Goal: Use online tool/utility: Utilize a website feature to perform a specific function

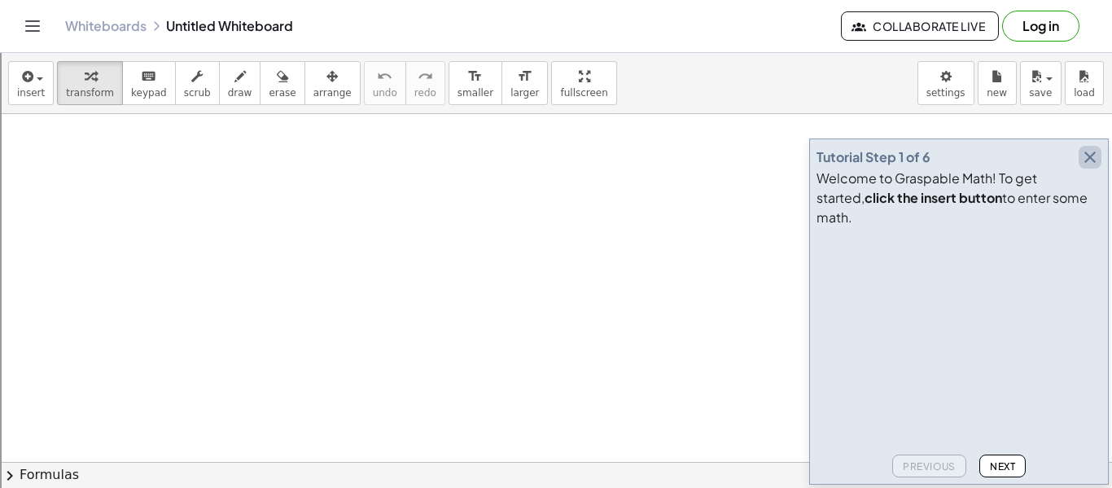
click at [1080, 167] on icon "button" at bounding box center [1090, 157] width 20 height 20
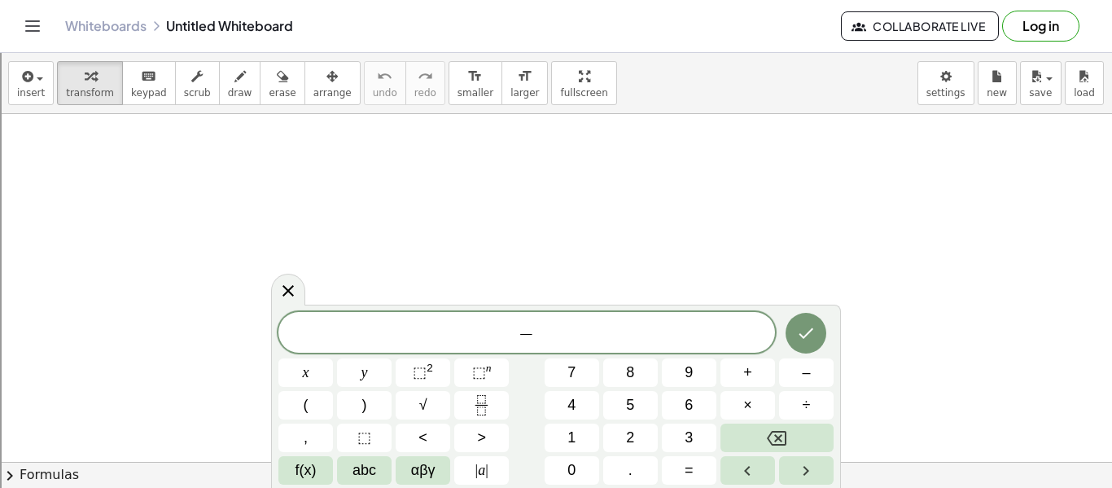
scroll to position [2, 0]
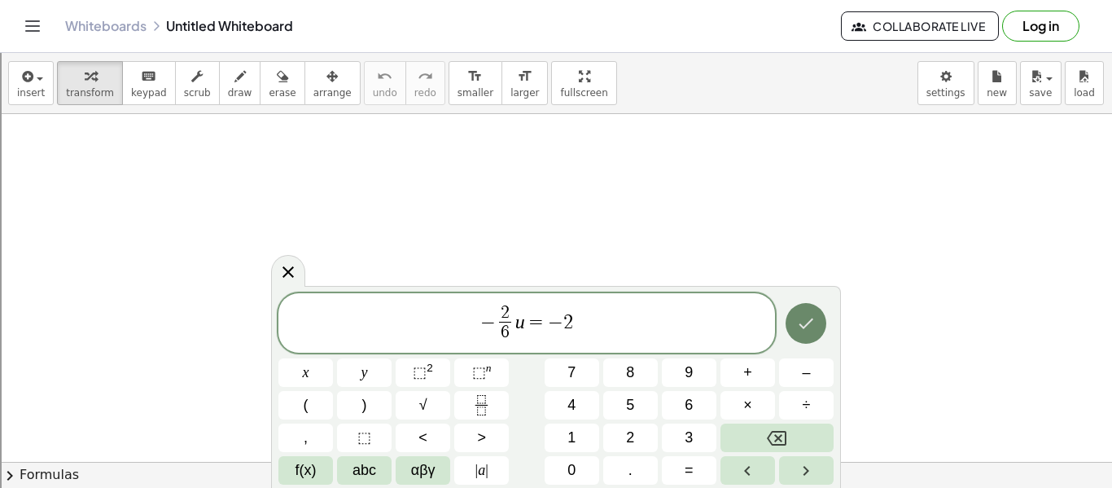
click at [808, 315] on icon "Done" at bounding box center [806, 323] width 20 height 20
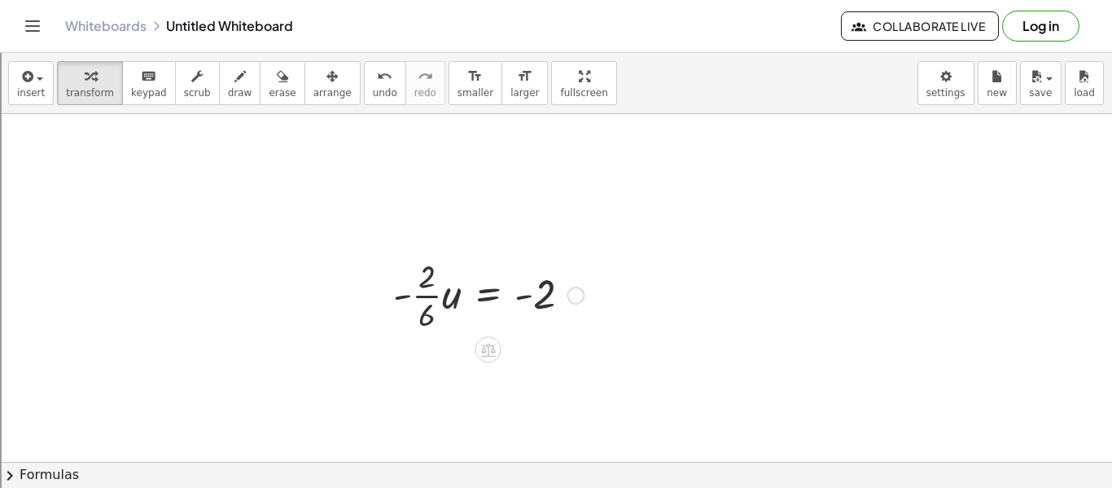
click at [420, 278] on div at bounding box center [488, 293] width 207 height 81
drag, startPoint x: 419, startPoint y: 299, endPoint x: 554, endPoint y: 311, distance: 135.7
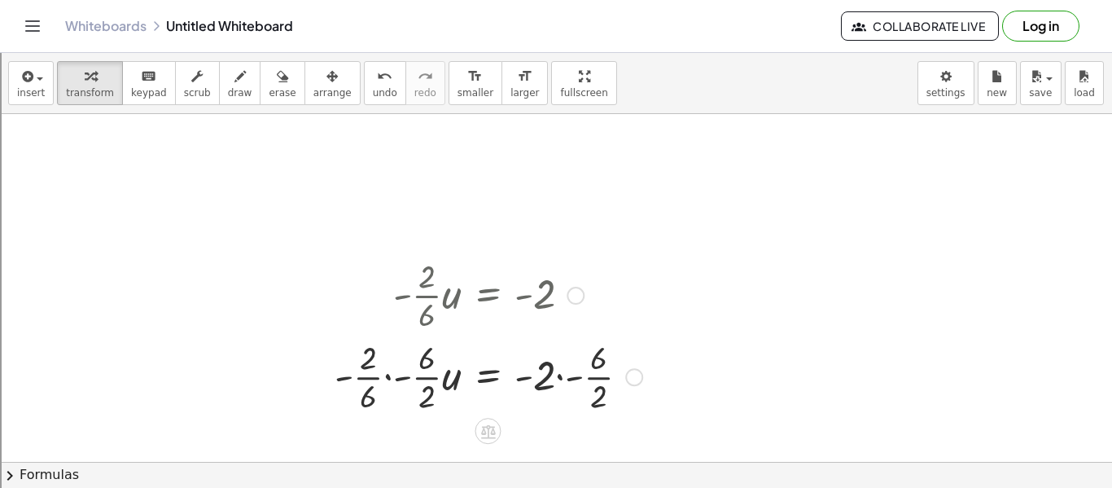
click at [379, 350] on div at bounding box center [488, 375] width 324 height 81
click at [434, 379] on div at bounding box center [488, 375] width 324 height 81
click at [576, 382] on div at bounding box center [492, 375] width 317 height 81
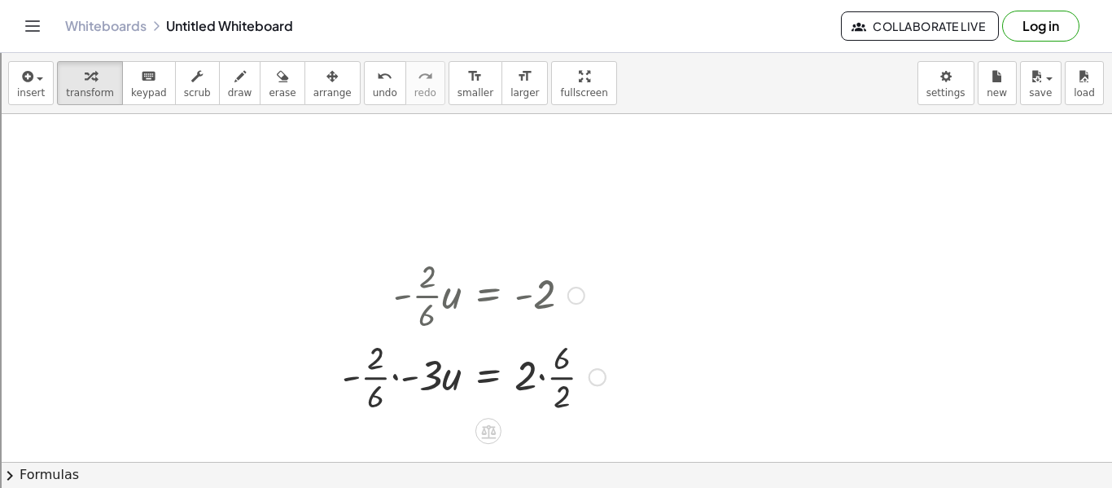
click at [374, 367] on div at bounding box center [474, 375] width 280 height 81
click at [387, 371] on div at bounding box center [474, 375] width 280 height 81
click at [393, 379] on div at bounding box center [473, 375] width 280 height 81
click at [392, 374] on div at bounding box center [491, 375] width 243 height 81
click at [404, 380] on div at bounding box center [491, 375] width 243 height 81
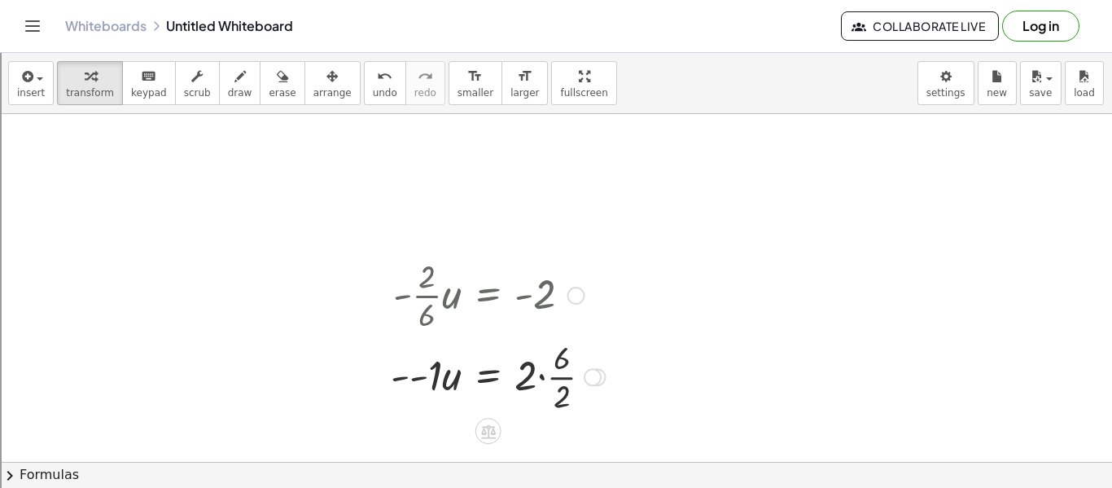
click at [428, 380] on div at bounding box center [498, 375] width 231 height 81
click at [428, 380] on div at bounding box center [499, 375] width 228 height 81
click at [553, 379] on div at bounding box center [499, 375] width 228 height 81
click at [572, 383] on div at bounding box center [495, 375] width 221 height 55
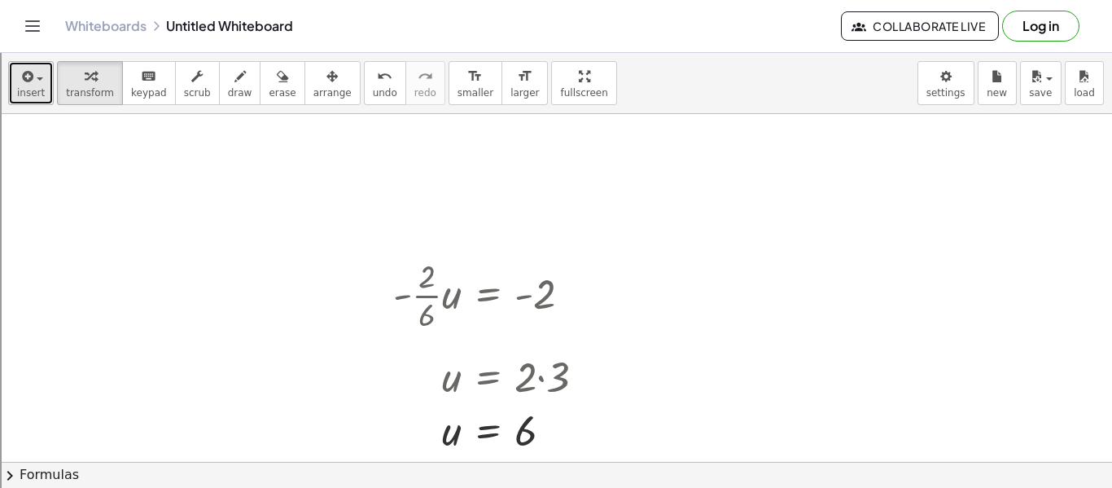
click at [33, 72] on span "button" at bounding box center [34, 77] width 3 height 11
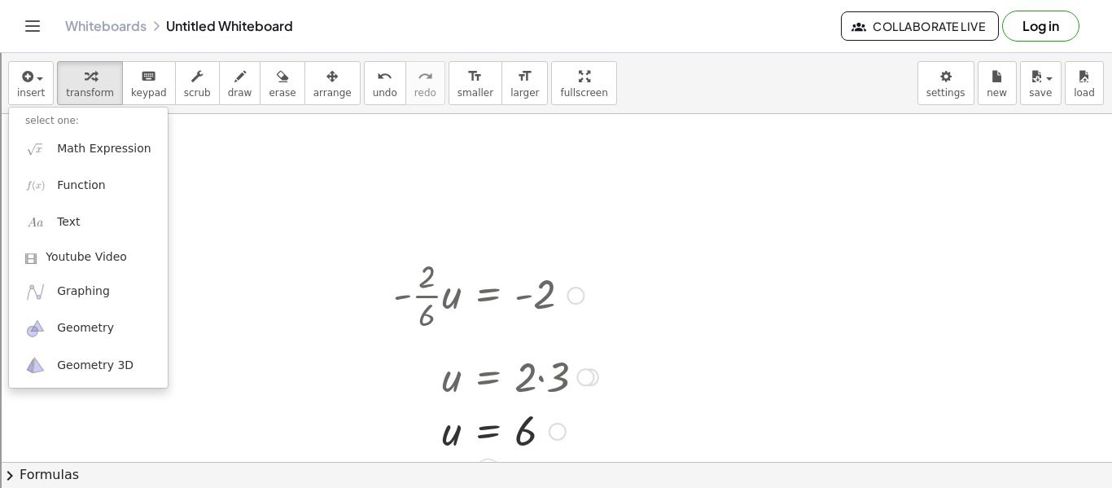
click at [537, 286] on div at bounding box center [495, 293] width 221 height 81
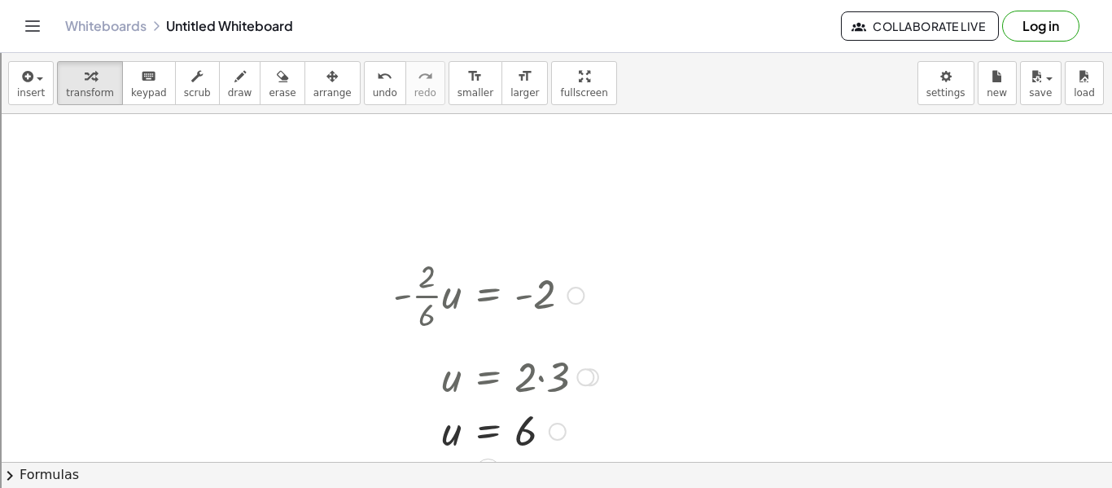
click at [548, 278] on div at bounding box center [495, 293] width 221 height 81
click at [576, 293] on div at bounding box center [576, 296] width 18 height 18
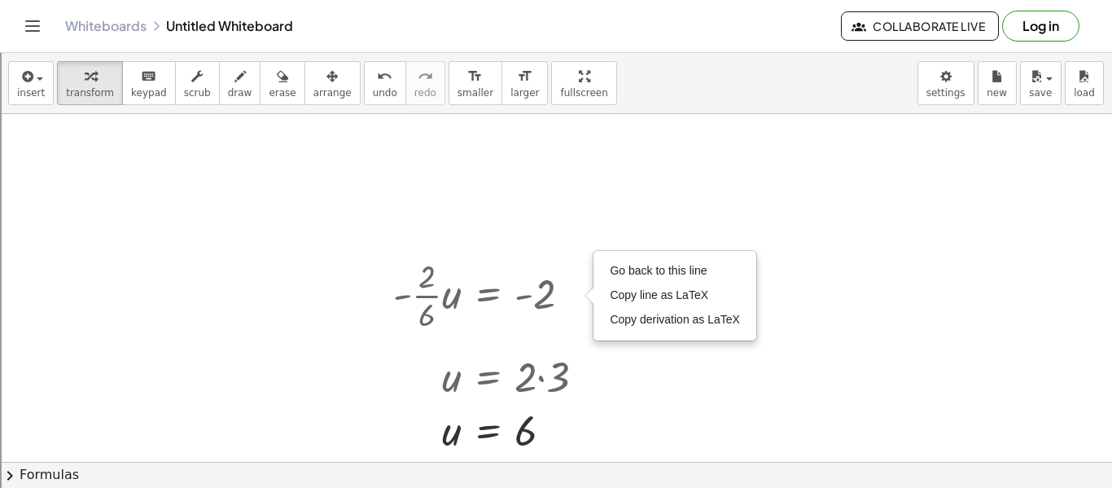
drag, startPoint x: 512, startPoint y: 300, endPoint x: 644, endPoint y: 146, distance: 203.3
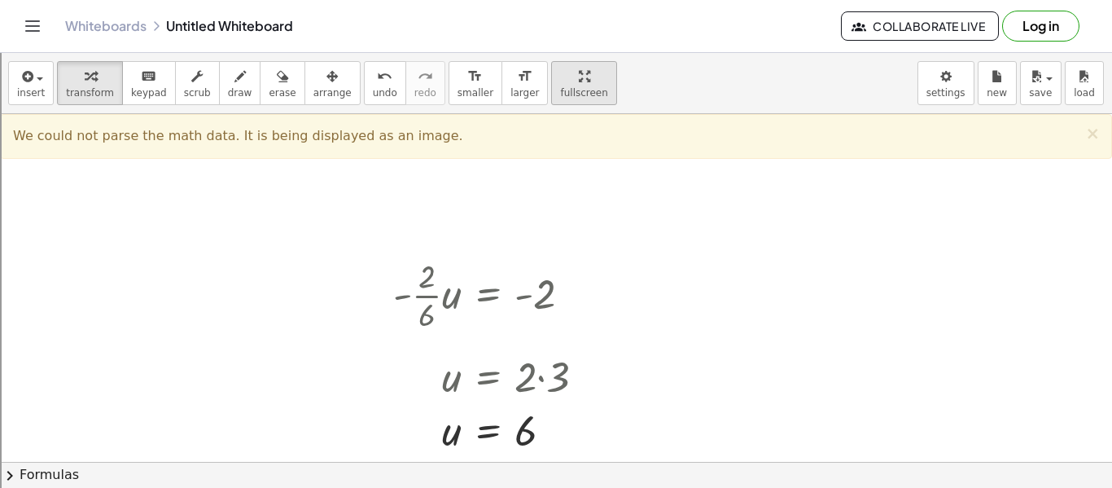
click at [542, 186] on div "insert select one: Math Expression Function Text Youtube Video Graphing Geometr…" at bounding box center [556, 270] width 1112 height 435
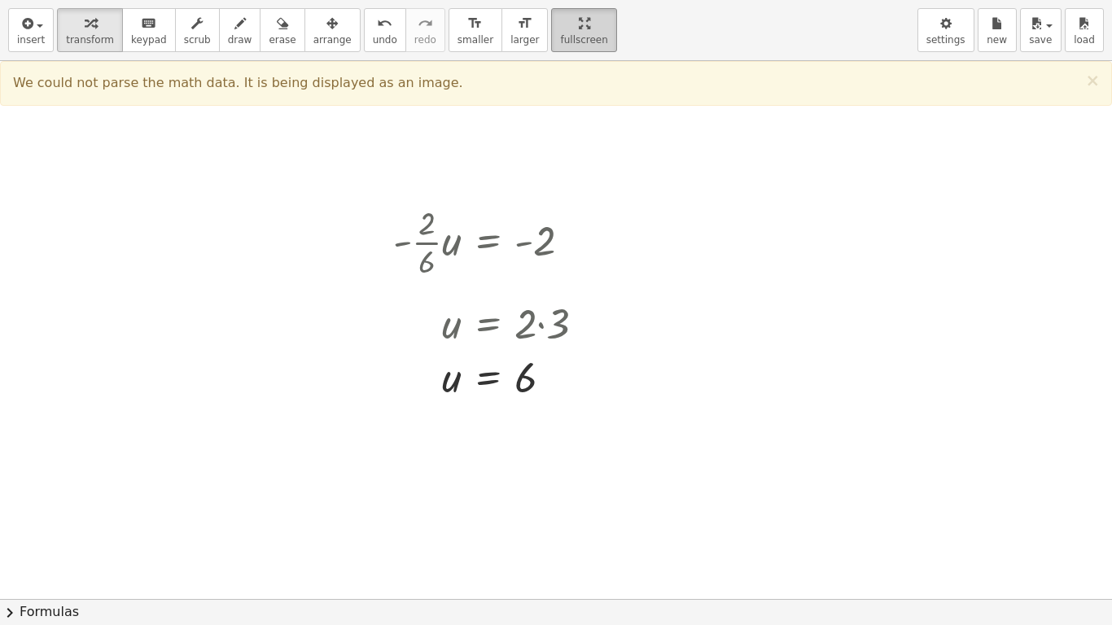
click at [573, 13] on button "fullscreen" at bounding box center [583, 30] width 65 height 44
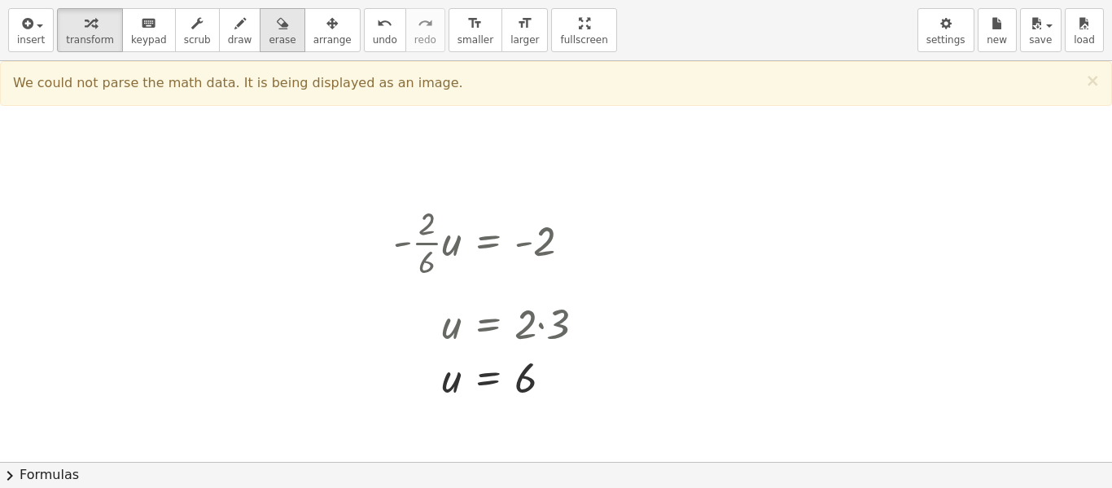
click at [275, 46] on span "erase" at bounding box center [282, 39] width 27 height 11
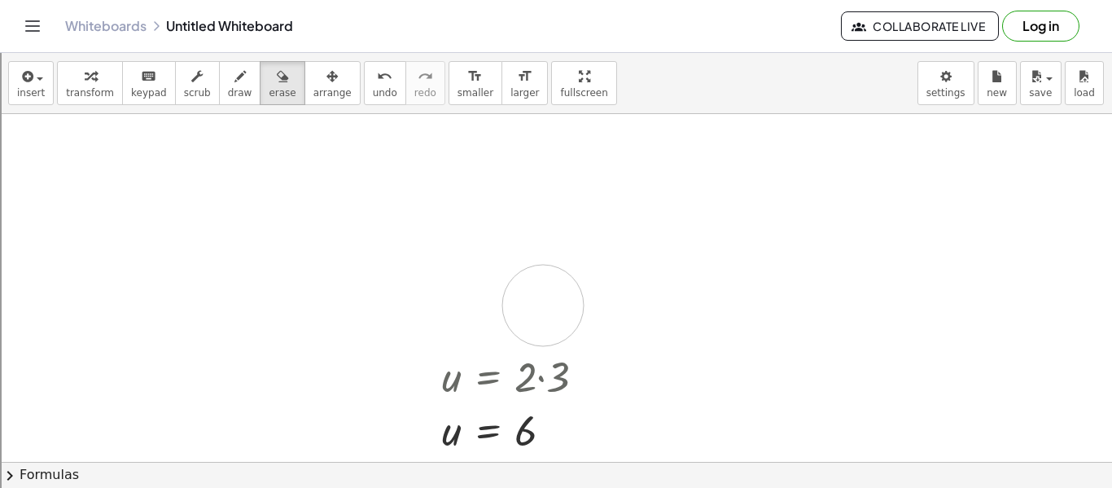
drag, startPoint x: 431, startPoint y: 287, endPoint x: 543, endPoint y: 305, distance: 113.0
drag, startPoint x: 407, startPoint y: 339, endPoint x: 760, endPoint y: 458, distance: 372.0
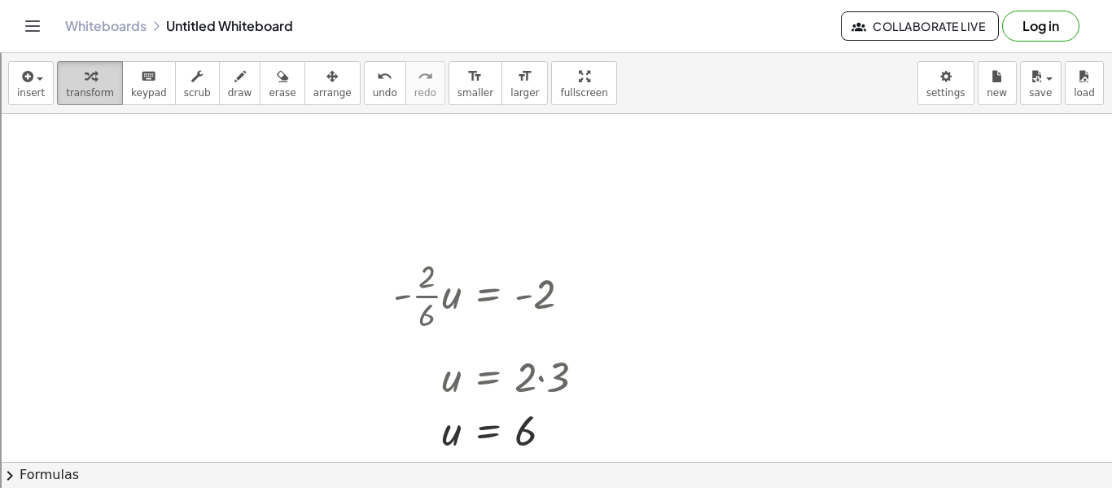
click at [99, 79] on div "button" at bounding box center [90, 76] width 48 height 20
click at [450, 291] on div at bounding box center [495, 293] width 221 height 81
click at [571, 304] on div at bounding box center [495, 293] width 221 height 81
click at [528, 296] on div at bounding box center [495, 293] width 221 height 81
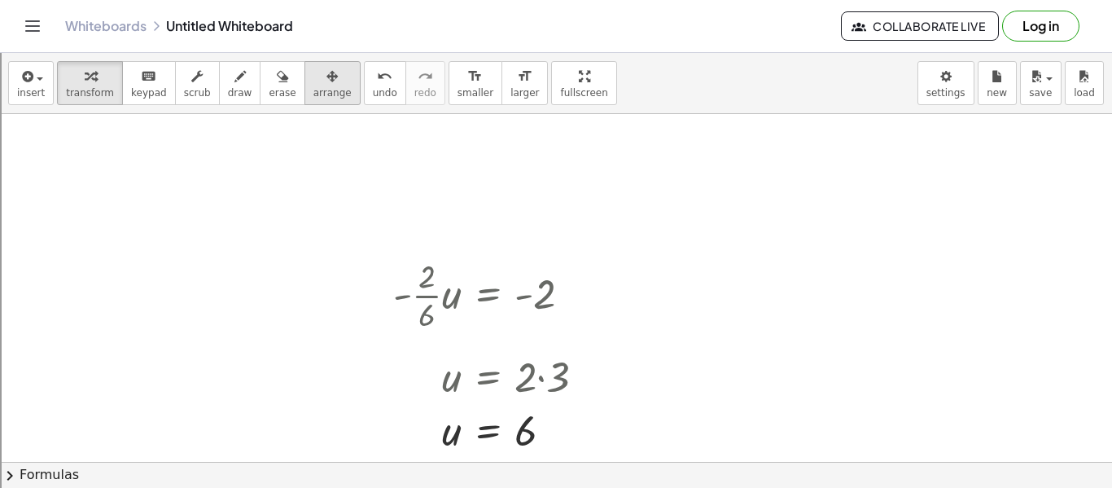
click at [326, 85] on icon "button" at bounding box center [331, 77] width 11 height 20
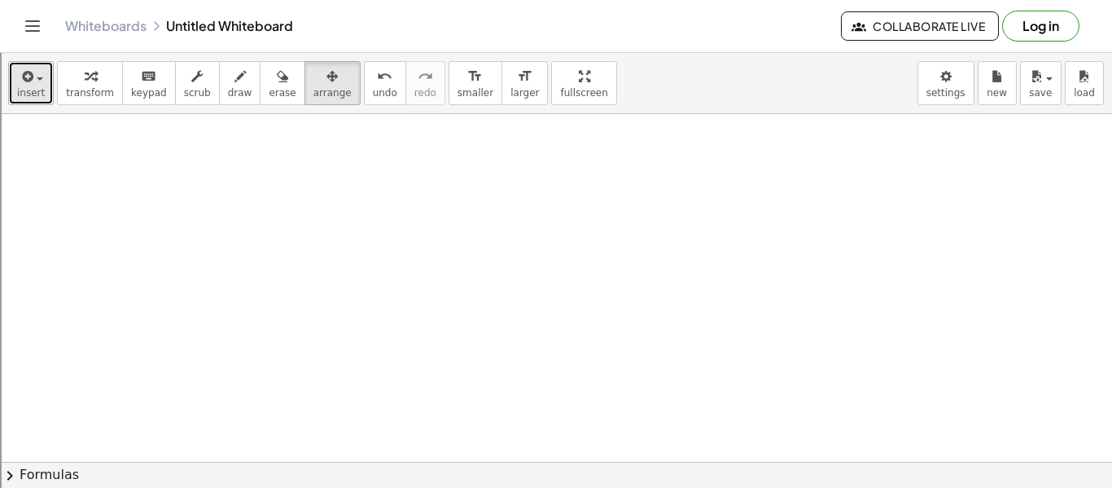
click at [39, 79] on span "button" at bounding box center [40, 78] width 7 height 3
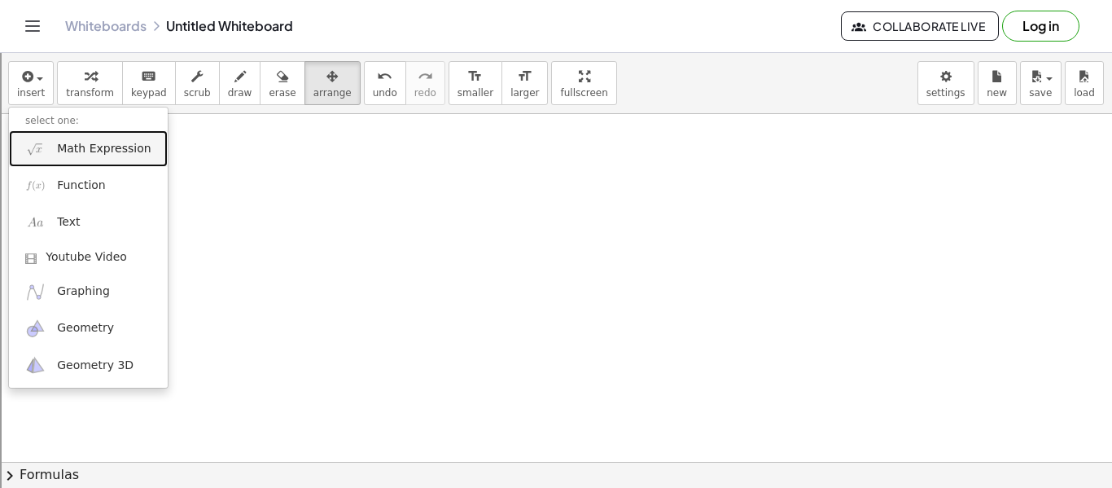
click at [106, 143] on span "Math Expression" at bounding box center [104, 149] width 94 height 16
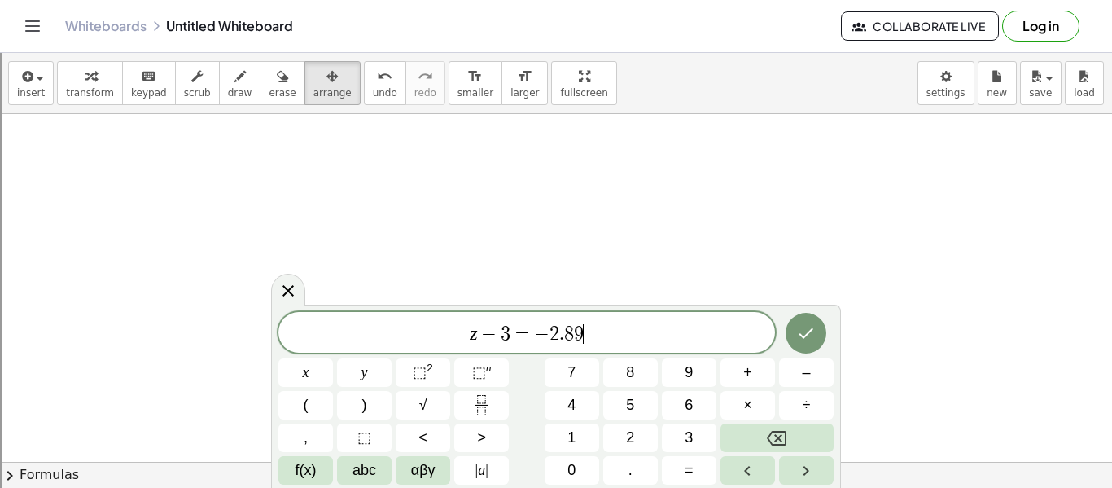
scroll to position [1, 0]
click at [482, 332] on span "−" at bounding box center [490, 334] width 24 height 20
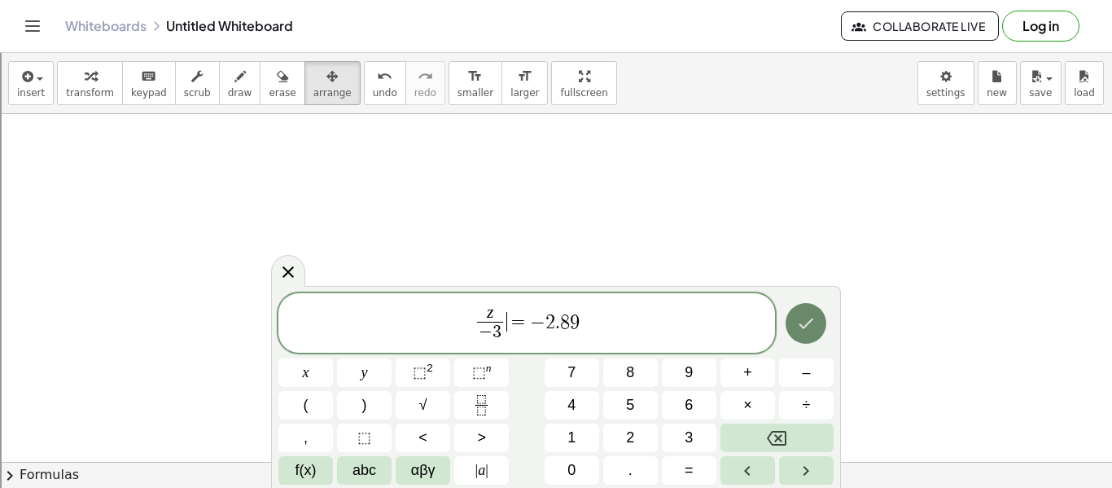
click at [816, 324] on button "Done" at bounding box center [806, 323] width 41 height 41
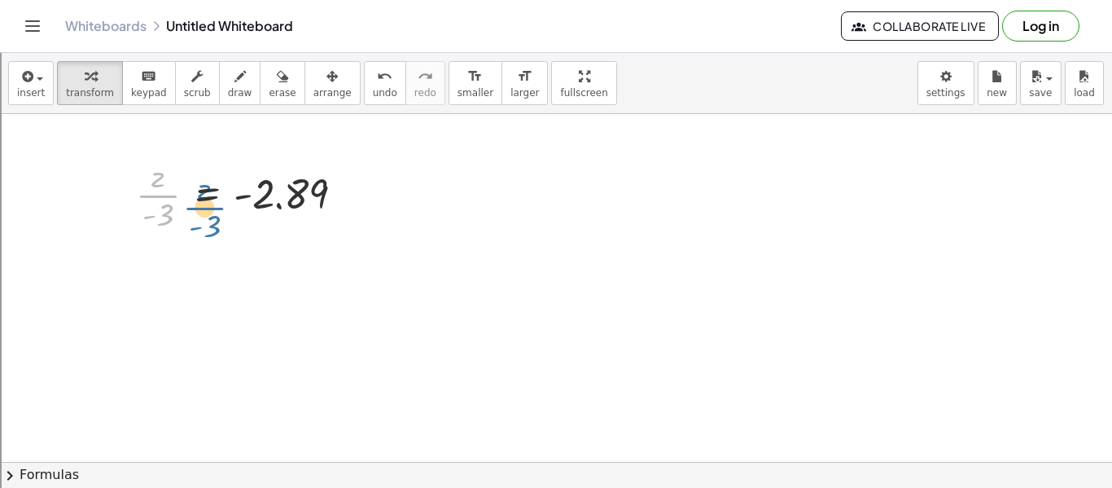
drag, startPoint x: 151, startPoint y: 204, endPoint x: 156, endPoint y: 191, distance: 13.5
click at [156, 191] on div at bounding box center [247, 193] width 238 height 81
drag, startPoint x: 162, startPoint y: 217, endPoint x: 300, endPoint y: 231, distance: 138.4
click at [300, 231] on div at bounding box center [247, 193] width 238 height 81
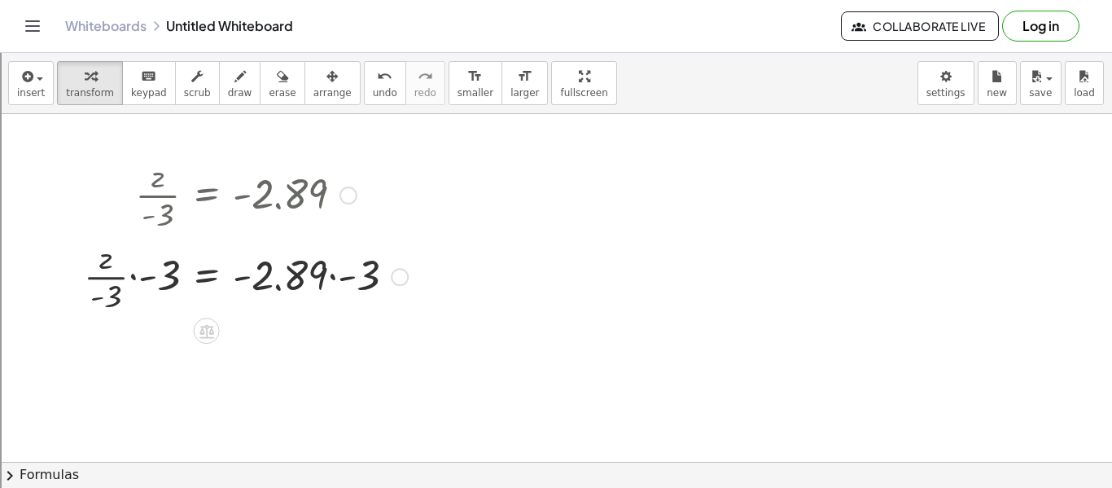
click at [131, 278] on div at bounding box center [246, 274] width 340 height 81
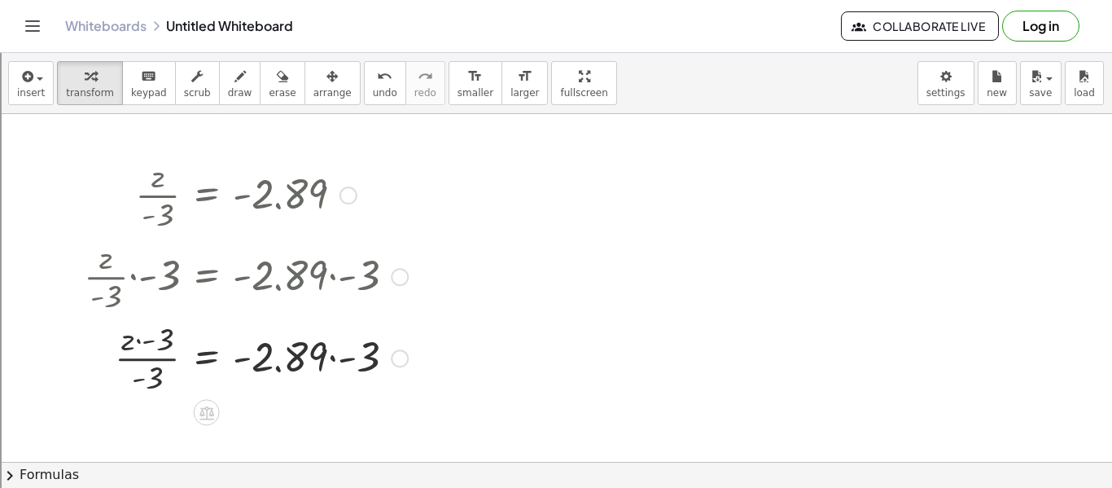
click at [156, 332] on div at bounding box center [246, 356] width 340 height 81
click at [162, 350] on div at bounding box center [246, 356] width 340 height 81
click at [129, 346] on div at bounding box center [246, 356] width 340 height 81
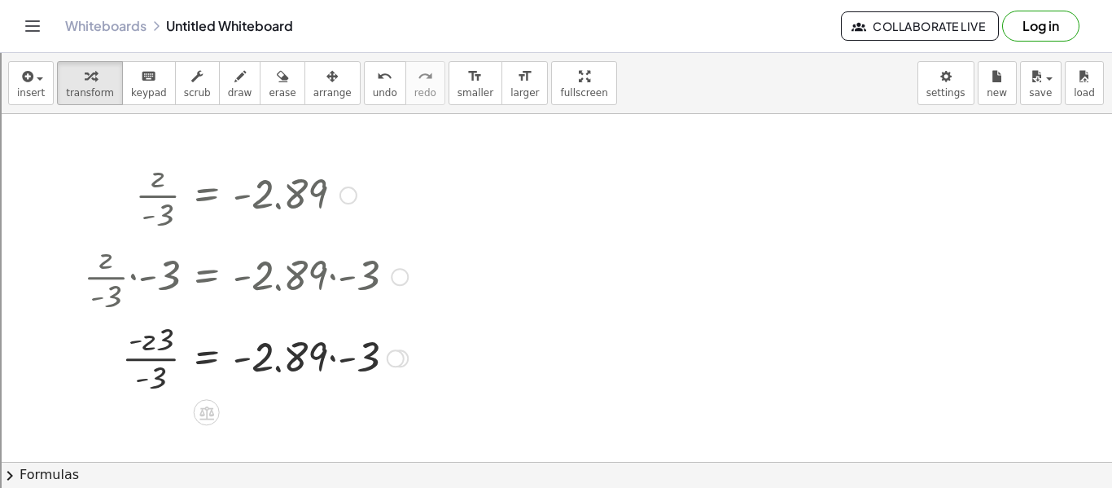
click at [142, 371] on div at bounding box center [246, 356] width 340 height 81
click at [155, 370] on div at bounding box center [246, 356] width 340 height 81
click at [169, 367] on div at bounding box center [246, 356] width 340 height 81
click at [156, 374] on div at bounding box center [246, 356] width 340 height 81
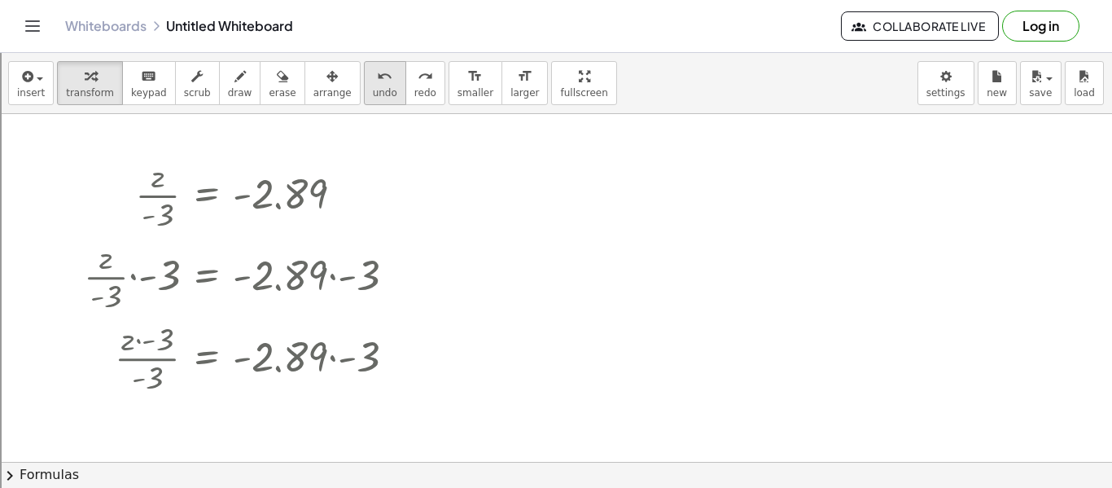
click at [373, 87] on span "undo" at bounding box center [385, 92] width 24 height 11
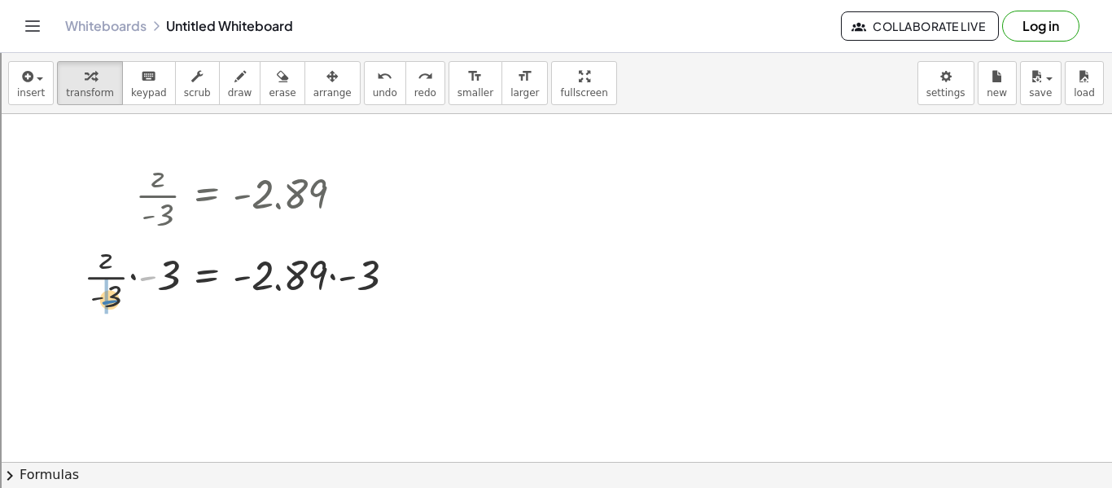
drag, startPoint x: 152, startPoint y: 278, endPoint x: 114, endPoint y: 302, distance: 45.0
click at [114, 302] on div at bounding box center [246, 274] width 340 height 81
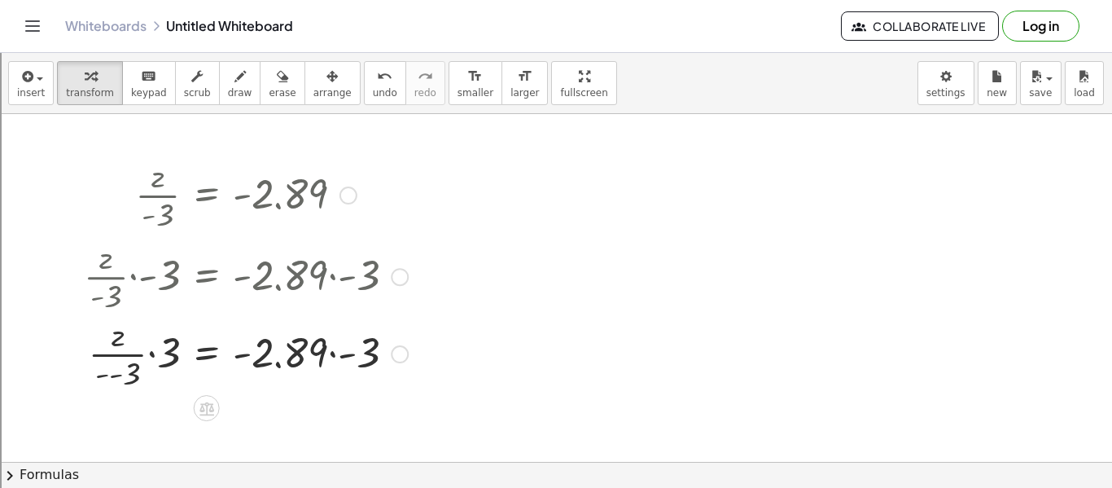
click at [120, 296] on div at bounding box center [246, 274] width 340 height 81
click at [120, 391] on div at bounding box center [246, 356] width 340 height 81
click at [343, 358] on div at bounding box center [246, 356] width 340 height 81
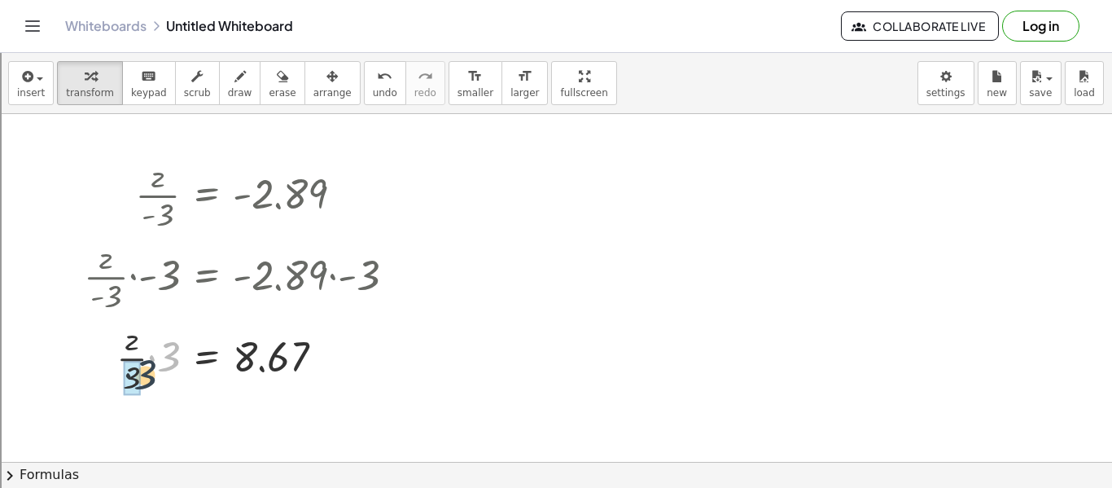
drag, startPoint x: 167, startPoint y: 363, endPoint x: 134, endPoint y: 385, distance: 39.3
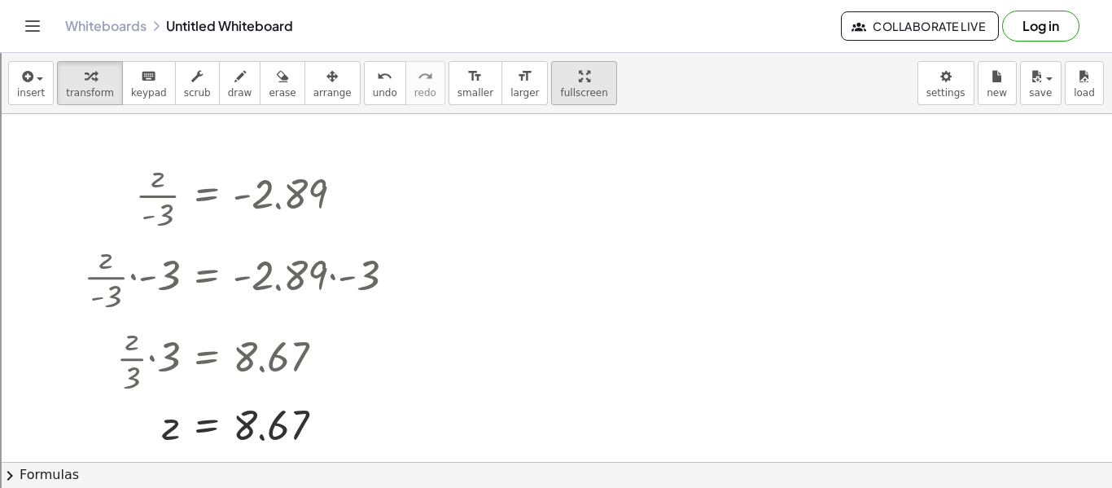
click at [568, 173] on div "insert select one: Math Expression Function Text Youtube Video Graphing Geometr…" at bounding box center [556, 270] width 1112 height 435
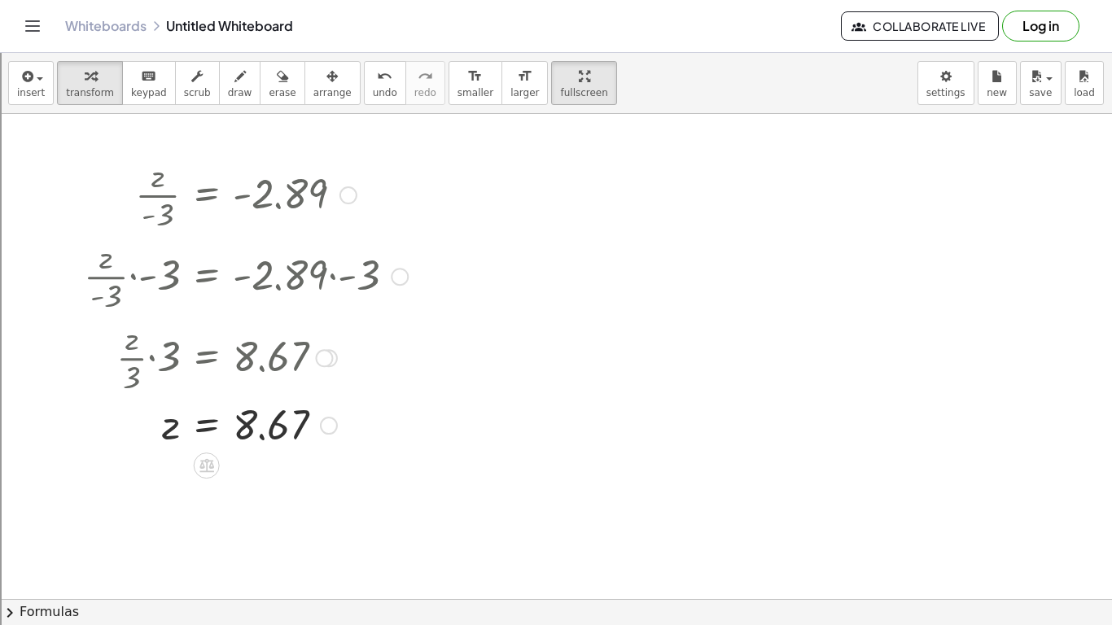
click at [308, 234] on div at bounding box center [246, 274] width 340 height 81
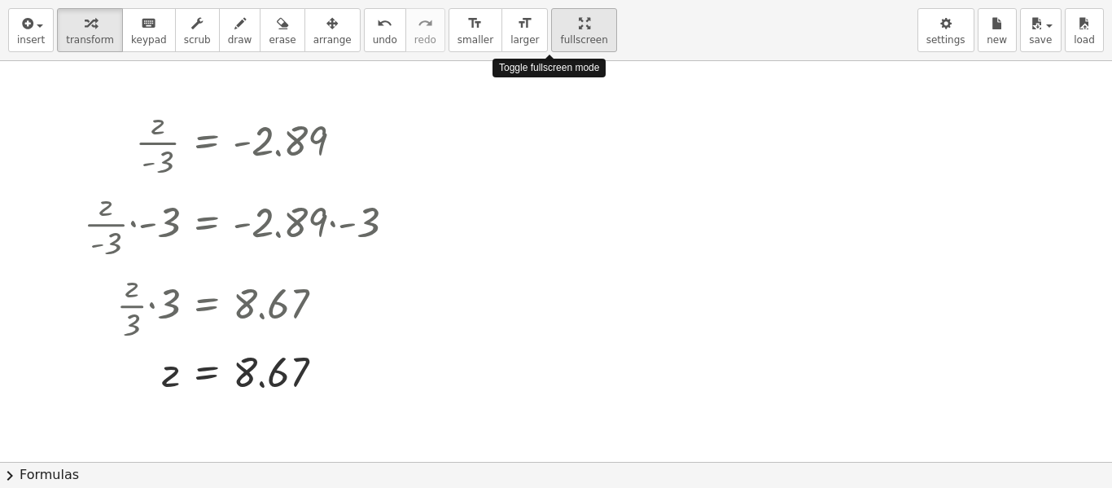
click at [532, 0] on html "Graspable Math Activities Get Started Activity Bank Assigned Work Classes White…" at bounding box center [556, 371] width 1112 height 742
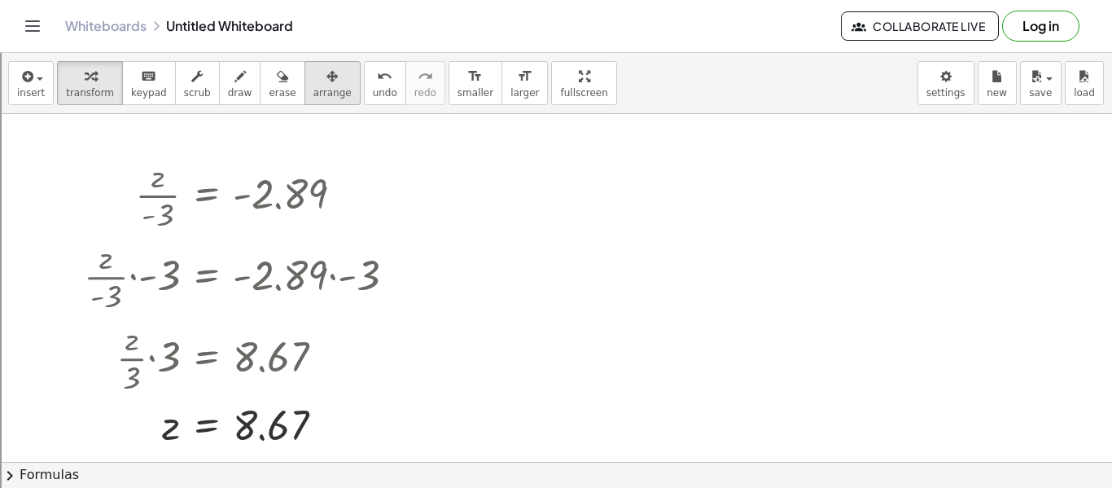
click at [313, 87] on span "arrange" at bounding box center [332, 92] width 38 height 11
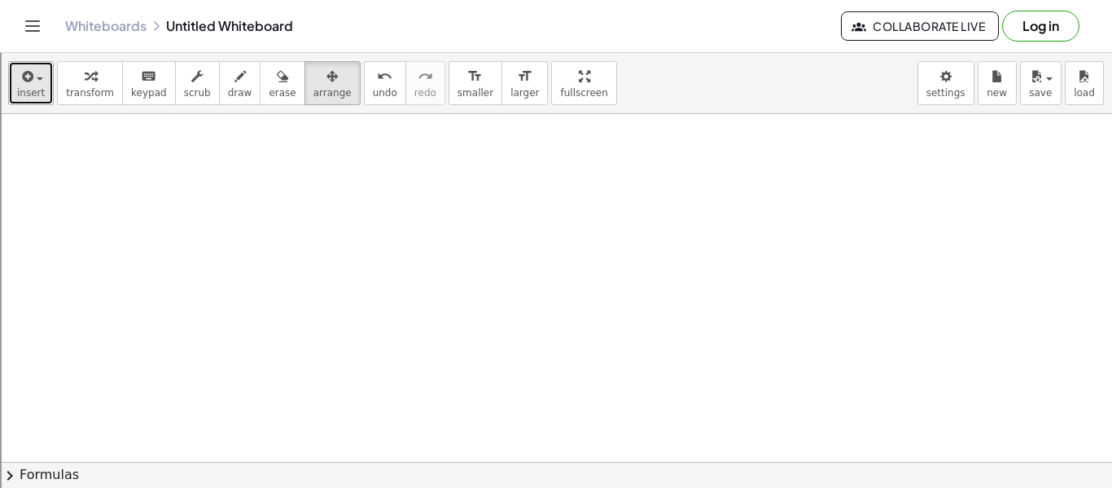
click at [39, 97] on span "insert" at bounding box center [31, 92] width 28 height 11
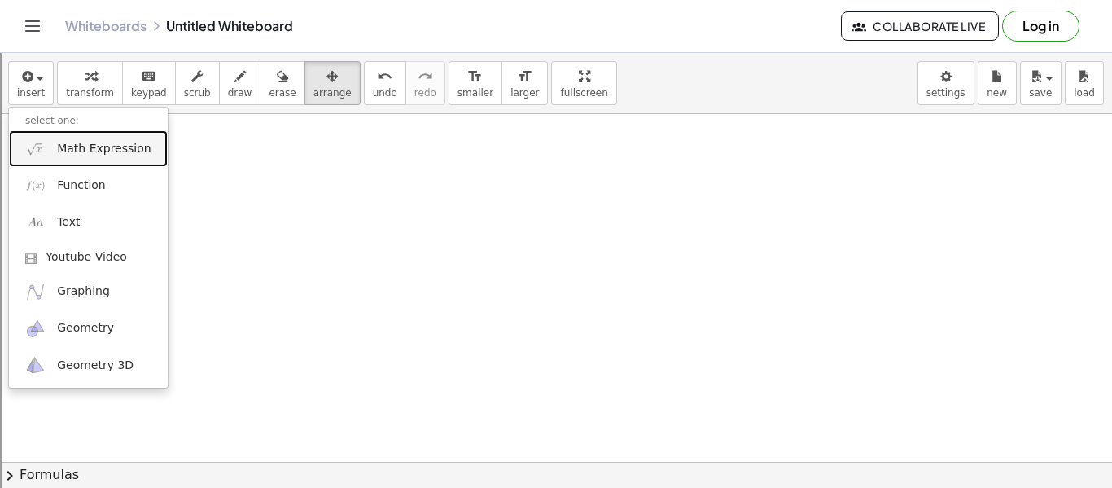
click at [123, 162] on link "Math Expression" at bounding box center [88, 148] width 159 height 37
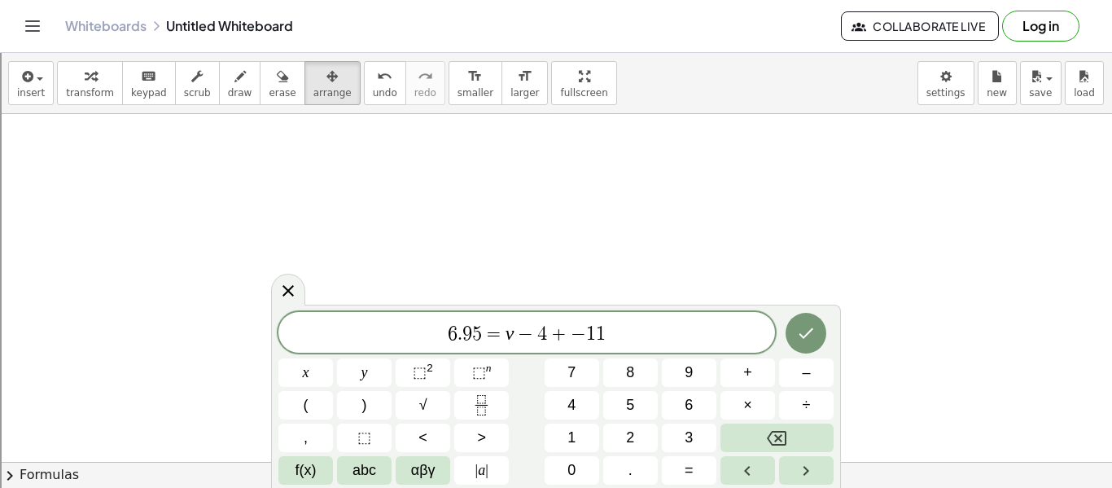
click at [444, 338] on span "6 . 9 5 = v − 4 + − 1 1 ​" at bounding box center [526, 333] width 497 height 23
drag, startPoint x: 559, startPoint y: 331, endPoint x: 529, endPoint y: 332, distance: 30.2
click at [529, 332] on span "− 6 . 9 5 = v − 4 + − 1 1" at bounding box center [526, 333] width 497 height 23
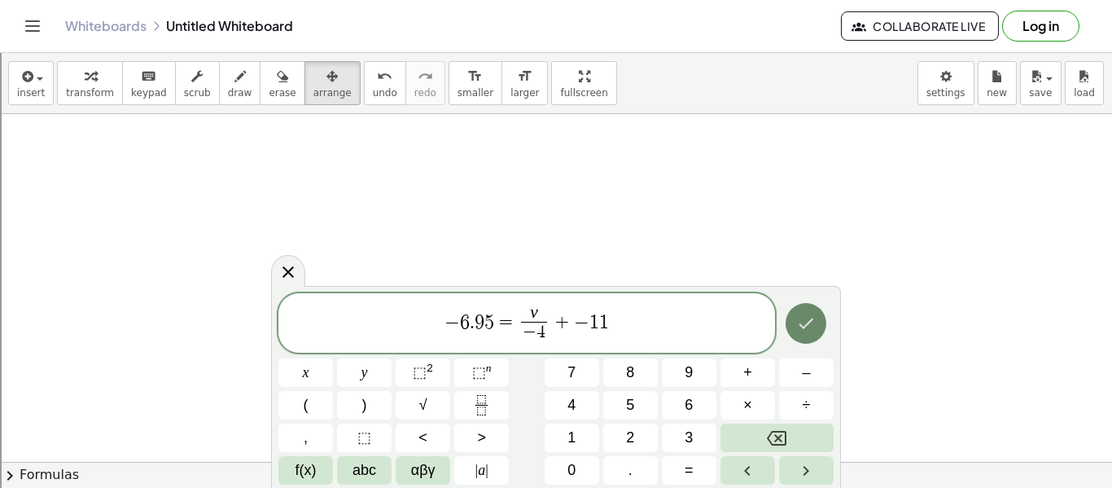
click at [797, 321] on icon "Done" at bounding box center [806, 323] width 20 height 20
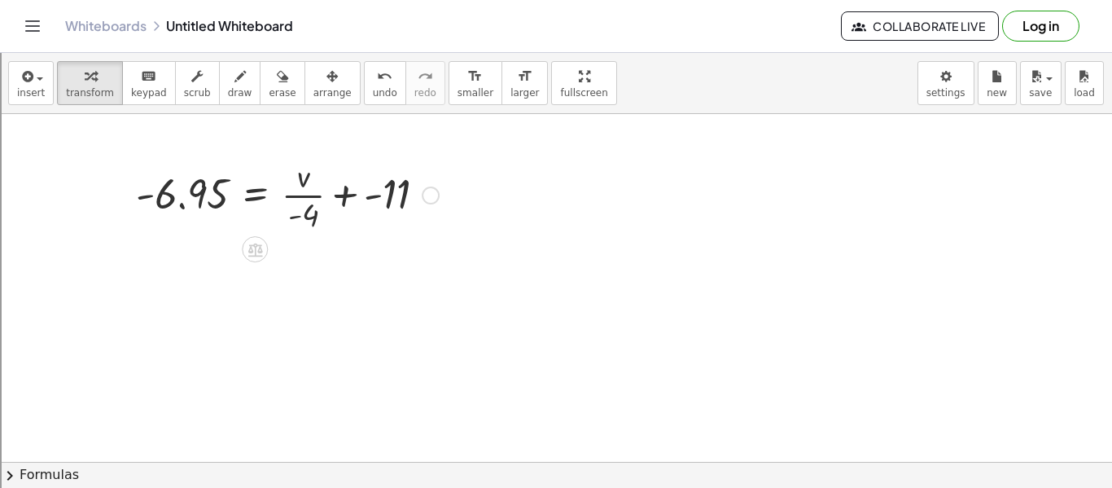
click at [300, 175] on div at bounding box center [287, 193] width 319 height 81
drag, startPoint x: 349, startPoint y: 195, endPoint x: 87, endPoint y: 169, distance: 263.4
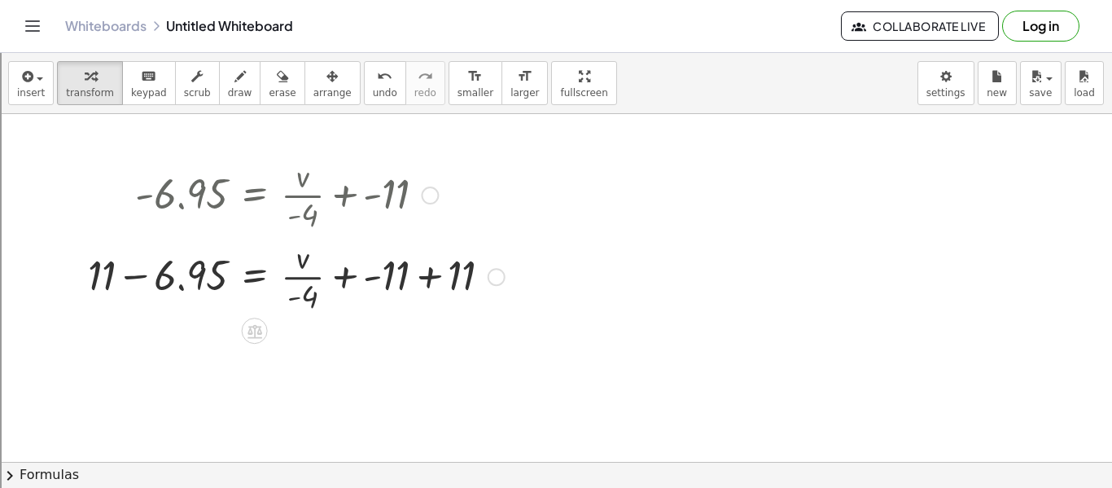
click at [428, 278] on div at bounding box center [296, 274] width 433 height 81
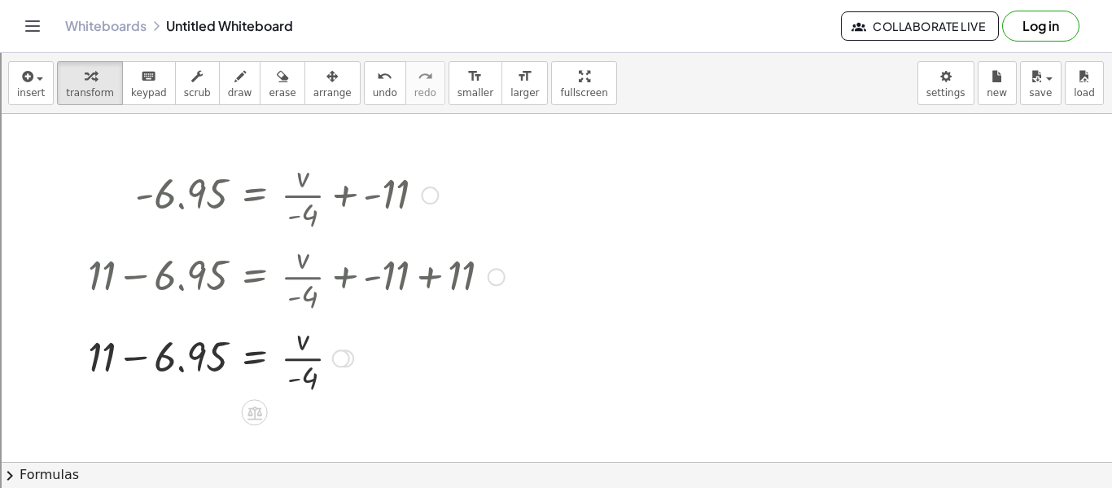
click at [138, 357] on div at bounding box center [296, 356] width 433 height 81
drag, startPoint x: 306, startPoint y: 379, endPoint x: 216, endPoint y: 365, distance: 91.5
click at [216, 365] on div at bounding box center [296, 356] width 433 height 81
click at [184, 361] on div at bounding box center [296, 356] width 433 height 81
drag, startPoint x: 350, startPoint y: 357, endPoint x: 319, endPoint y: 377, distance: 37.0
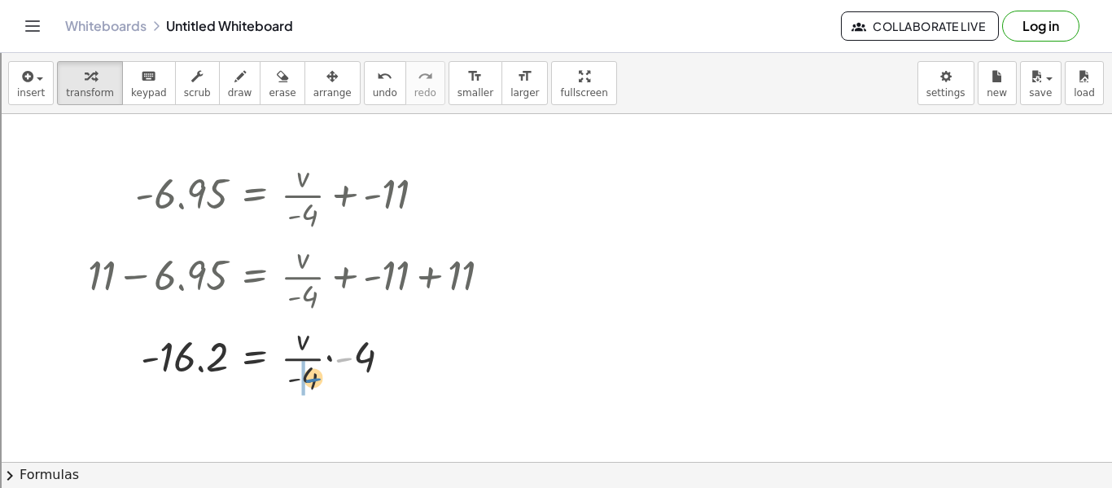
click at [319, 377] on div at bounding box center [296, 356] width 433 height 81
drag, startPoint x: 354, startPoint y: 357, endPoint x: 325, endPoint y: 380, distance: 37.1
click at [325, 380] on div at bounding box center [296, 356] width 433 height 81
click at [304, 386] on div at bounding box center [296, 356] width 433 height 81
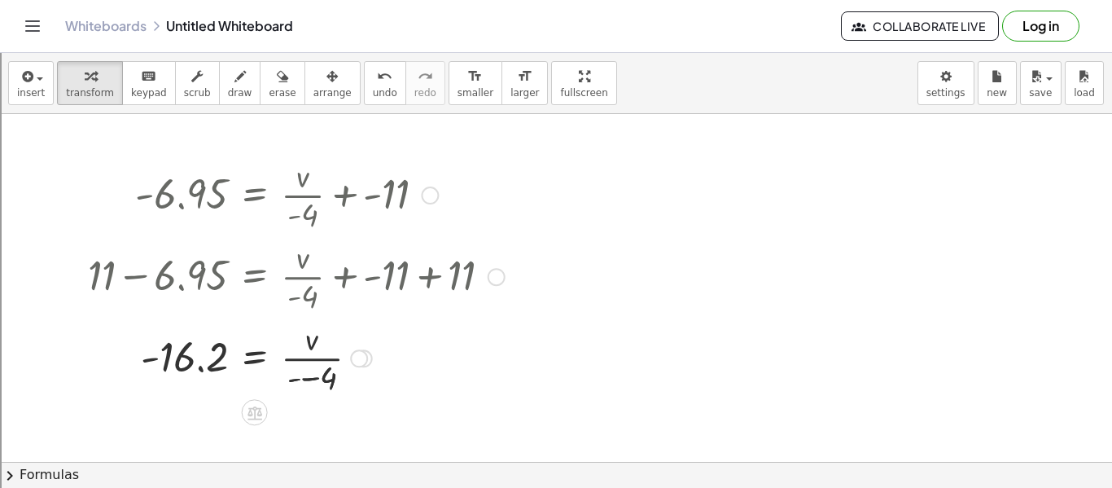
click at [300, 378] on div at bounding box center [296, 356] width 433 height 81
click at [313, 380] on div at bounding box center [296, 356] width 433 height 81
click at [331, 382] on div at bounding box center [296, 356] width 433 height 81
click at [373, 72] on div "undo" at bounding box center [385, 76] width 24 height 20
click at [313, 384] on div at bounding box center [310, 356] width 461 height 81
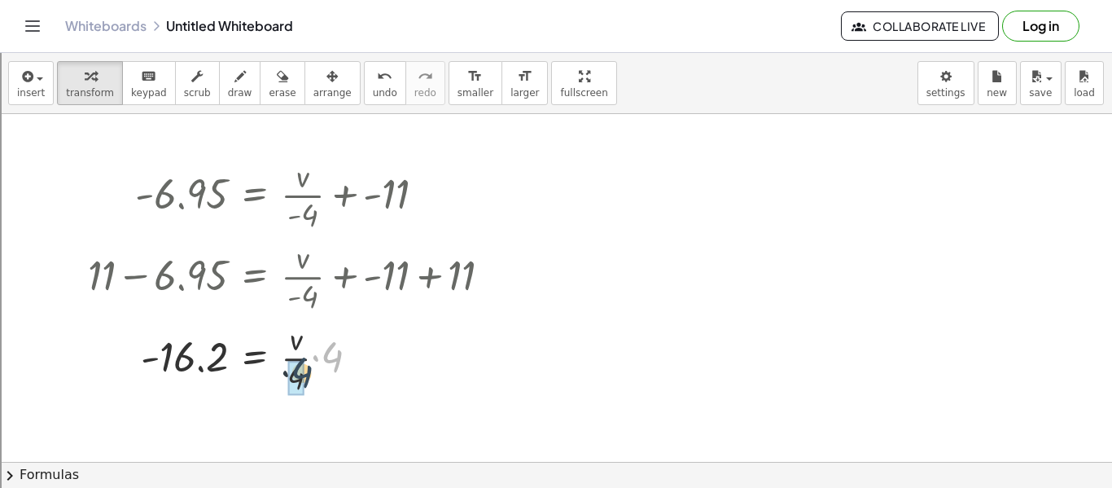
drag, startPoint x: 335, startPoint y: 357, endPoint x: 301, endPoint y: 374, distance: 37.1
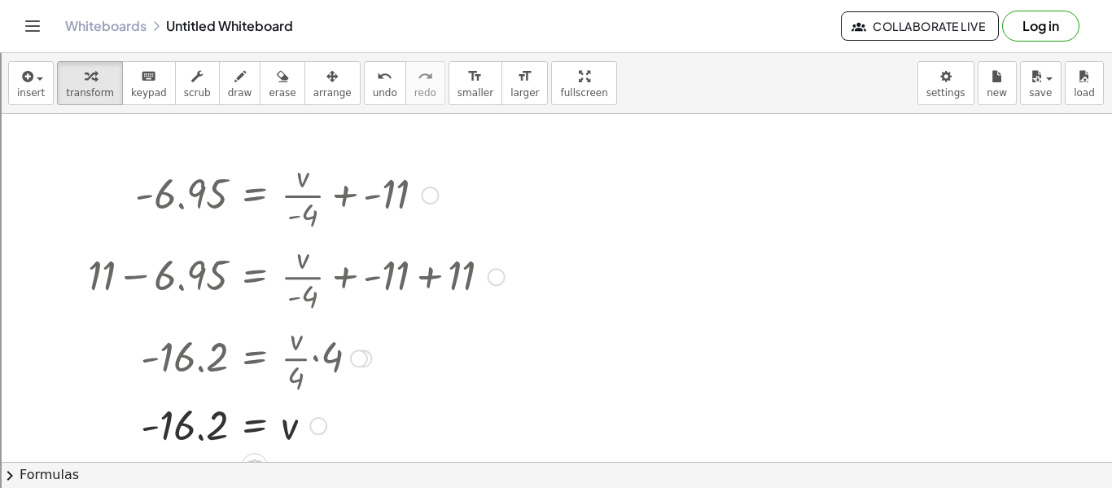
click at [179, 422] on div at bounding box center [296, 424] width 433 height 54
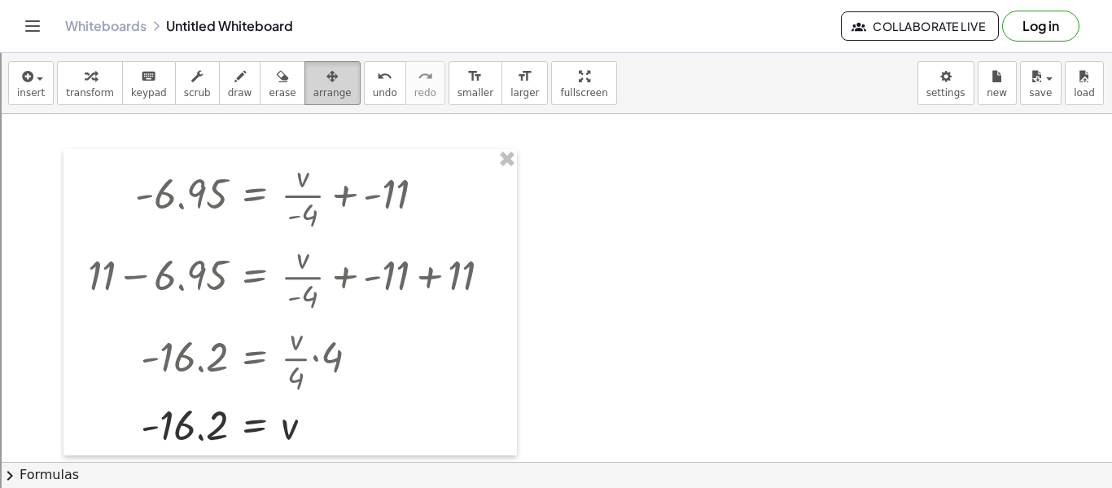
click at [331, 77] on button "arrange" at bounding box center [332, 83] width 56 height 44
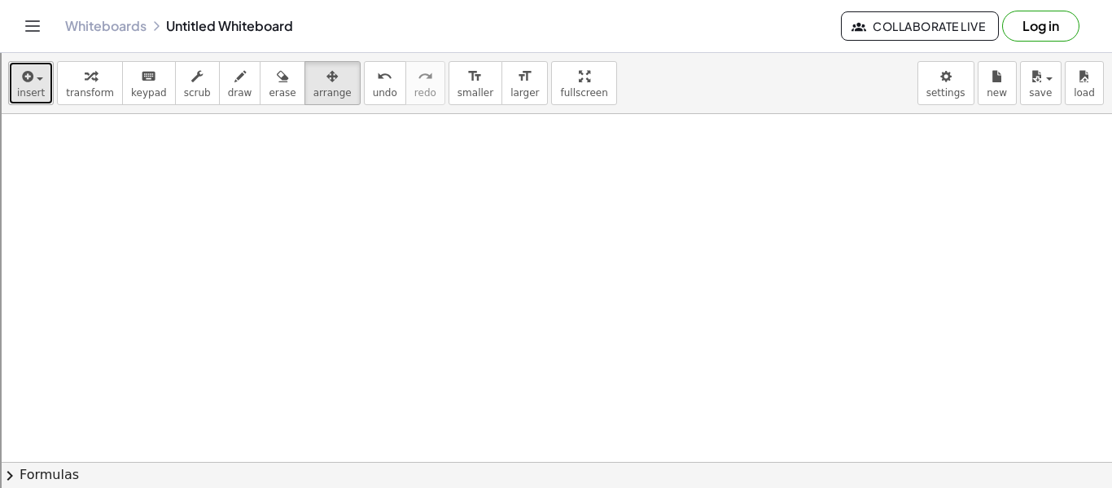
click at [35, 76] on div "button" at bounding box center [31, 76] width 28 height 20
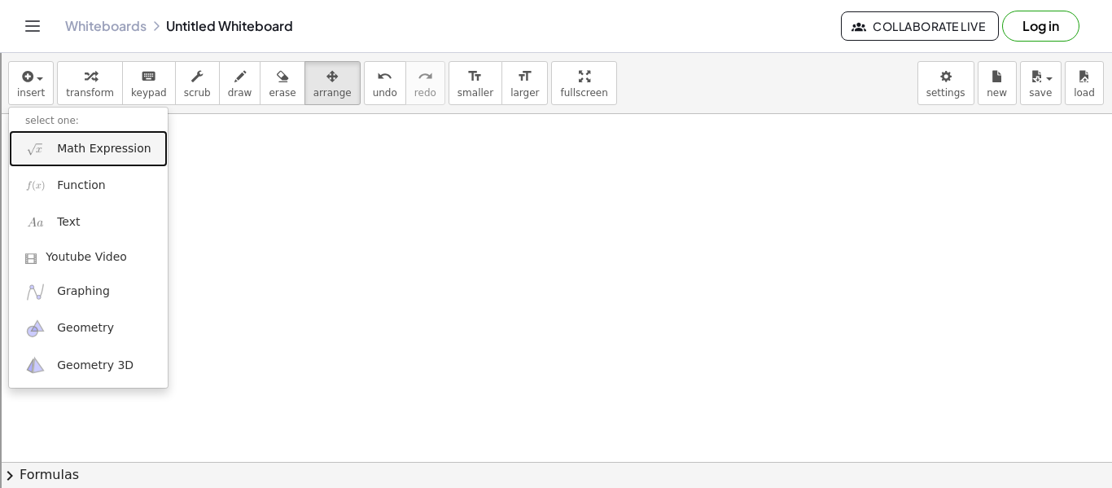
click at [96, 160] on link "Math Expression" at bounding box center [88, 148] width 159 height 37
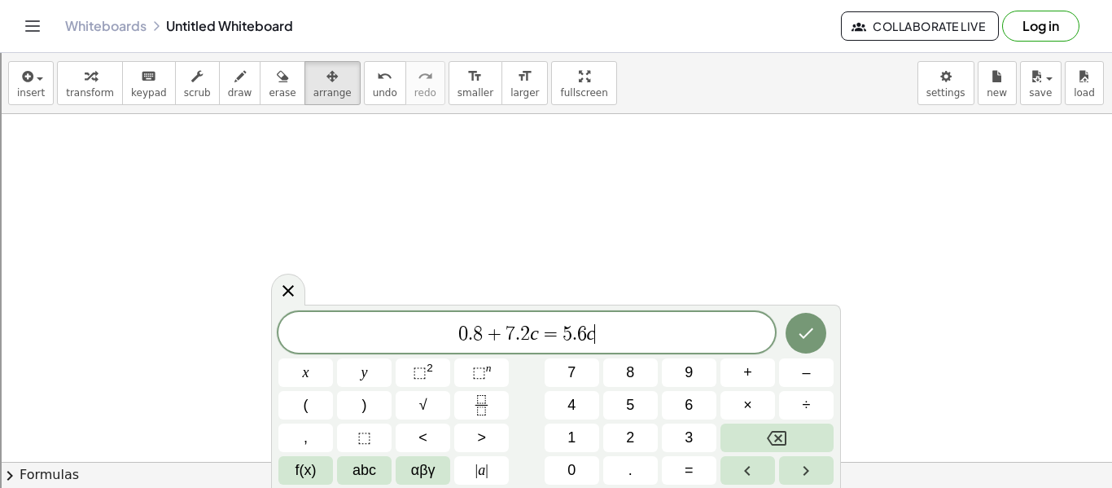
scroll to position [3, 0]
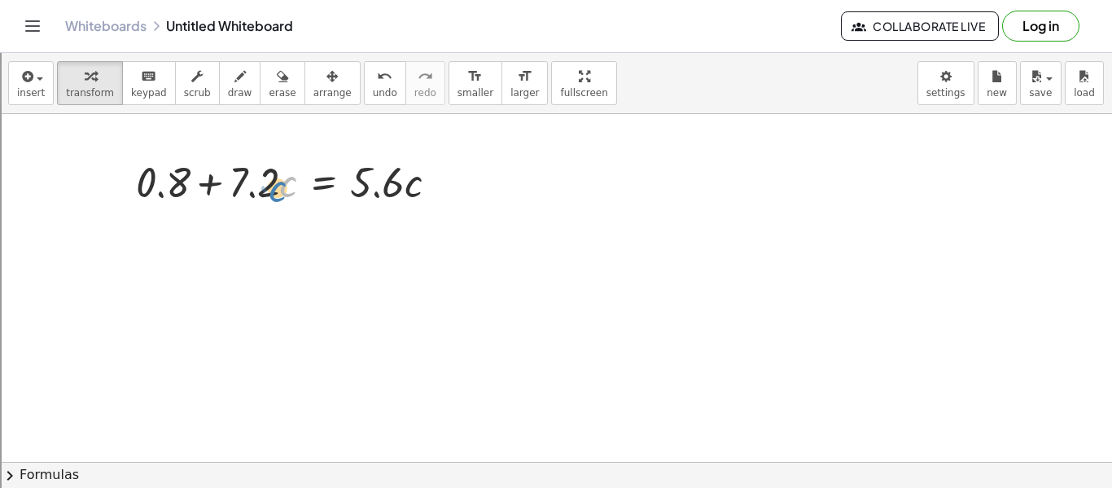
drag, startPoint x: 289, startPoint y: 187, endPoint x: 287, endPoint y: 195, distance: 8.5
click at [287, 195] on div at bounding box center [293, 180] width 331 height 55
drag, startPoint x: 181, startPoint y: 182, endPoint x: 492, endPoint y: 203, distance: 311.6
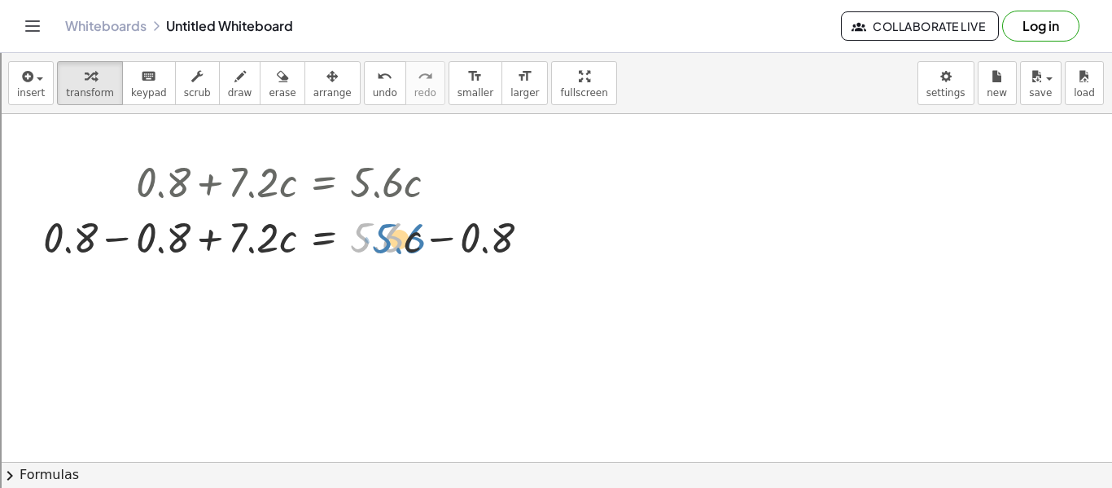
drag, startPoint x: 366, startPoint y: 232, endPoint x: 400, endPoint y: 235, distance: 33.5
click at [400, 235] on div at bounding box center [293, 235] width 516 height 55
drag, startPoint x: 405, startPoint y: 239, endPoint x: 396, endPoint y: 236, distance: 9.5
click at [396, 236] on div at bounding box center [293, 235] width 516 height 55
drag, startPoint x: 353, startPoint y: 221, endPoint x: 363, endPoint y: 214, distance: 12.2
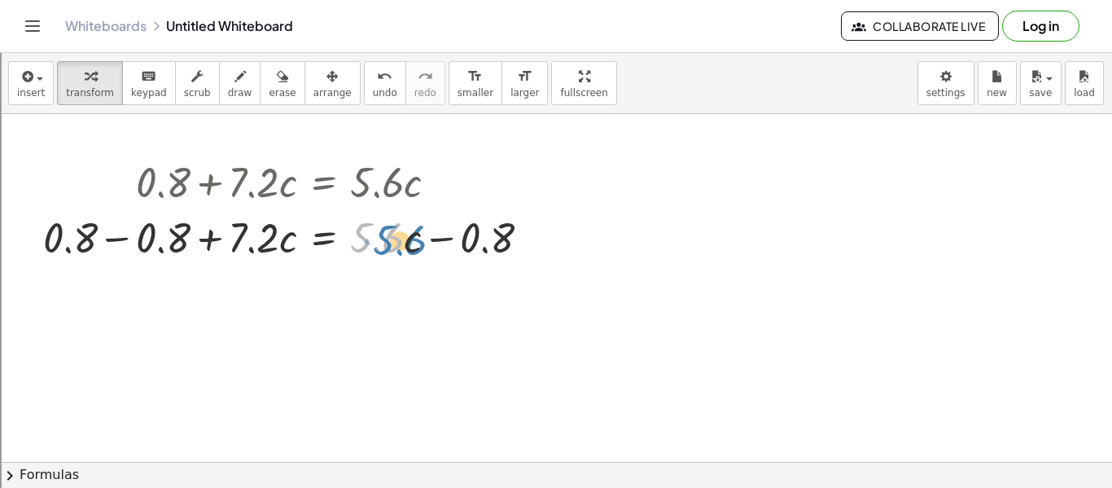
click at [363, 214] on div at bounding box center [293, 235] width 516 height 55
click at [124, 236] on div at bounding box center [293, 235] width 516 height 55
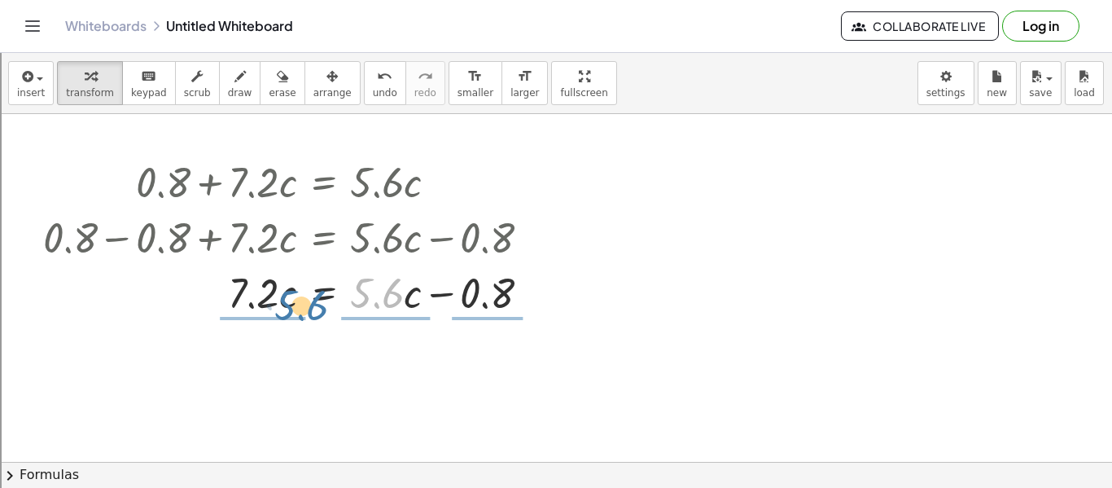
drag, startPoint x: 397, startPoint y: 297, endPoint x: 234, endPoint y: 310, distance: 163.3
click at [234, 310] on div at bounding box center [293, 291] width 516 height 55
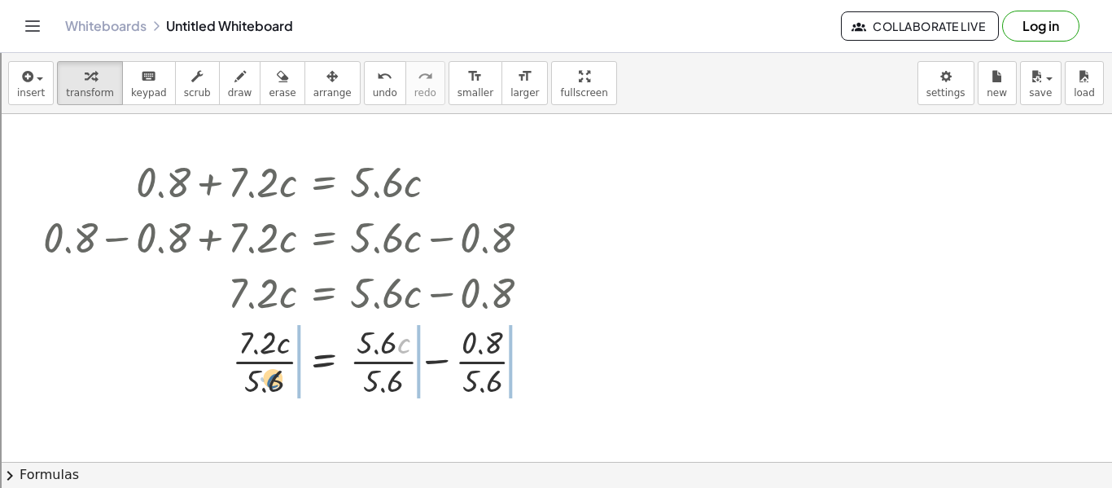
drag, startPoint x: 401, startPoint y: 349, endPoint x: 269, endPoint y: 384, distance: 137.2
click at [269, 384] on div at bounding box center [293, 359] width 516 height 81
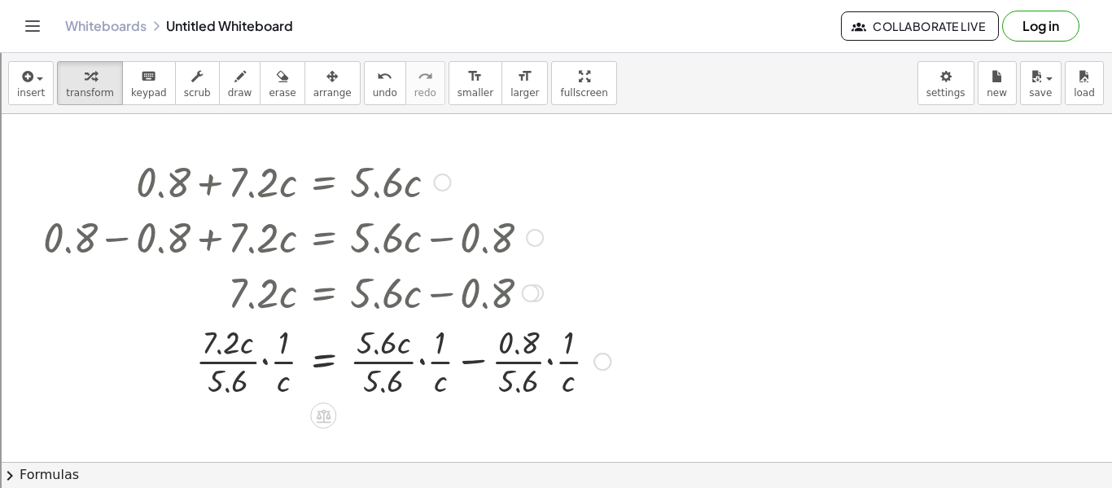
click at [408, 377] on div at bounding box center [327, 359] width 584 height 81
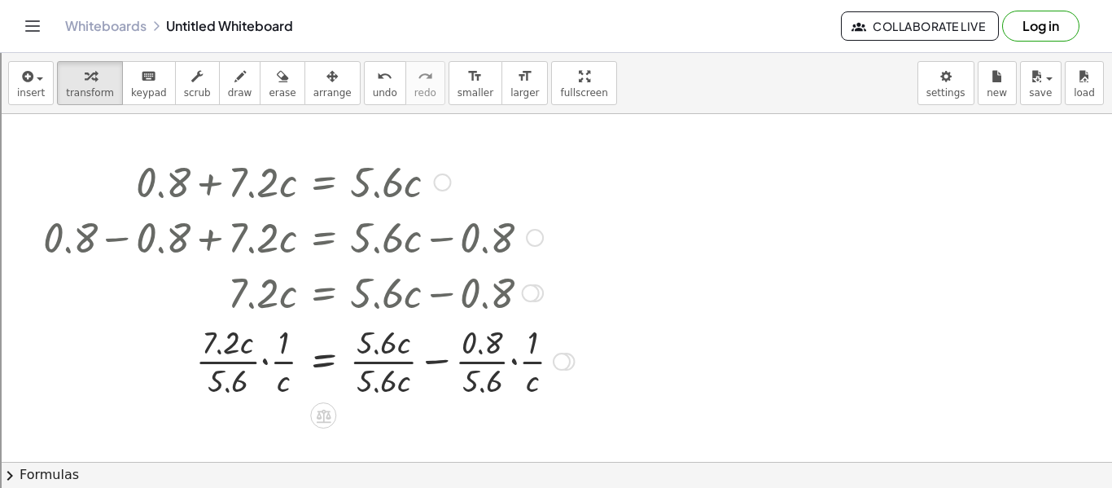
click at [491, 370] on div at bounding box center [308, 359] width 547 height 81
click at [436, 375] on div at bounding box center [333, 359] width 597 height 81
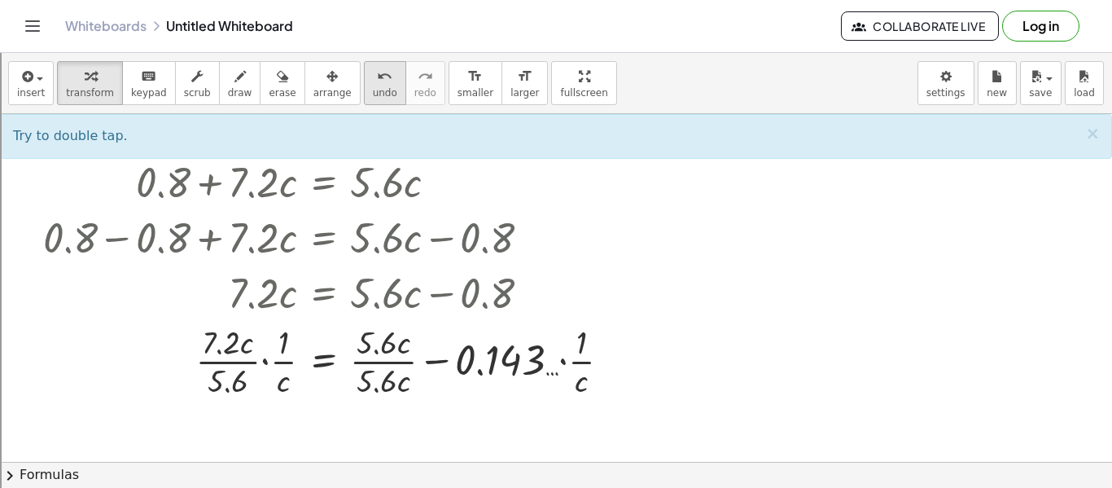
click at [377, 68] on icon "undo" at bounding box center [384, 77] width 15 height 20
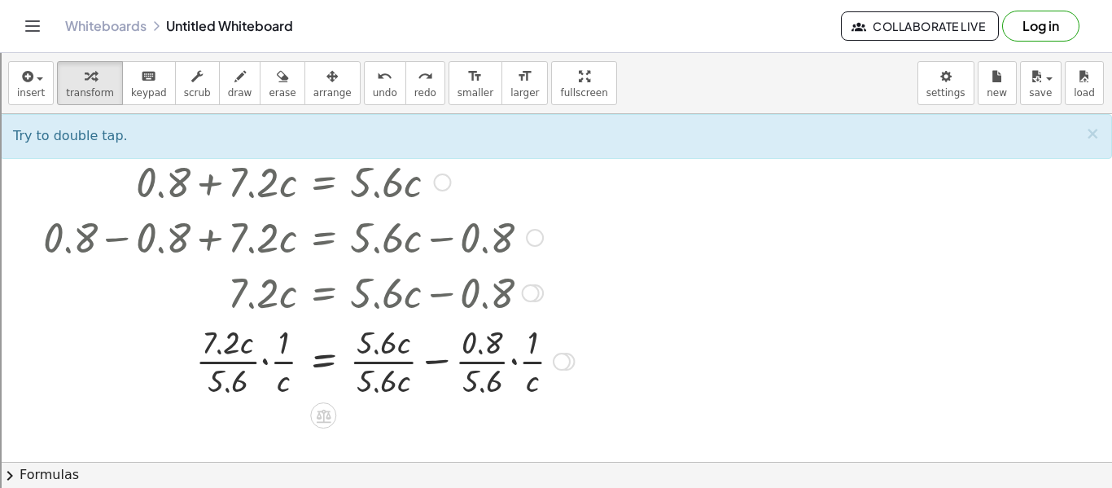
click at [405, 351] on div at bounding box center [308, 359] width 547 height 81
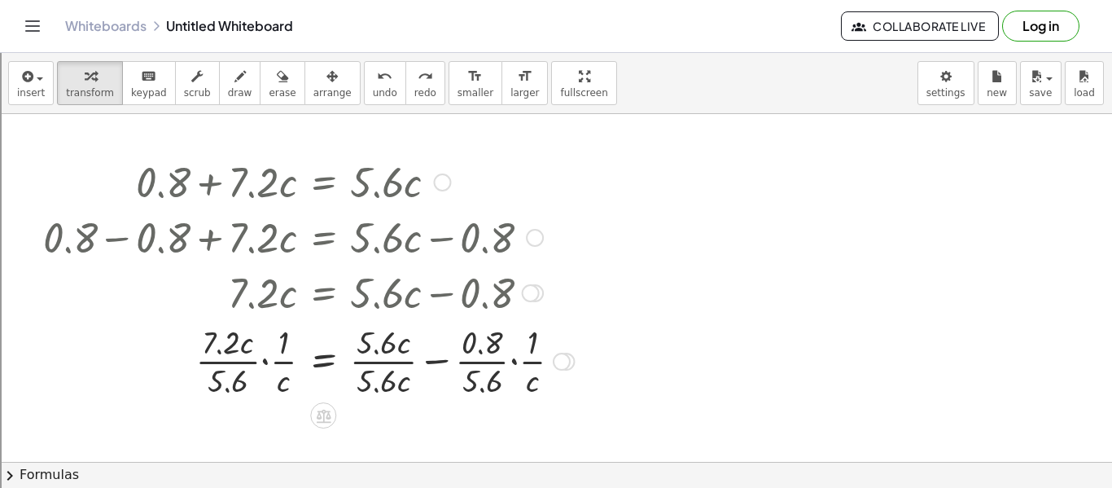
click at [397, 369] on div at bounding box center [308, 359] width 547 height 81
click at [378, 363] on div at bounding box center [308, 359] width 547 height 81
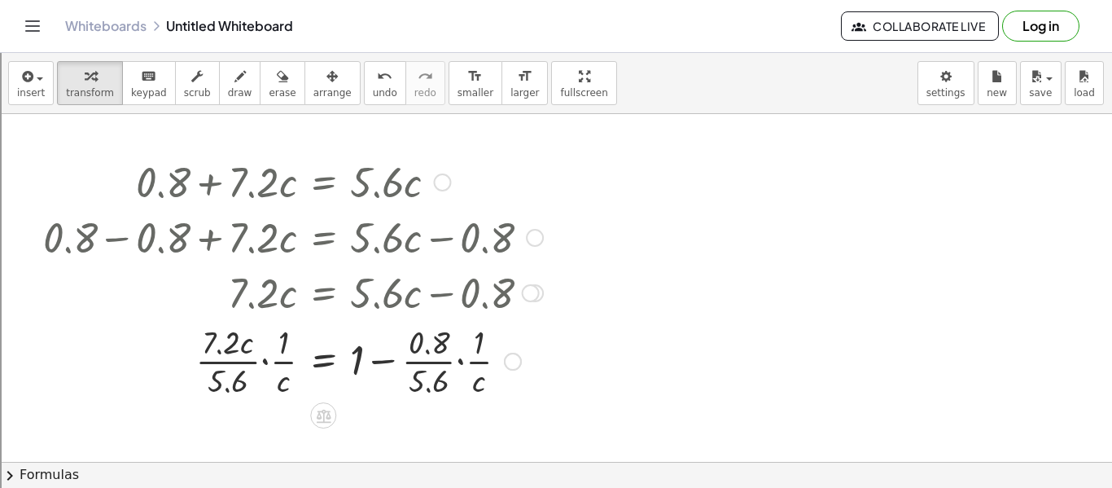
click at [363, 359] on div at bounding box center [293, 359] width 516 height 81
click at [360, 360] on div at bounding box center [293, 359] width 516 height 81
click at [267, 365] on div at bounding box center [293, 359] width 516 height 81
drag, startPoint x: 265, startPoint y: 370, endPoint x: 210, endPoint y: 368, distance: 54.6
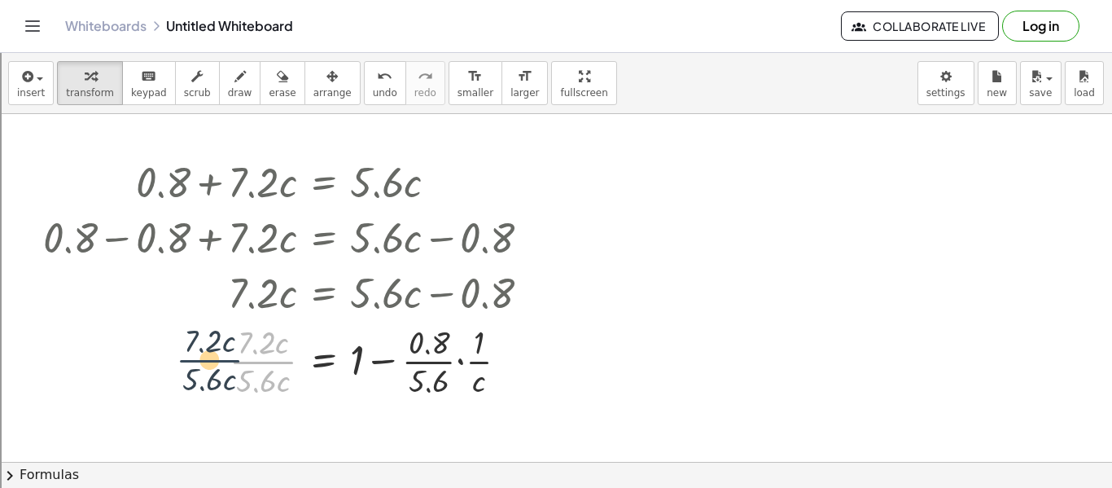
click at [210, 368] on div at bounding box center [293, 359] width 516 height 81
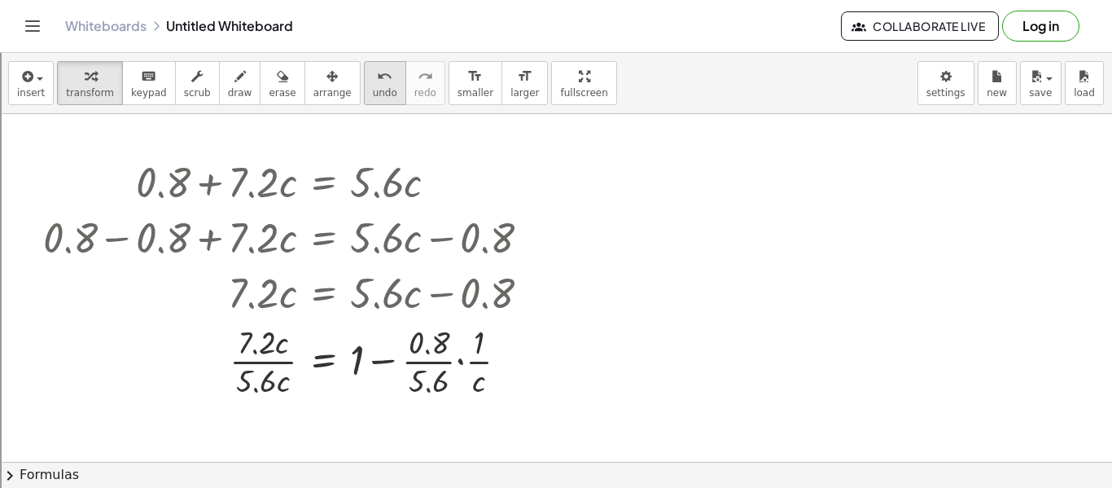
click at [373, 94] on span "undo" at bounding box center [385, 92] width 24 height 11
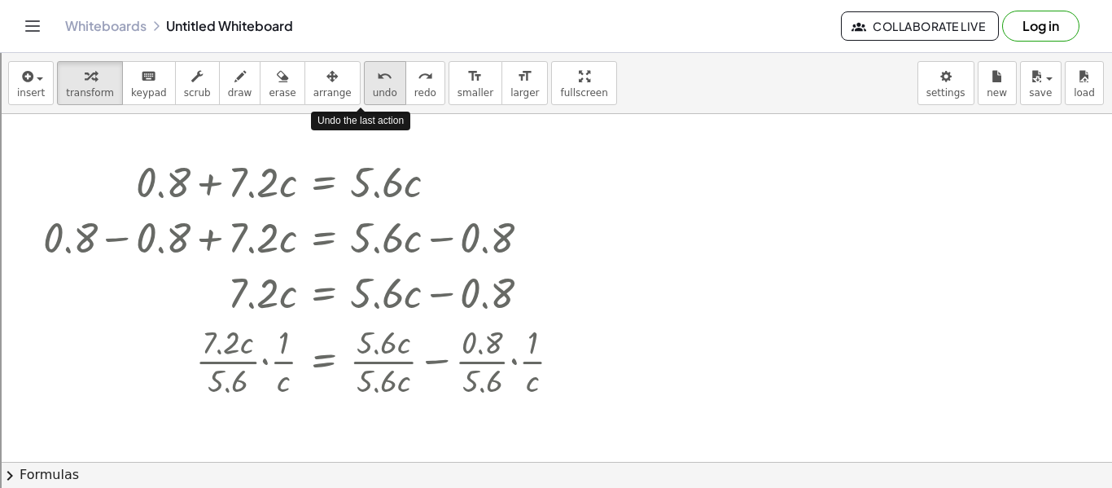
click at [373, 94] on span "undo" at bounding box center [385, 92] width 24 height 11
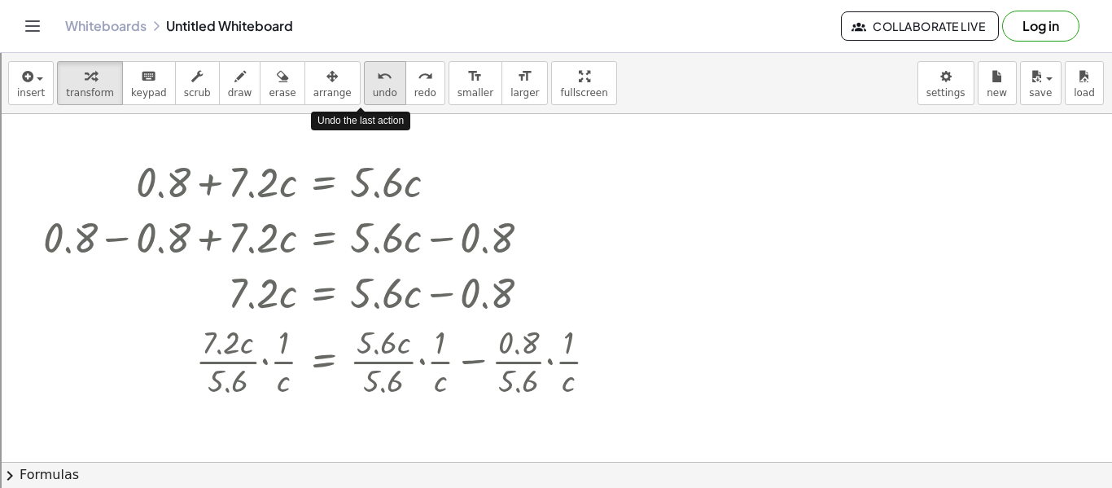
click at [373, 94] on span "undo" at bounding box center [385, 92] width 24 height 11
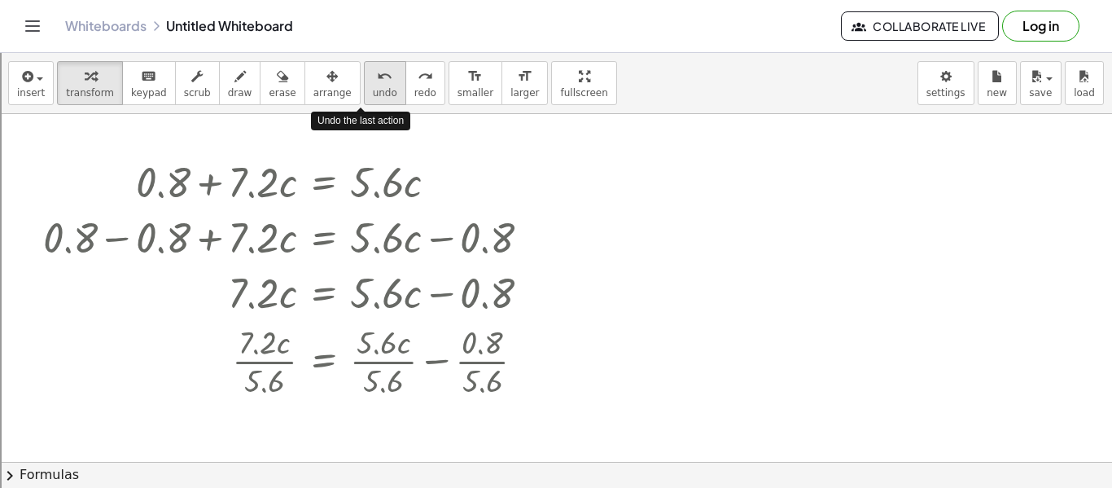
click at [373, 94] on span "undo" at bounding box center [385, 92] width 24 height 11
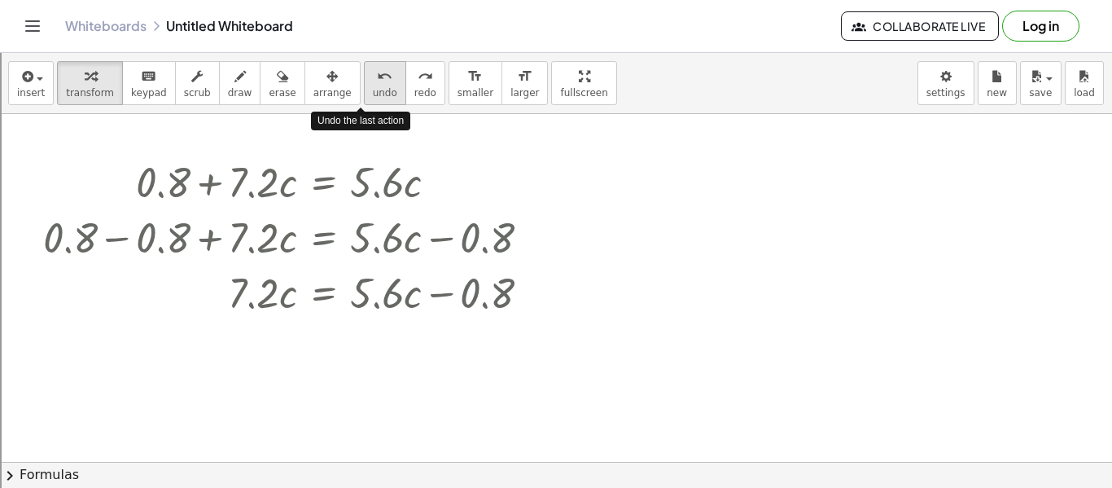
click at [373, 94] on span "undo" at bounding box center [385, 92] width 24 height 11
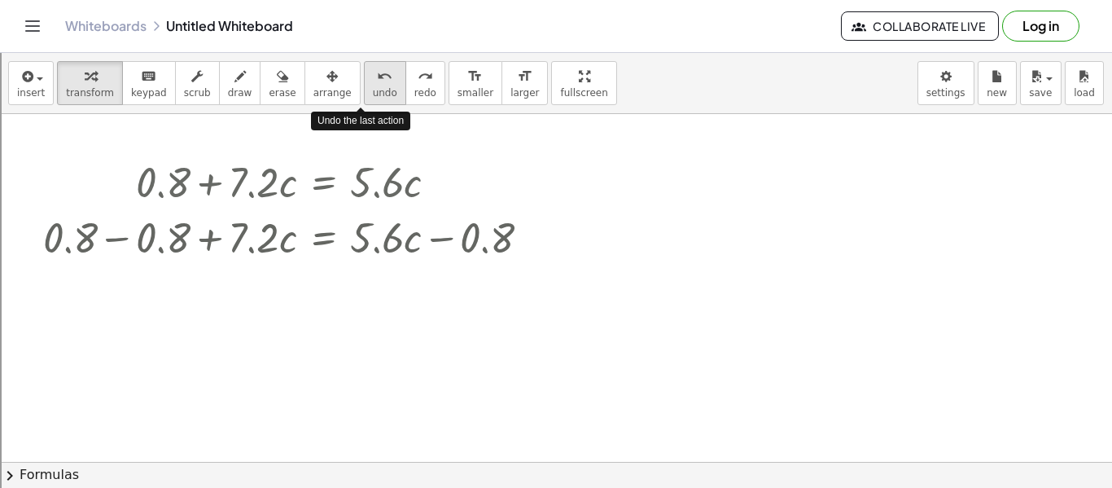
click at [373, 94] on span "undo" at bounding box center [385, 92] width 24 height 11
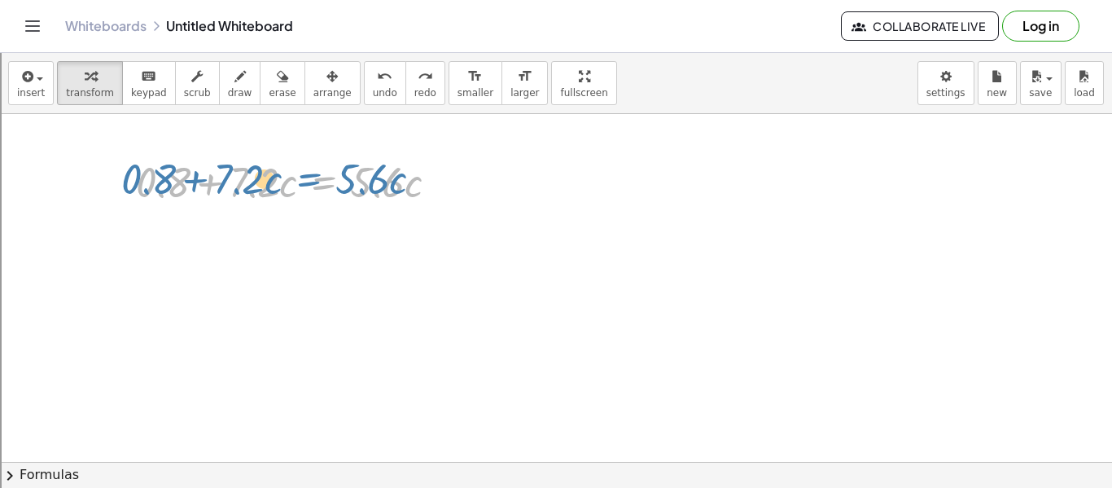
drag, startPoint x: 326, startPoint y: 183, endPoint x: 311, endPoint y: 179, distance: 15.2
click at [311, 179] on div at bounding box center [293, 180] width 331 height 55
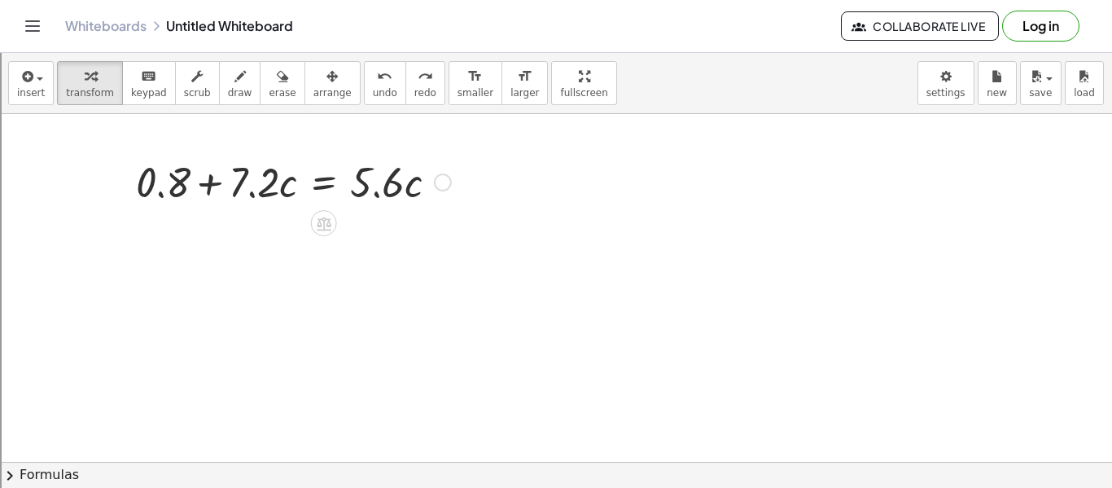
click at [444, 181] on div at bounding box center [443, 182] width 18 height 18
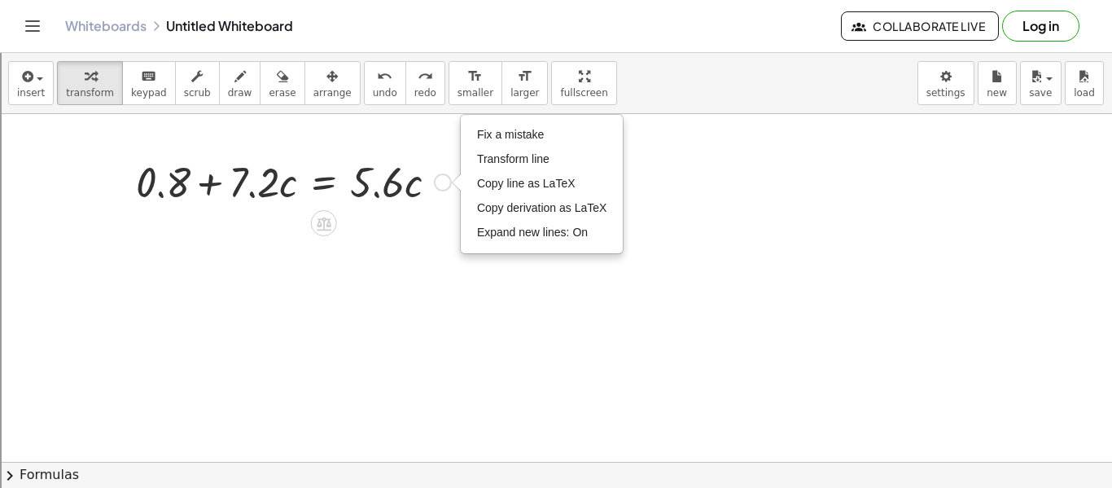
click at [223, 189] on div at bounding box center [293, 180] width 331 height 55
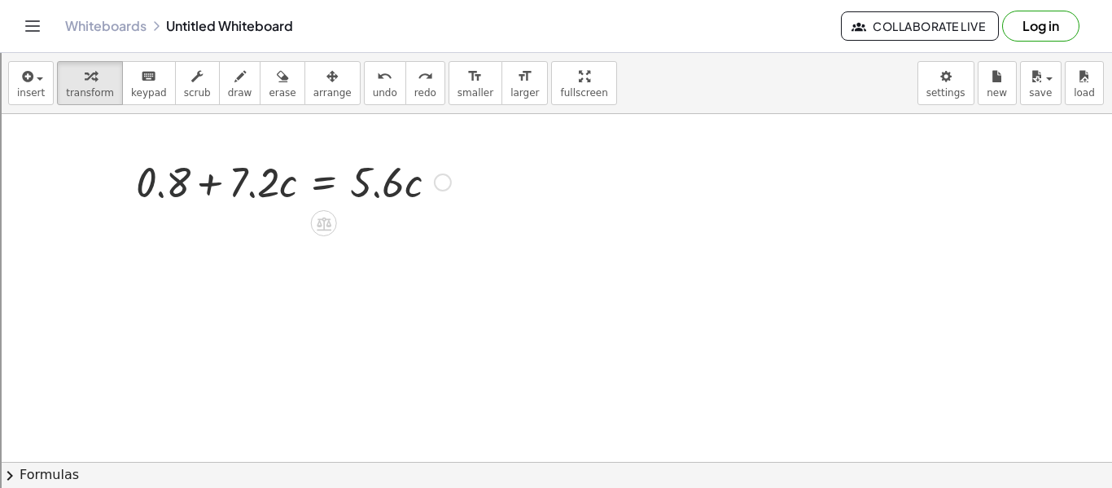
click at [161, 183] on div at bounding box center [293, 180] width 331 height 55
drag, startPoint x: 214, startPoint y: 184, endPoint x: 445, endPoint y: 183, distance: 231.2
click at [445, 183] on div at bounding box center [293, 180] width 331 height 55
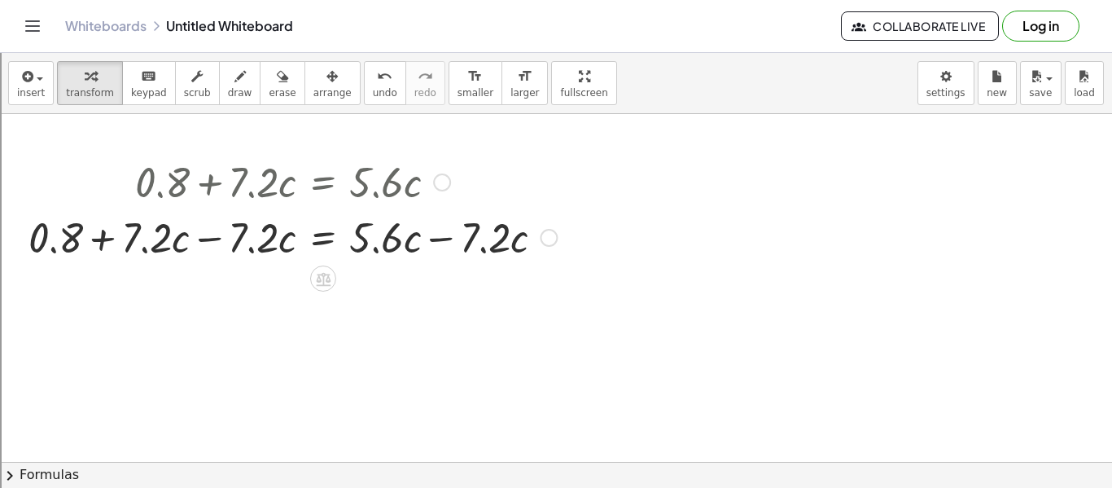
click at [213, 243] on div at bounding box center [292, 235] width 545 height 55
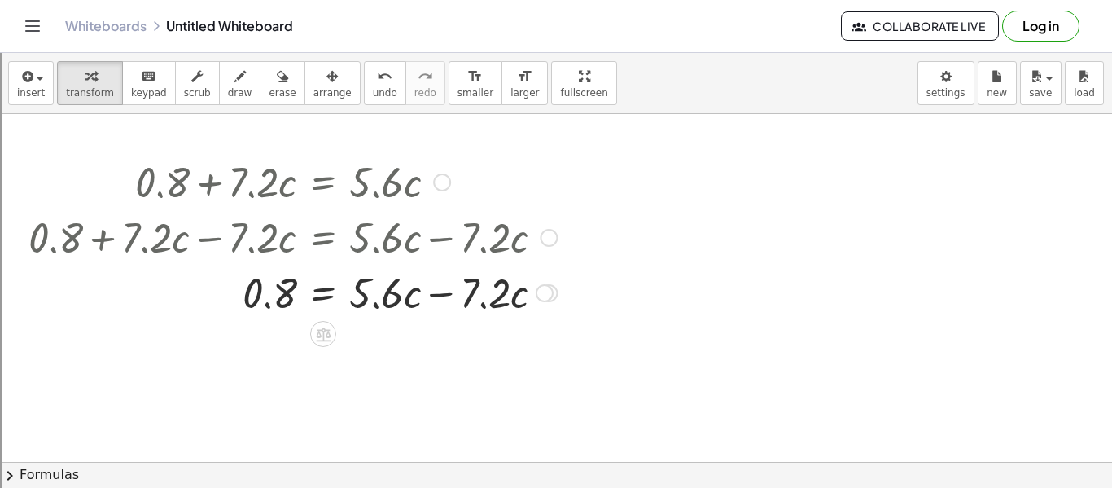
click at [439, 295] on div at bounding box center [292, 291] width 545 height 55
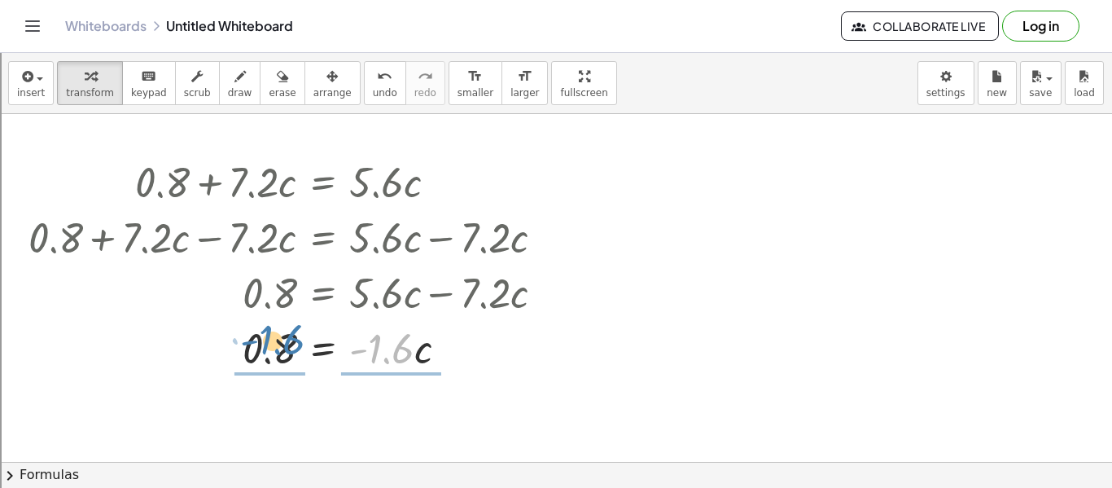
drag, startPoint x: 405, startPoint y: 361, endPoint x: 292, endPoint y: 352, distance: 112.6
click at [292, 352] on div at bounding box center [292, 346] width 545 height 55
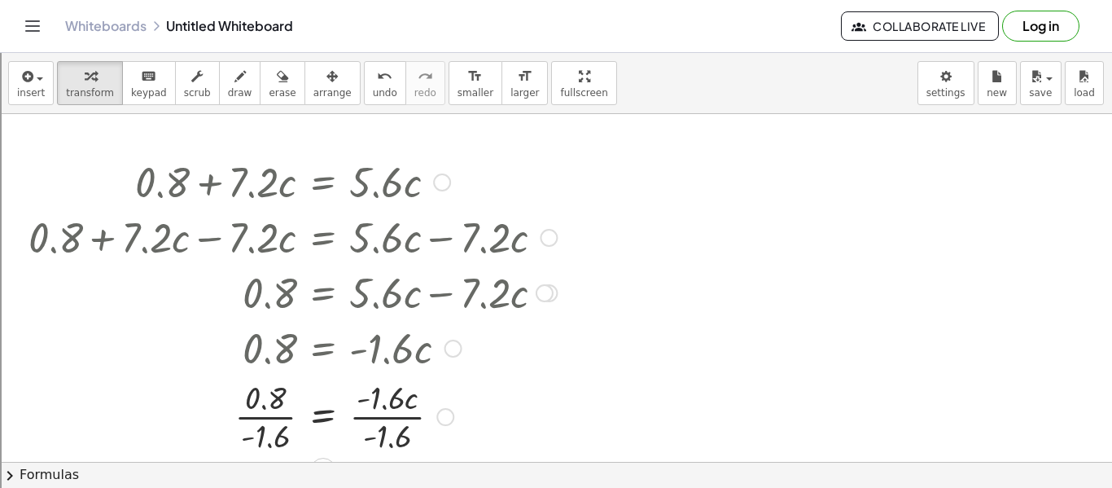
click at [272, 424] on div at bounding box center [292, 414] width 545 height 81
click at [338, 420] on div at bounding box center [292, 414] width 545 height 81
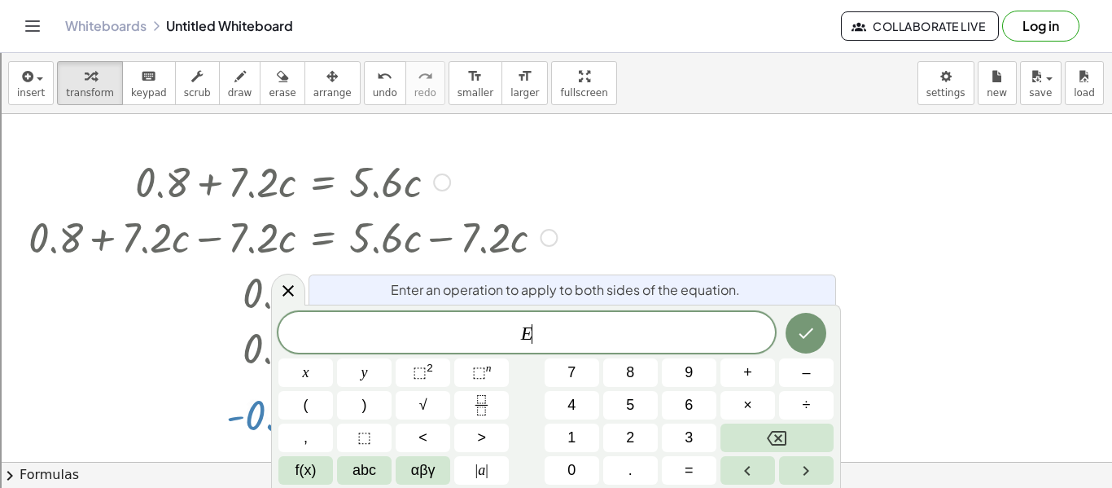
scroll to position [4, 0]
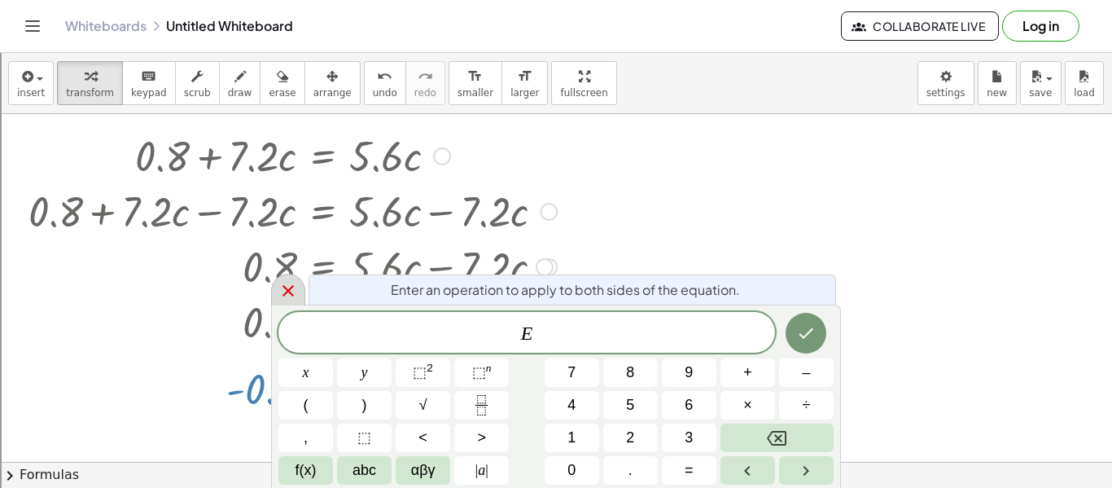
click at [300, 288] on div at bounding box center [288, 290] width 34 height 32
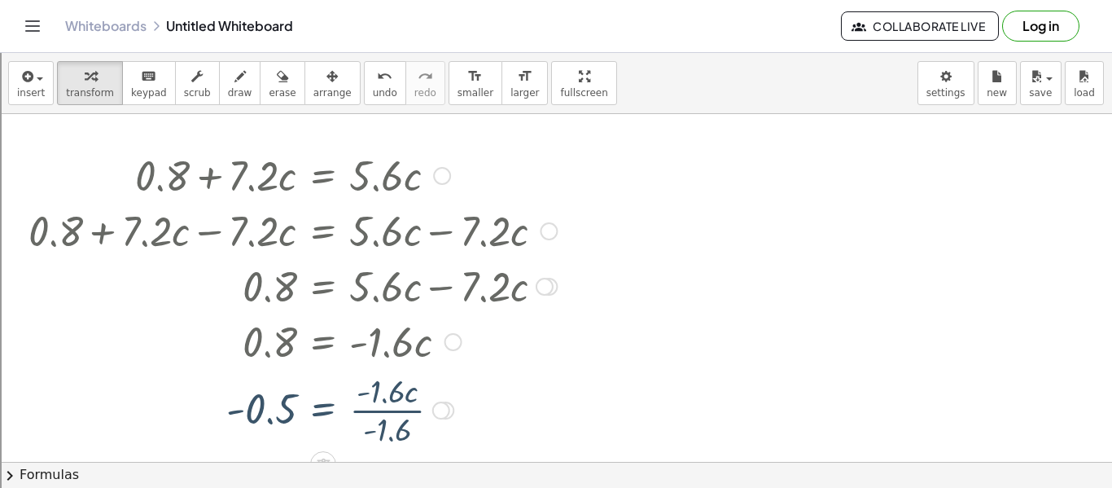
scroll to position [0, 0]
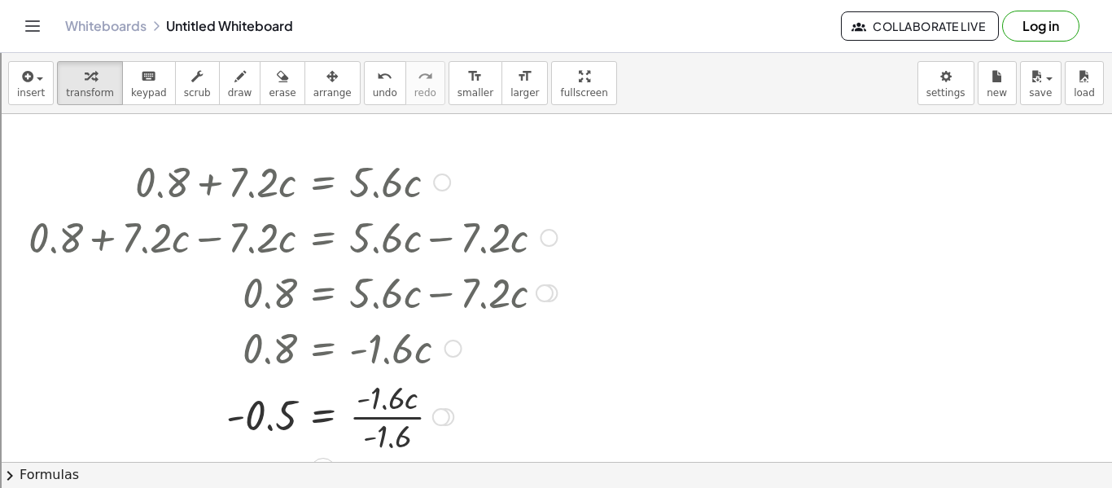
click at [392, 423] on div at bounding box center [292, 414] width 545 height 81
click at [313, 74] on div "button" at bounding box center [332, 76] width 38 height 20
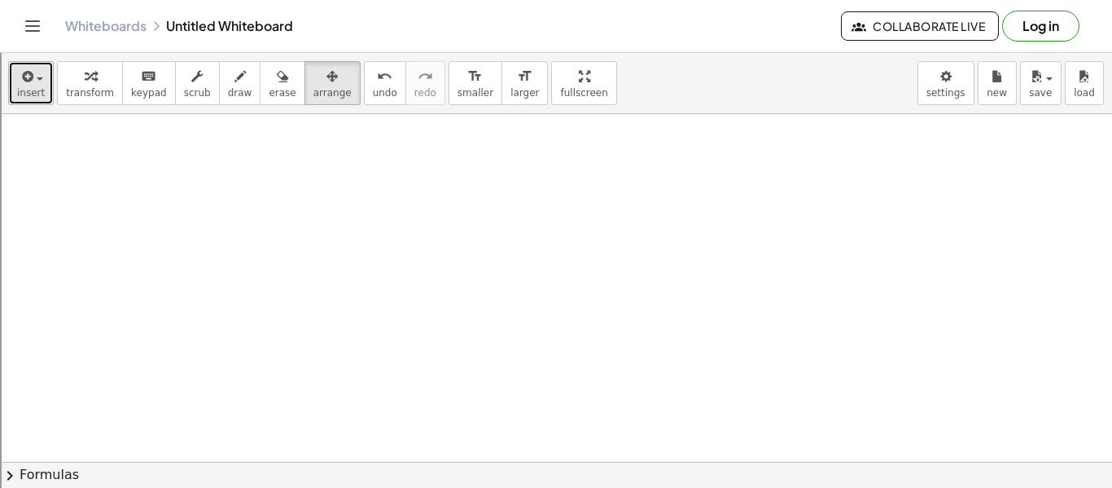
click at [15, 94] on button "insert" at bounding box center [31, 83] width 46 height 44
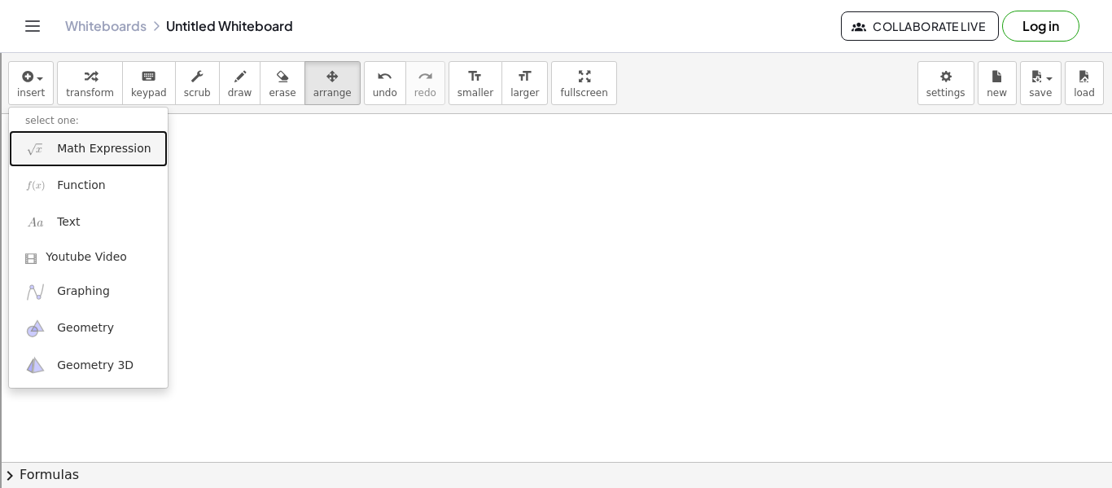
click at [98, 141] on span "Math Expression" at bounding box center [104, 149] width 94 height 16
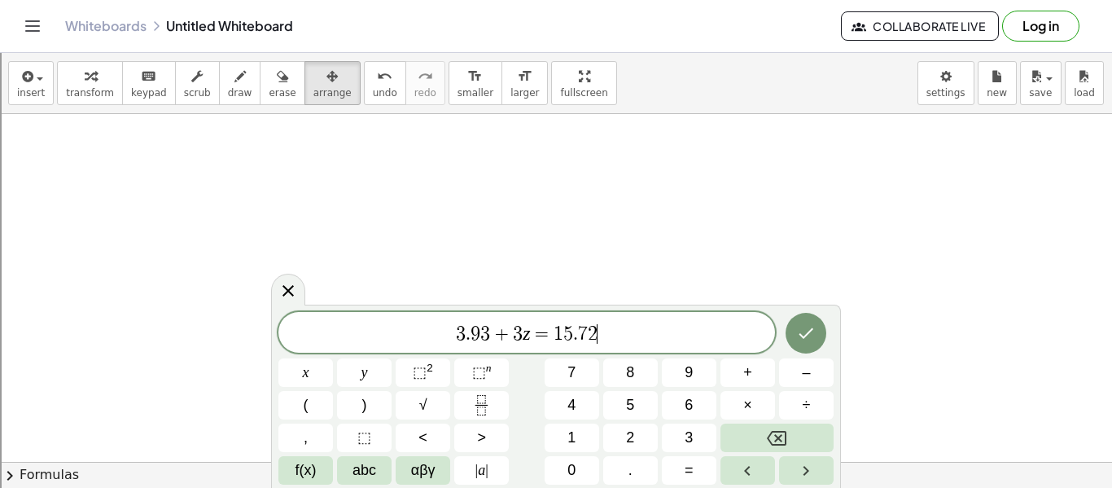
scroll to position [5, 0]
click at [810, 328] on icon "Done" at bounding box center [806, 333] width 20 height 20
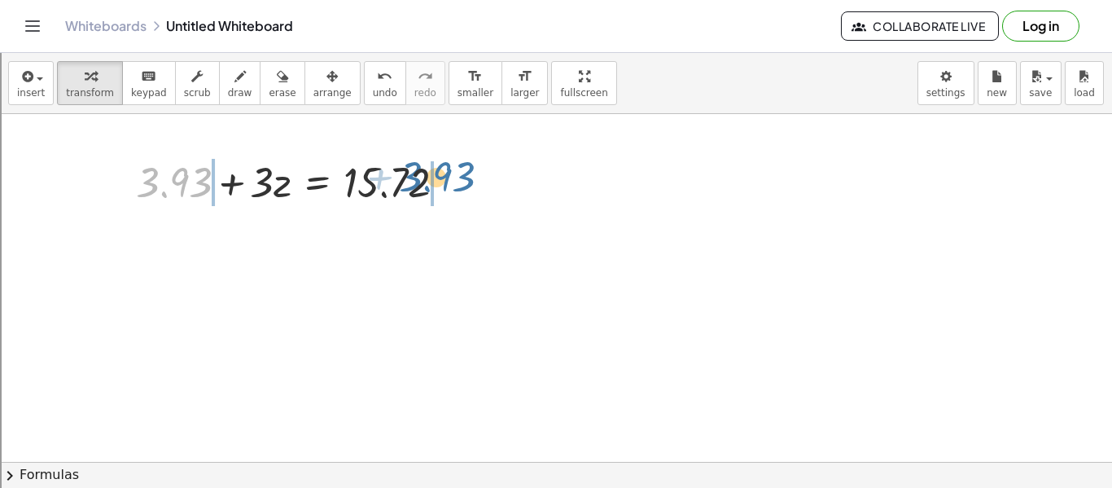
drag, startPoint x: 171, startPoint y: 179, endPoint x: 445, endPoint y: 172, distance: 274.4
click at [445, 172] on div at bounding box center [297, 180] width 339 height 55
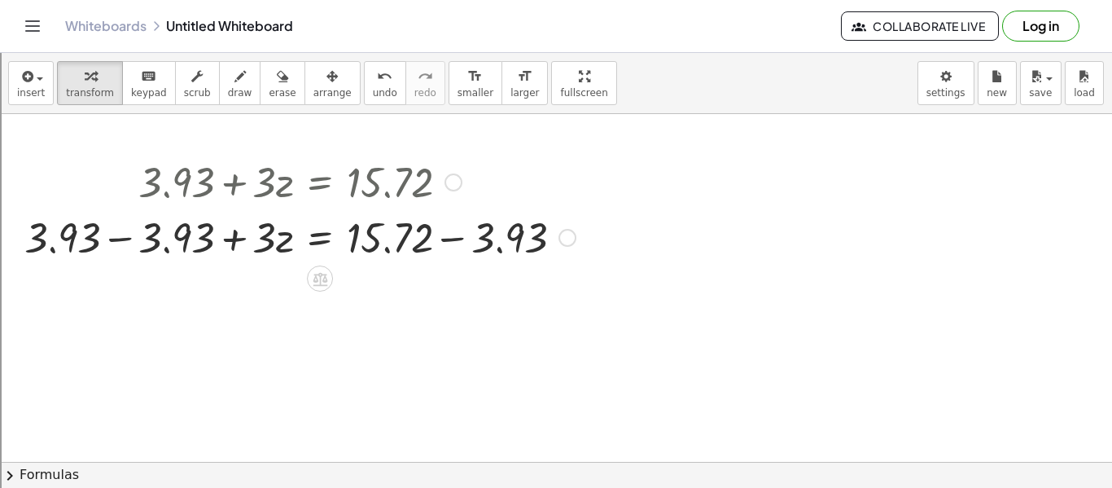
click at [116, 243] on div at bounding box center [299, 235] width 567 height 55
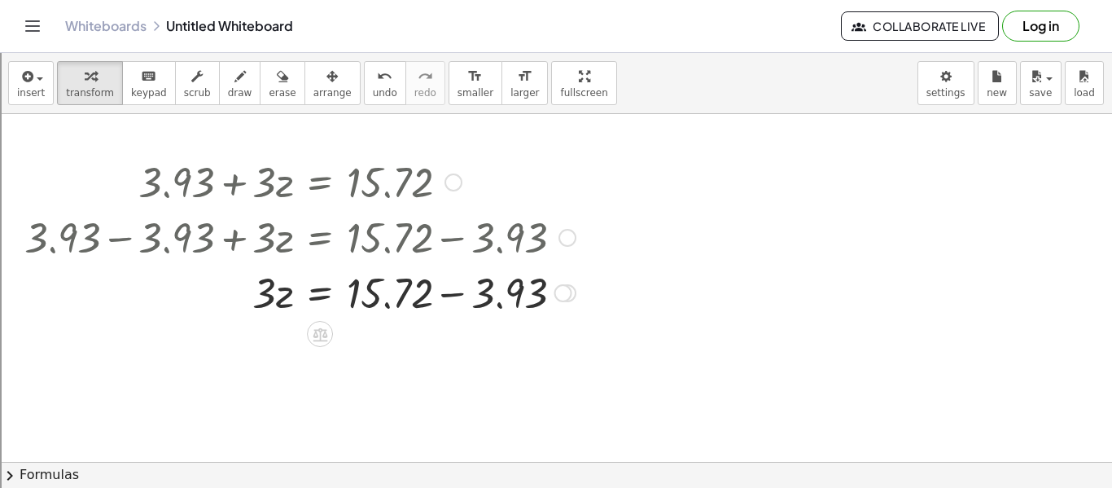
click at [453, 290] on div at bounding box center [299, 291] width 567 height 55
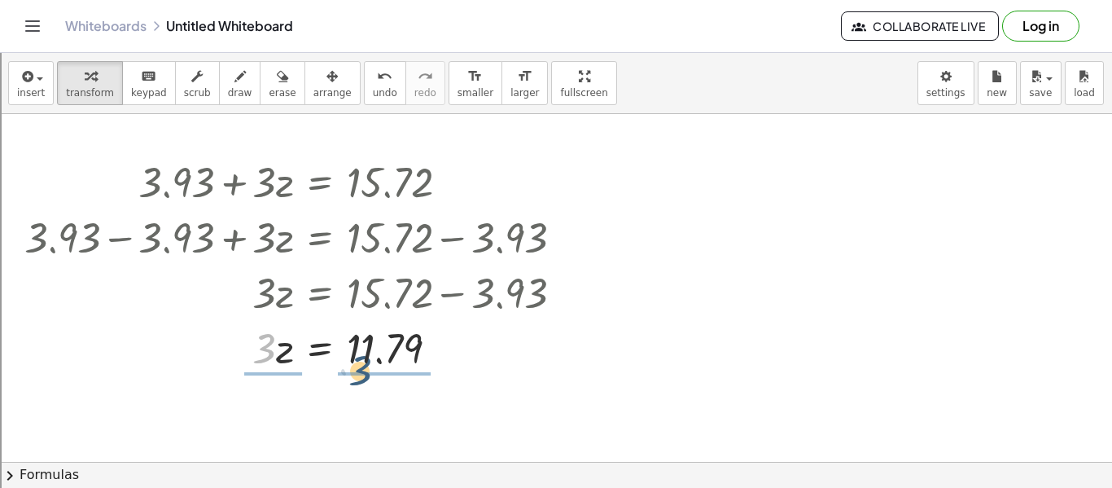
drag, startPoint x: 266, startPoint y: 352, endPoint x: 377, endPoint y: 365, distance: 111.4
click at [377, 365] on div at bounding box center [299, 346] width 567 height 55
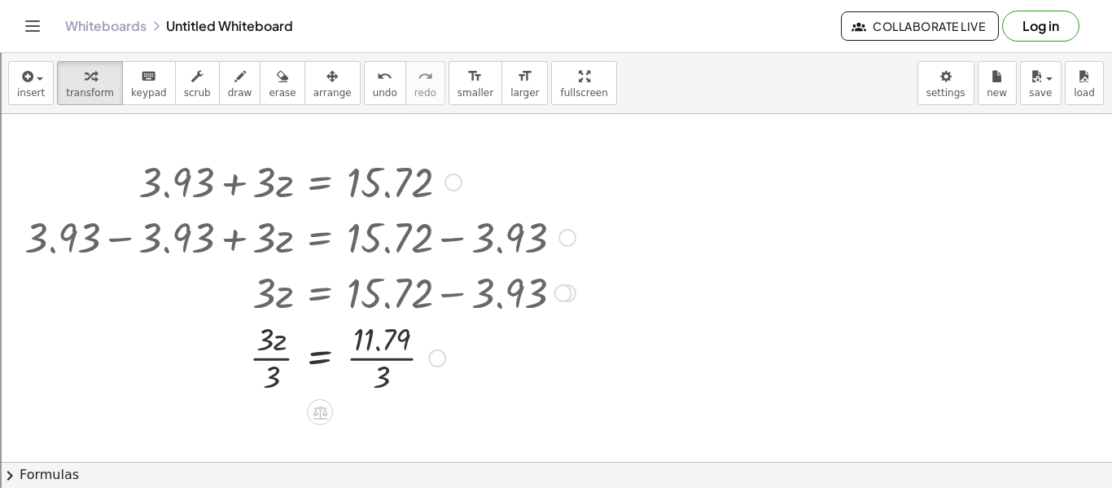
click at [320, 182] on div "+ 3.93 + · 3 · z = 15.72 + 3.93 − 3.93 + · 3 · z = + 15.72 − 3.93 + 0 + · 3 · z…" at bounding box center [320, 182] width 0 height 0
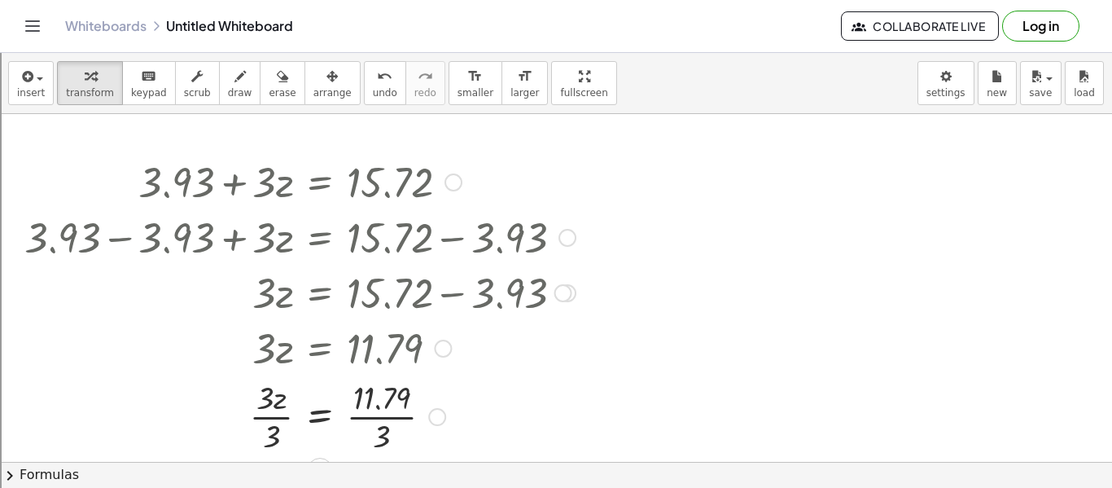
click at [276, 419] on div at bounding box center [299, 414] width 567 height 81
click at [374, 414] on div at bounding box center [299, 414] width 567 height 81
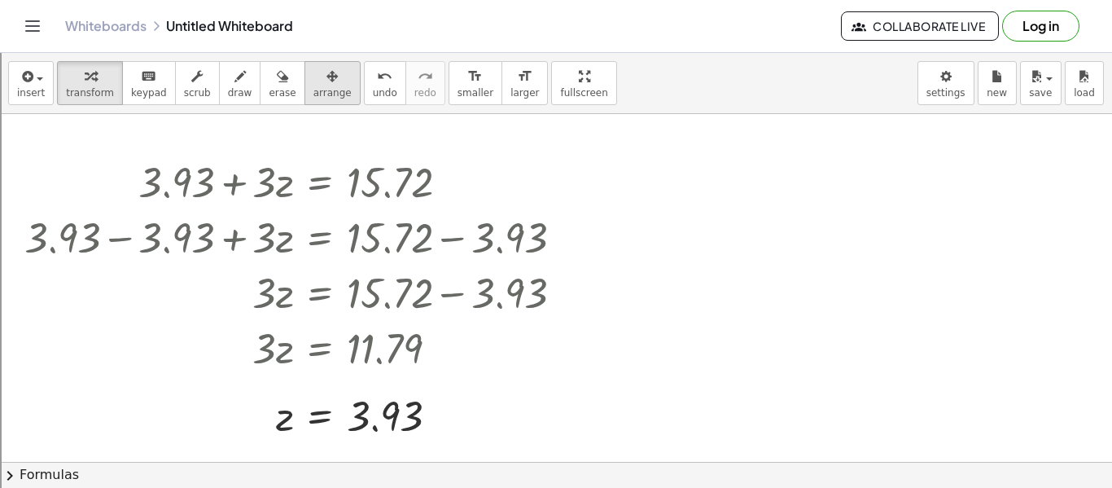
click at [328, 71] on div "button" at bounding box center [332, 76] width 38 height 20
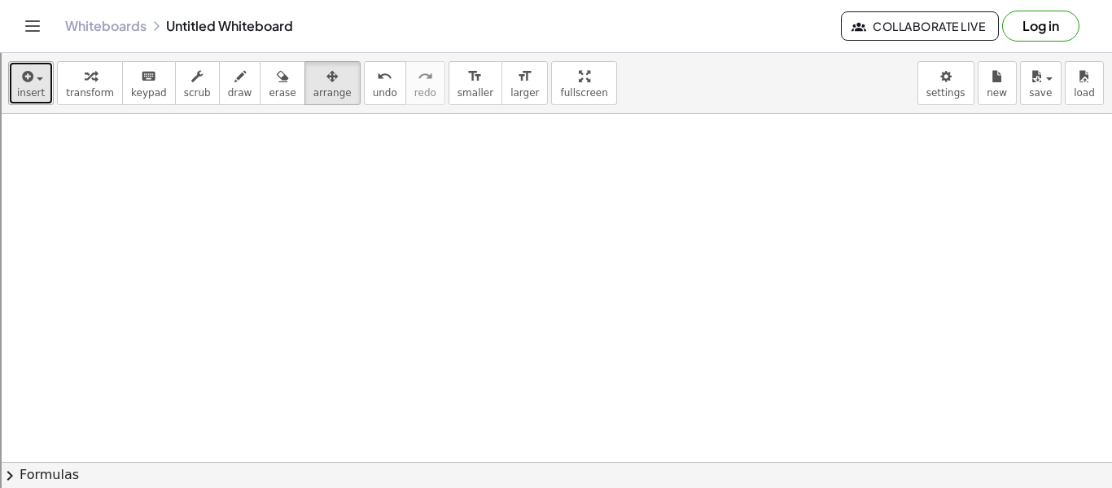
click at [28, 79] on icon "button" at bounding box center [26, 77] width 15 height 20
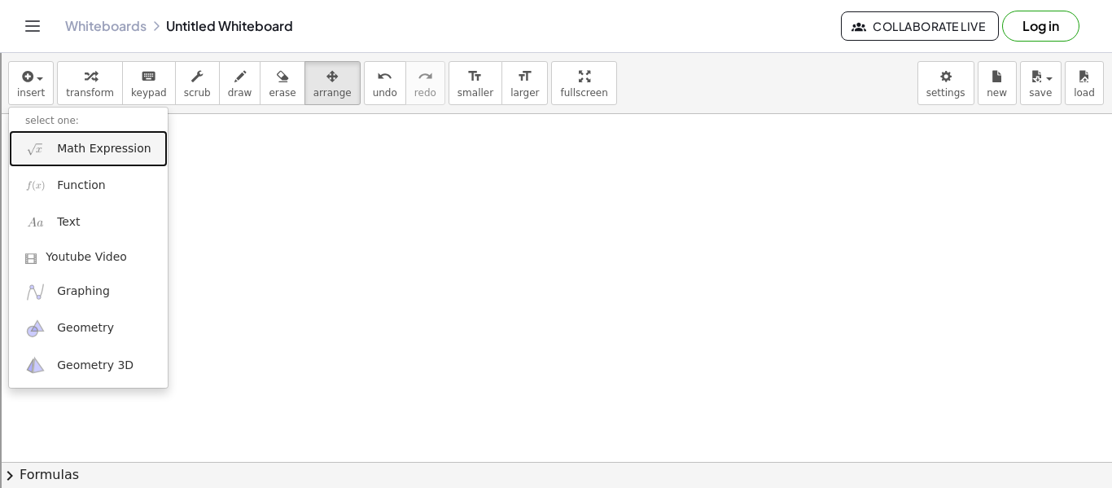
click at [97, 142] on span "Math Expression" at bounding box center [104, 149] width 94 height 16
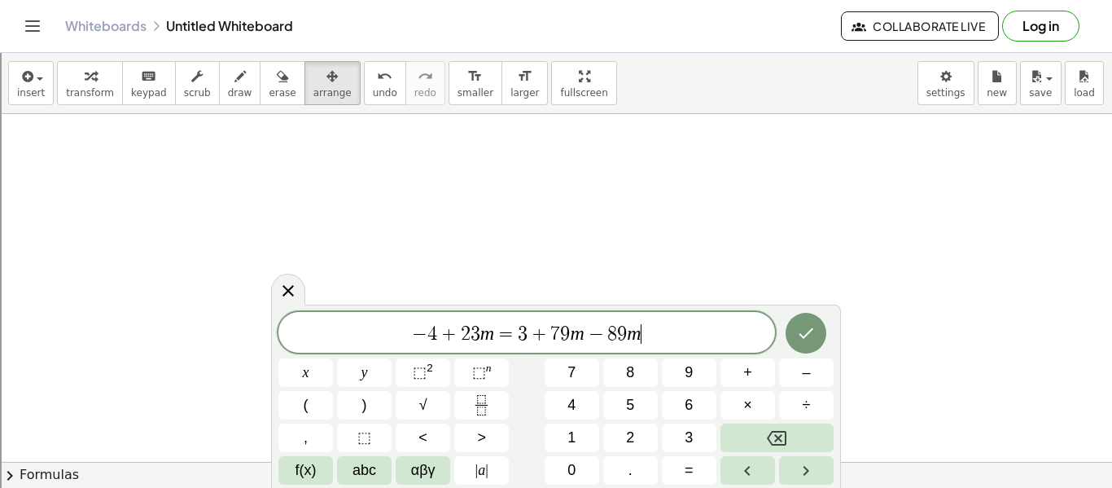
scroll to position [6, 0]
click at [554, 328] on span "7" at bounding box center [555, 334] width 10 height 20
drag, startPoint x: 567, startPoint y: 331, endPoint x: 556, endPoint y: 336, distance: 12.4
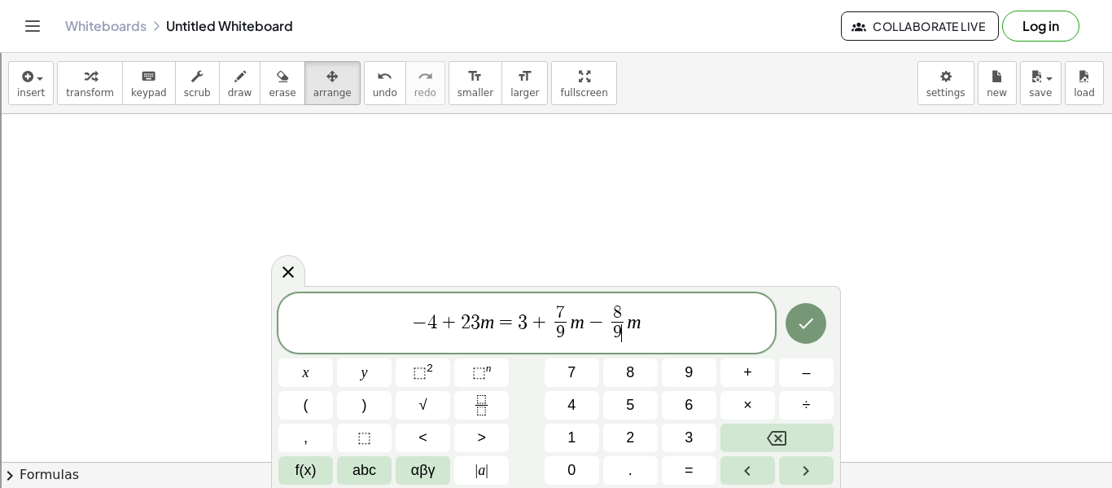
click at [480, 328] on span "− 4 + 2 3 m = 3 + 7 9 ​ m − 8 9 ​ ​ m" at bounding box center [526, 324] width 497 height 43
click at [795, 333] on button "Done" at bounding box center [806, 323] width 41 height 41
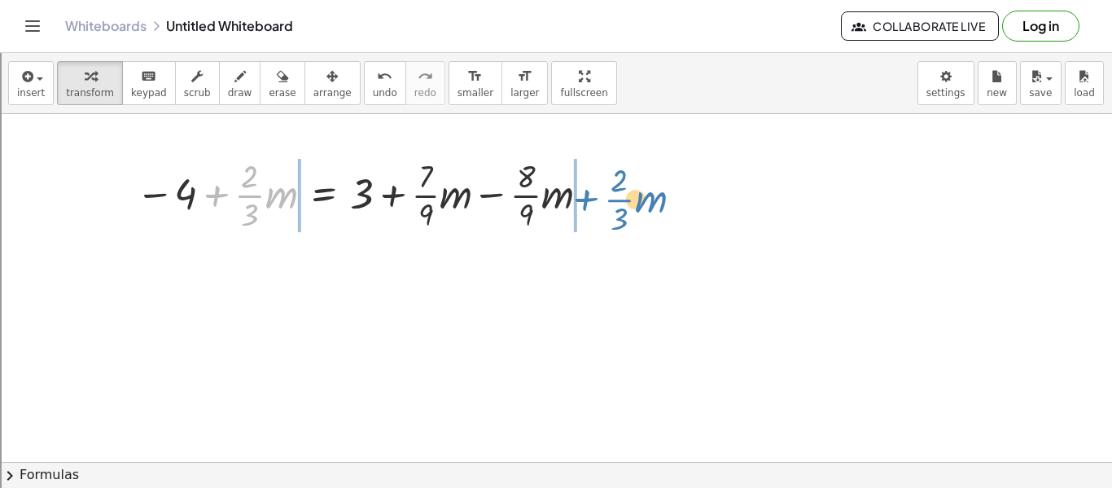
drag, startPoint x: 215, startPoint y: 190, endPoint x: 584, endPoint y: 190, distance: 368.8
click at [584, 190] on div at bounding box center [366, 193] width 476 height 81
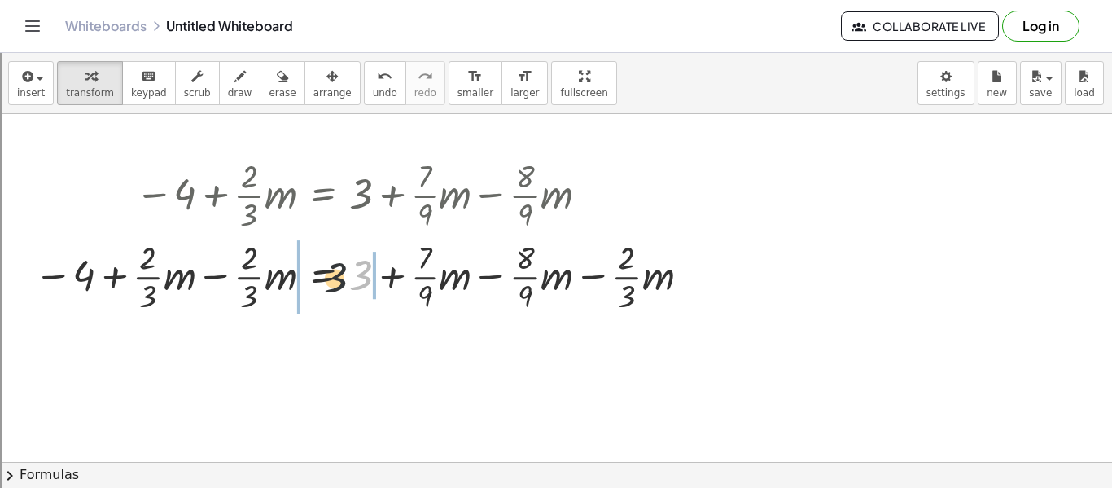
drag, startPoint x: 364, startPoint y: 269, endPoint x: 172, endPoint y: 274, distance: 192.2
click at [172, 274] on div at bounding box center [365, 274] width 678 height 81
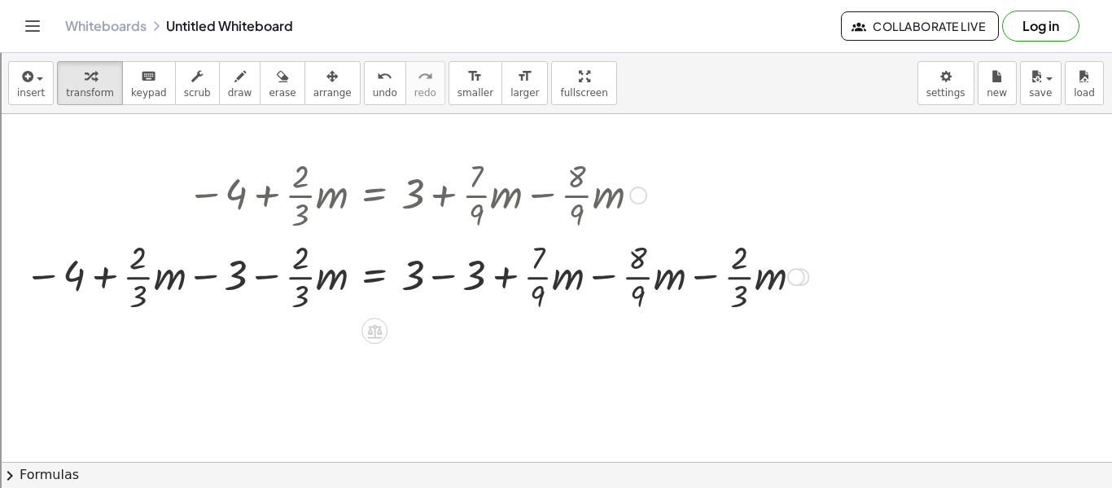
click at [277, 273] on div at bounding box center [416, 274] width 801 height 81
drag, startPoint x: 275, startPoint y: 274, endPoint x: 168, endPoint y: 267, distance: 107.7
click at [168, 267] on div at bounding box center [416, 274] width 801 height 81
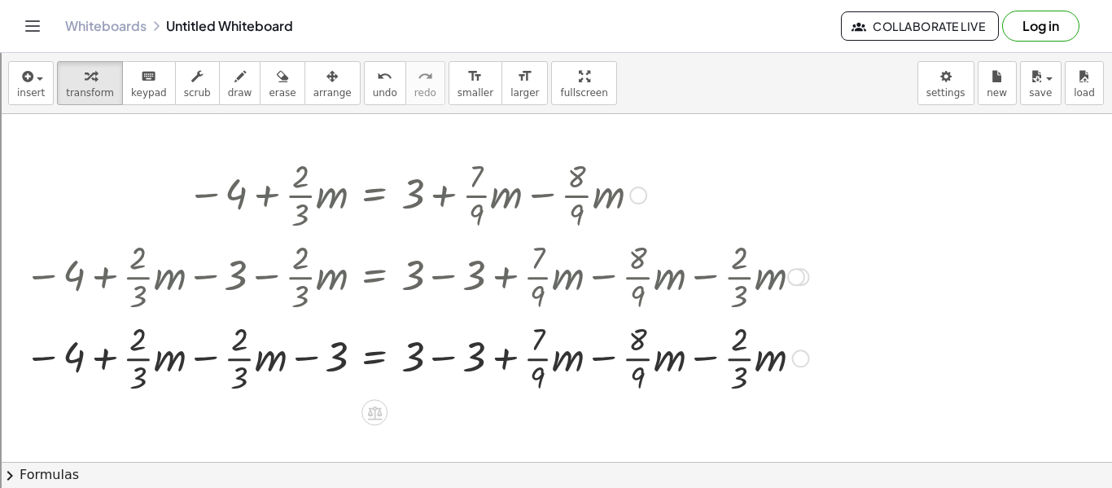
click at [212, 357] on div at bounding box center [416, 356] width 801 height 81
click at [305, 365] on div at bounding box center [416, 356] width 801 height 81
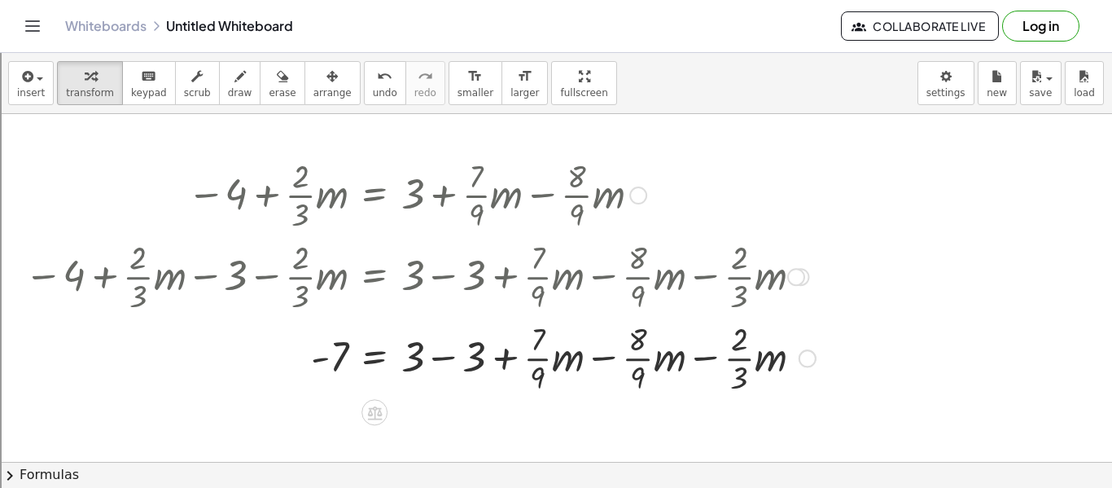
click at [449, 360] on div at bounding box center [420, 356] width 808 height 81
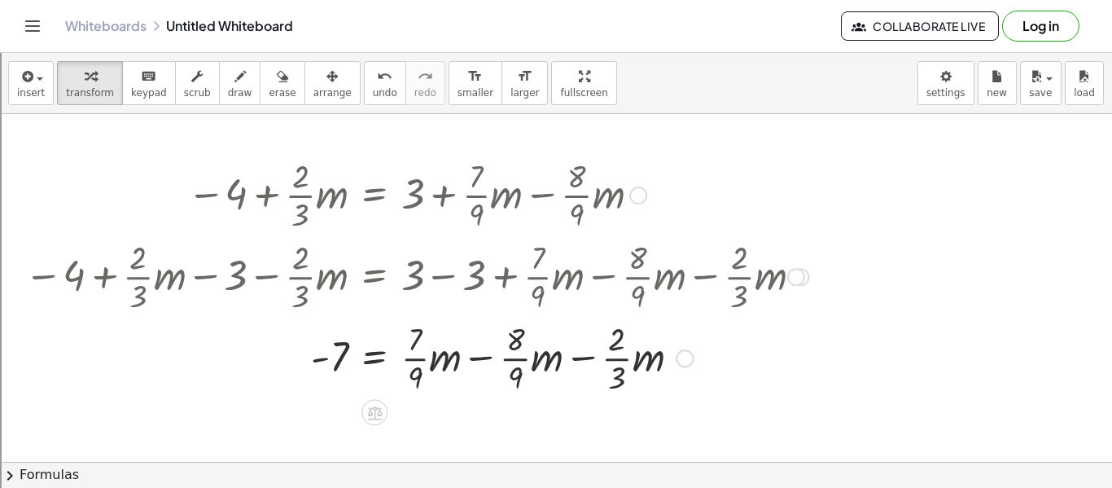
click at [492, 357] on div at bounding box center [416, 356] width 801 height 81
click at [590, 355] on div at bounding box center [416, 356] width 801 height 81
click at [585, 358] on div at bounding box center [416, 356] width 801 height 81
click at [499, 358] on div at bounding box center [416, 356] width 801 height 81
click at [492, 358] on div at bounding box center [416, 356] width 801 height 81
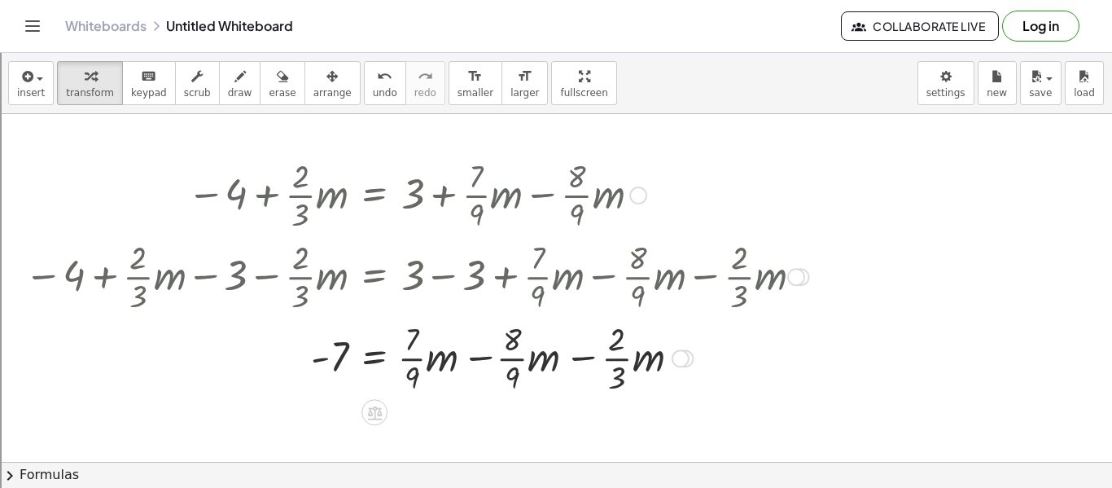
click at [492, 358] on div at bounding box center [416, 356] width 801 height 81
click at [505, 336] on div at bounding box center [416, 356] width 801 height 81
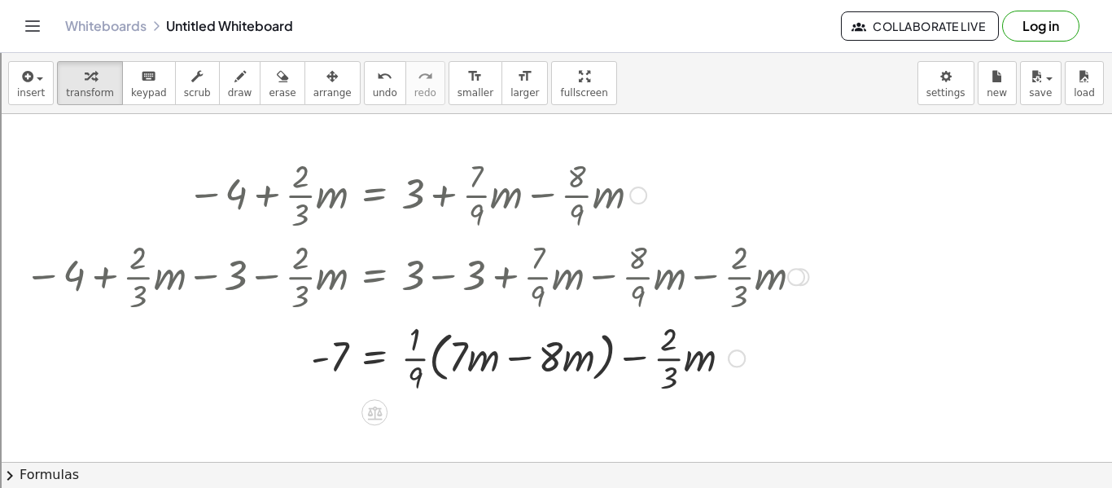
click at [415, 366] on div at bounding box center [416, 356] width 801 height 81
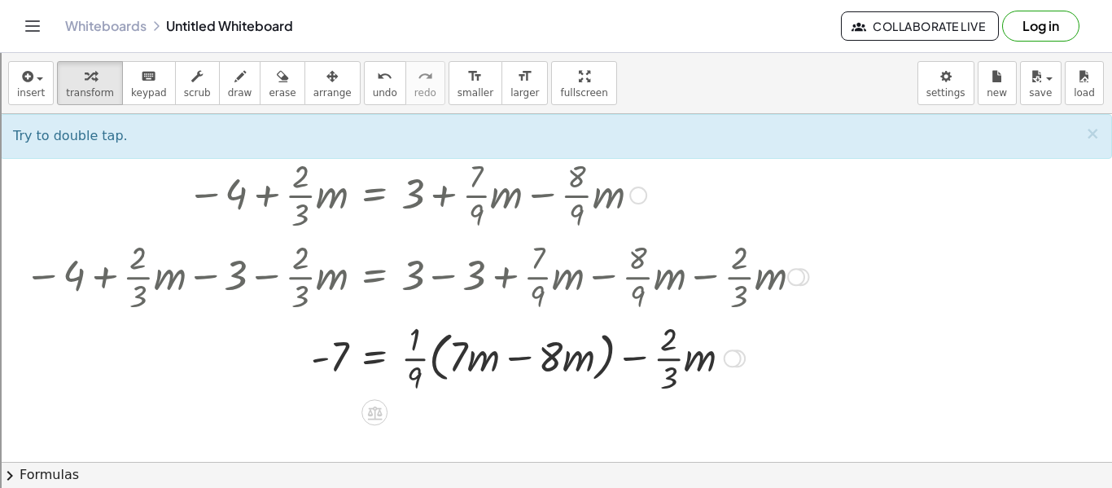
click at [479, 357] on div at bounding box center [416, 356] width 801 height 81
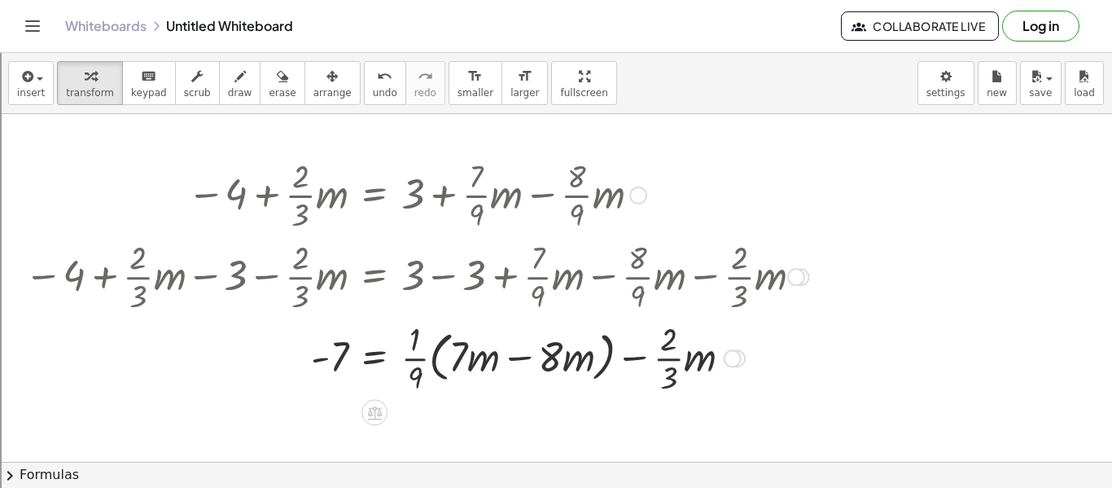
click at [557, 360] on div at bounding box center [416, 356] width 801 height 81
click at [508, 364] on div at bounding box center [416, 356] width 801 height 81
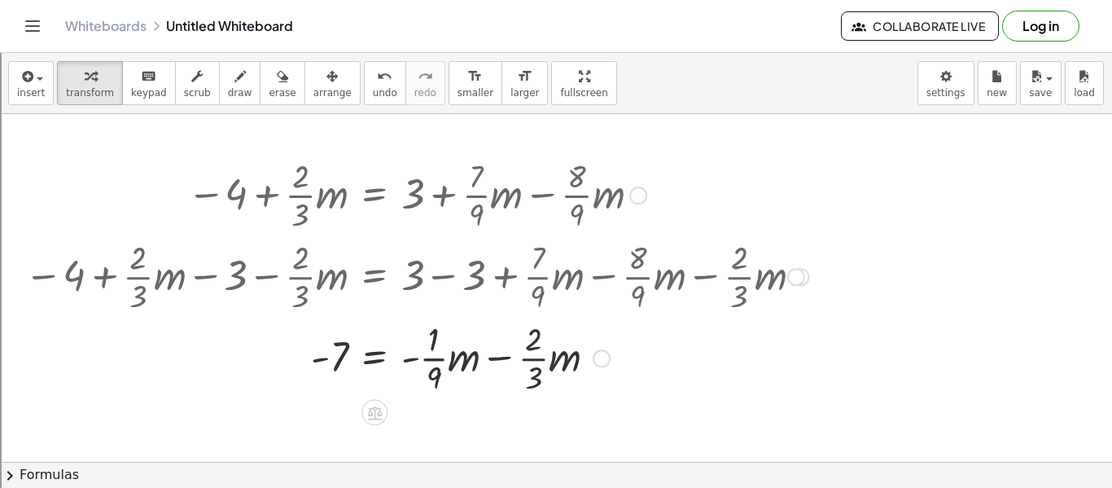
click at [423, 360] on div at bounding box center [416, 356] width 801 height 81
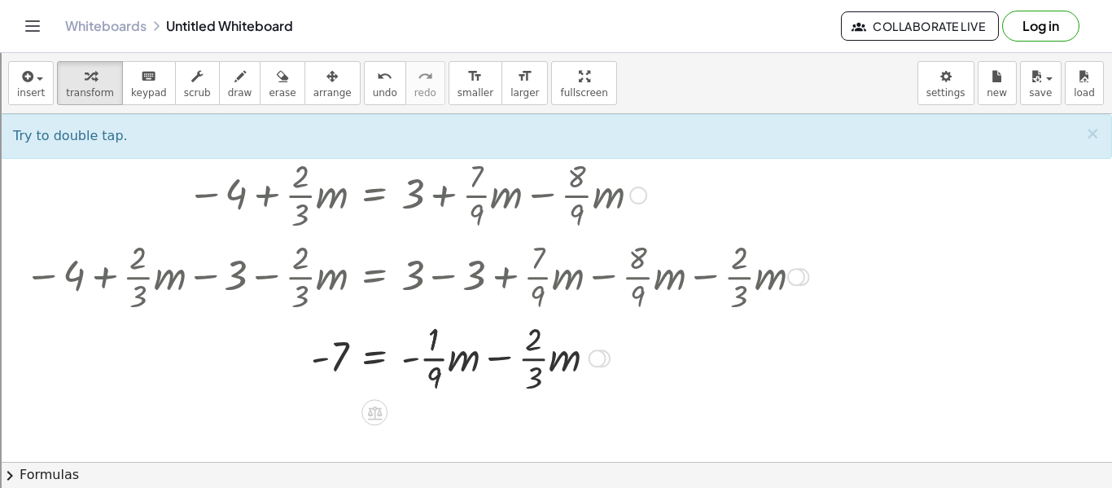
click at [437, 365] on div at bounding box center [416, 356] width 801 height 81
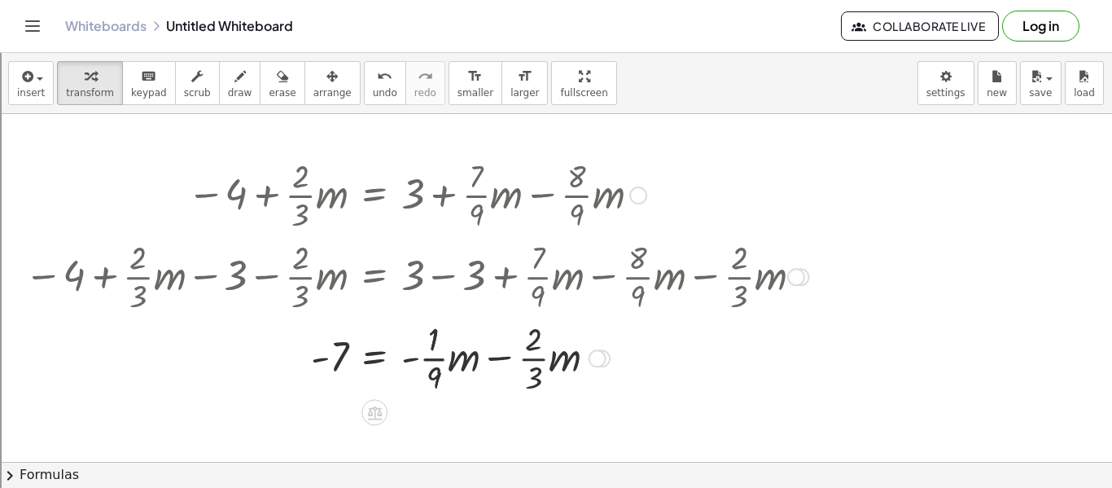
click at [437, 365] on div at bounding box center [416, 356] width 801 height 81
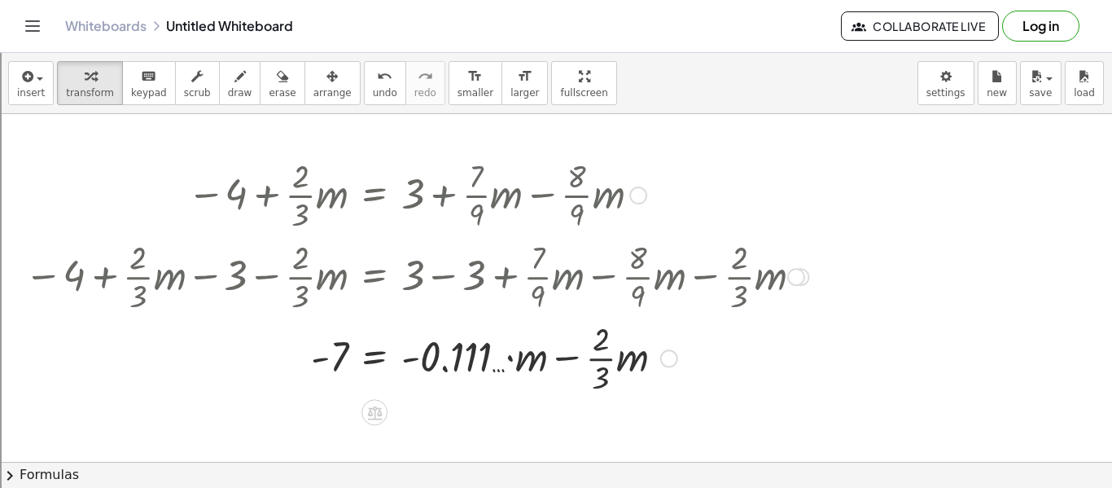
click at [406, 357] on div at bounding box center [416, 356] width 801 height 81
click at [426, 355] on div at bounding box center [416, 356] width 801 height 81
click at [368, 85] on button "undo undo" at bounding box center [385, 83] width 42 height 44
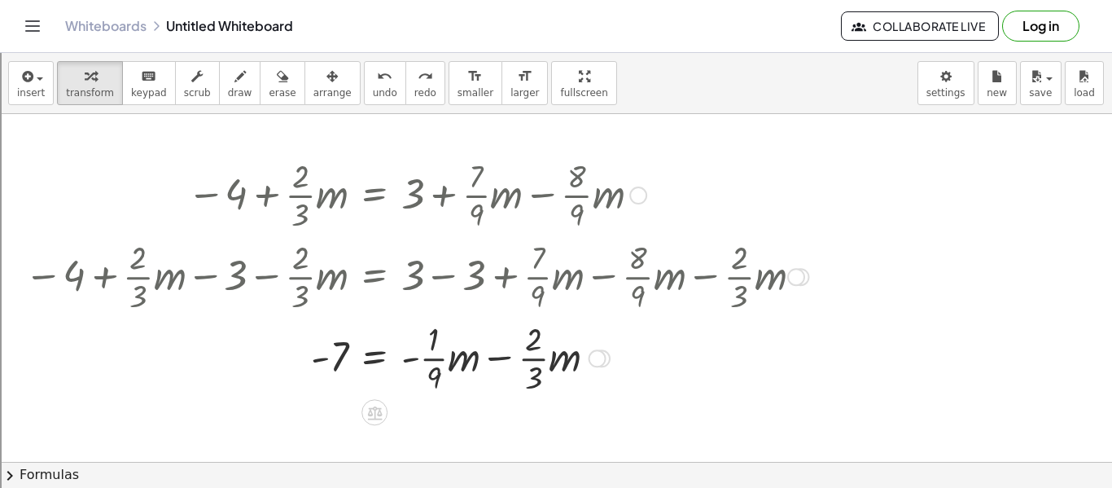
click at [612, 358] on div at bounding box center [382, 356] width 733 height 81
click at [597, 358] on div at bounding box center [589, 358] width 18 height 18
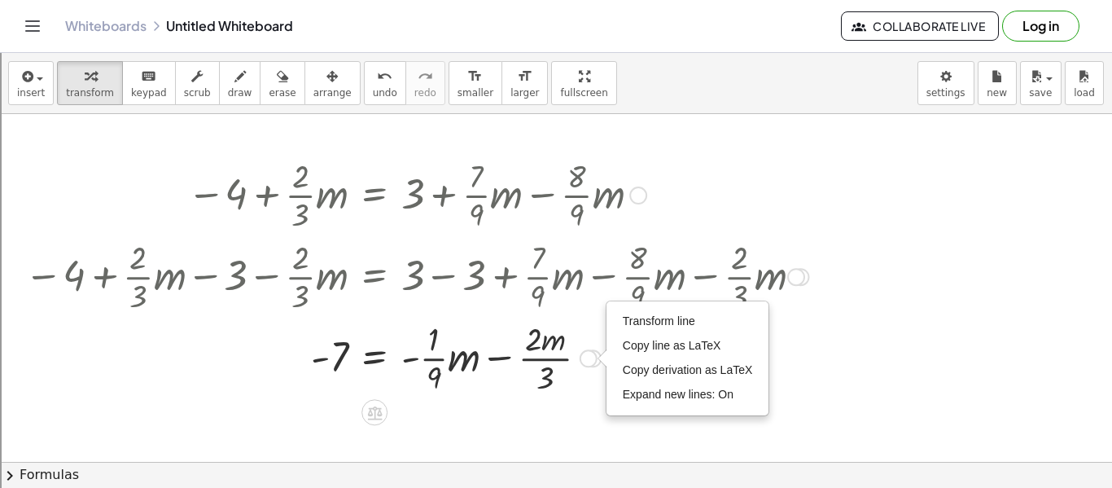
click at [545, 351] on div at bounding box center [416, 356] width 801 height 81
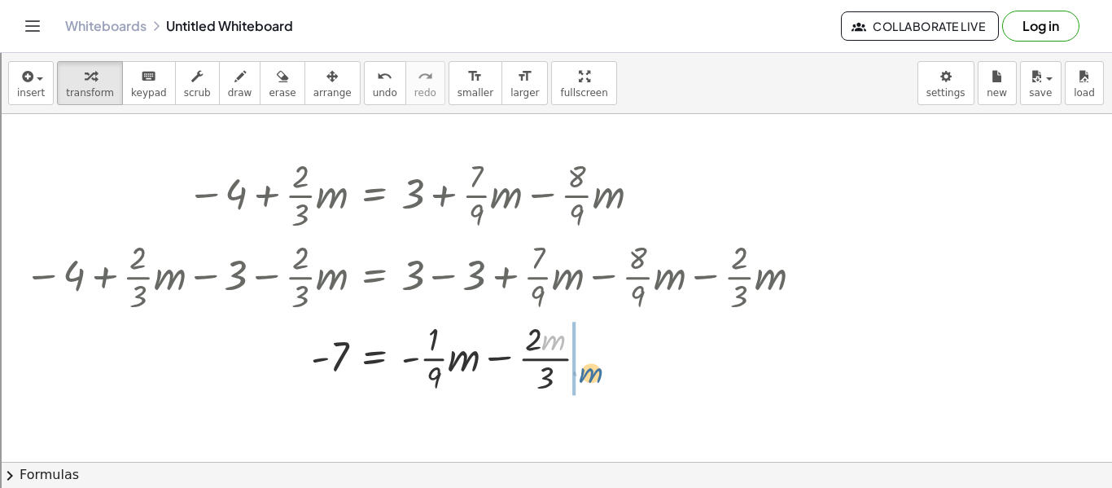
drag, startPoint x: 545, startPoint y: 344, endPoint x: 582, endPoint y: 376, distance: 49.6
click at [582, 376] on div at bounding box center [416, 356] width 801 height 81
click at [600, 354] on div "Transform line Copy line as LaTeX Copy derivation as LaTeX Expand new lines: On" at bounding box center [598, 358] width 18 height 18
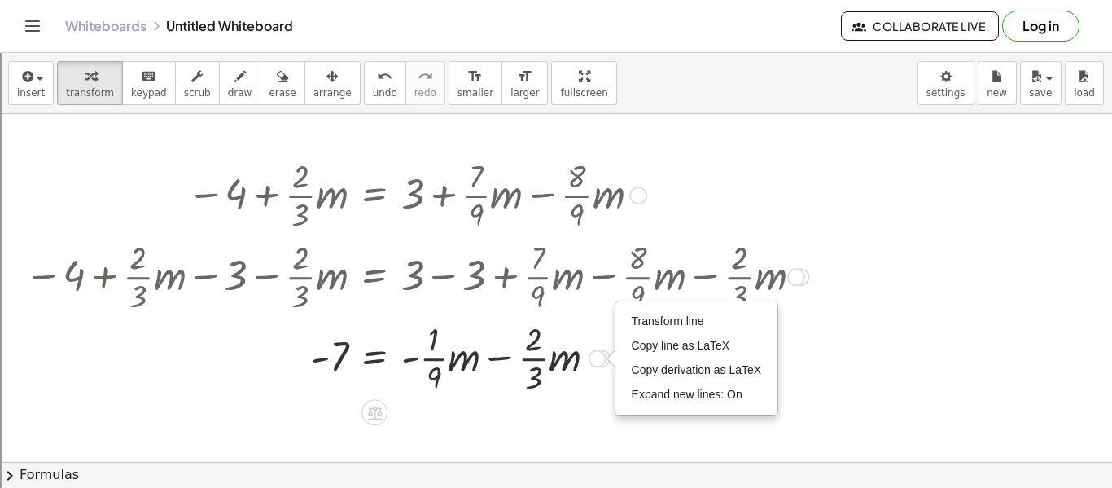
click at [466, 368] on div at bounding box center [416, 356] width 801 height 81
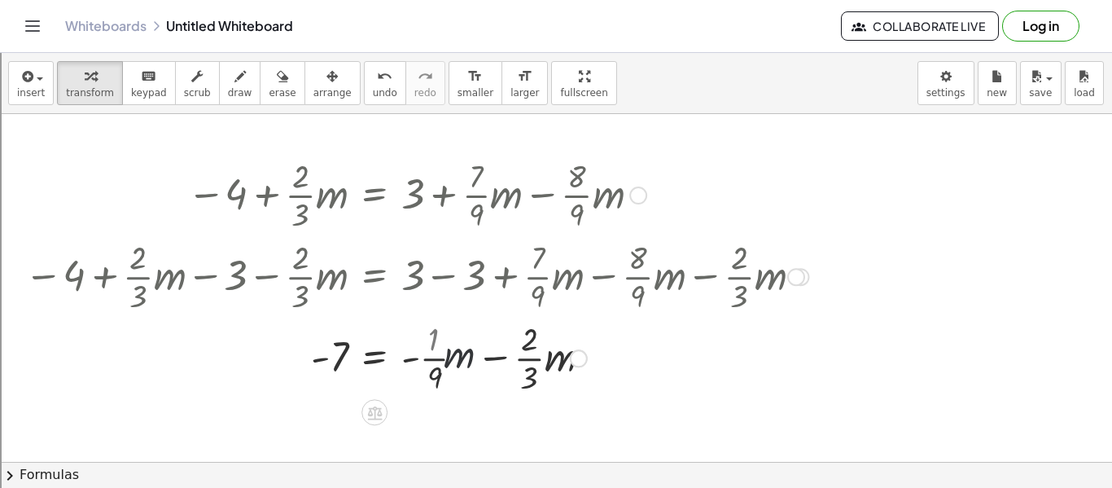
click at [443, 363] on div at bounding box center [416, 356] width 801 height 81
click at [412, 357] on div at bounding box center [416, 356] width 801 height 81
click at [433, 371] on div at bounding box center [416, 356] width 801 height 81
click at [453, 372] on div at bounding box center [416, 356] width 801 height 81
click at [490, 361] on div at bounding box center [416, 356] width 801 height 81
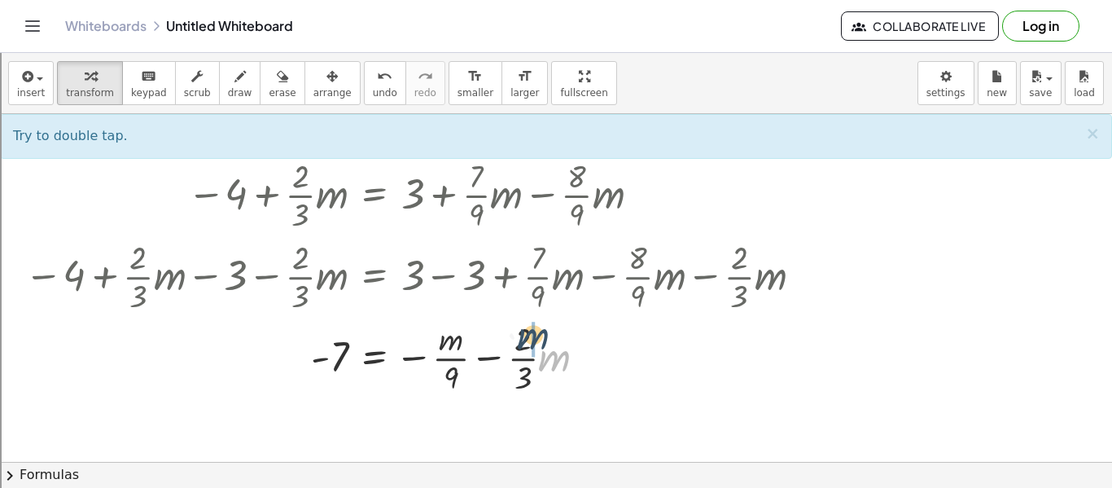
drag, startPoint x: 550, startPoint y: 363, endPoint x: 522, endPoint y: 335, distance: 40.3
click at [522, 335] on div at bounding box center [416, 356] width 801 height 81
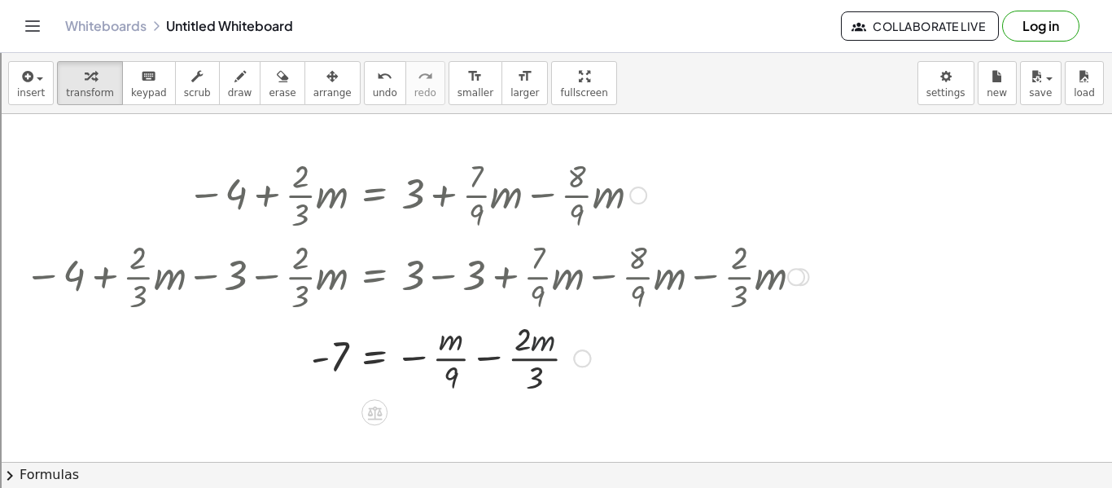
click at [520, 339] on div at bounding box center [416, 356] width 801 height 81
click at [542, 384] on div at bounding box center [416, 356] width 801 height 81
click at [536, 383] on div at bounding box center [416, 356] width 801 height 81
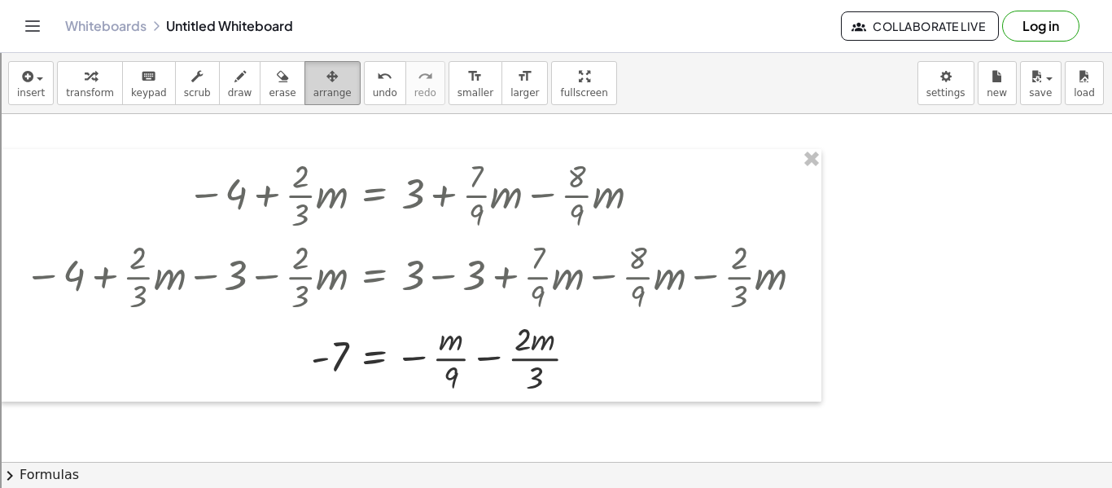
click at [326, 75] on icon "button" at bounding box center [331, 77] width 11 height 20
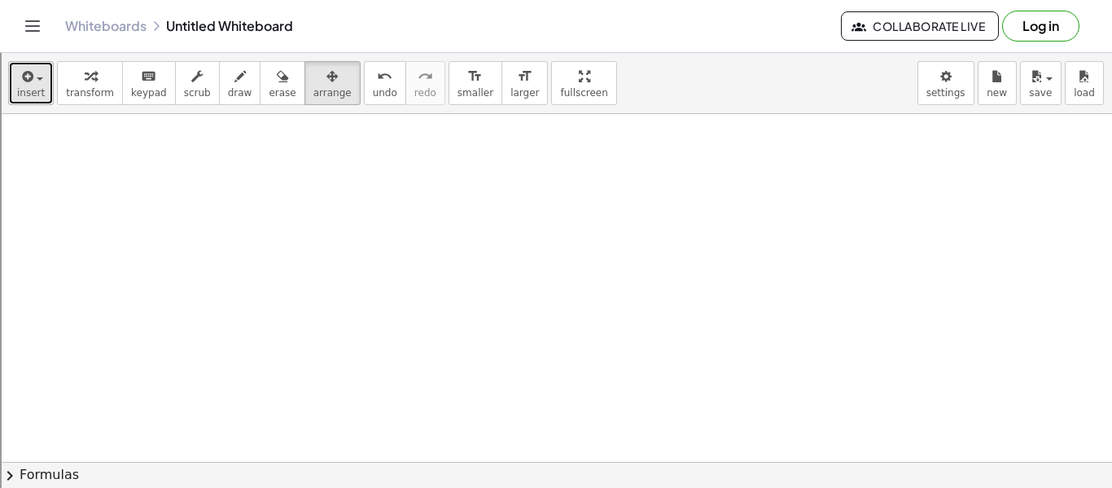
click at [25, 97] on span "insert" at bounding box center [31, 92] width 28 height 11
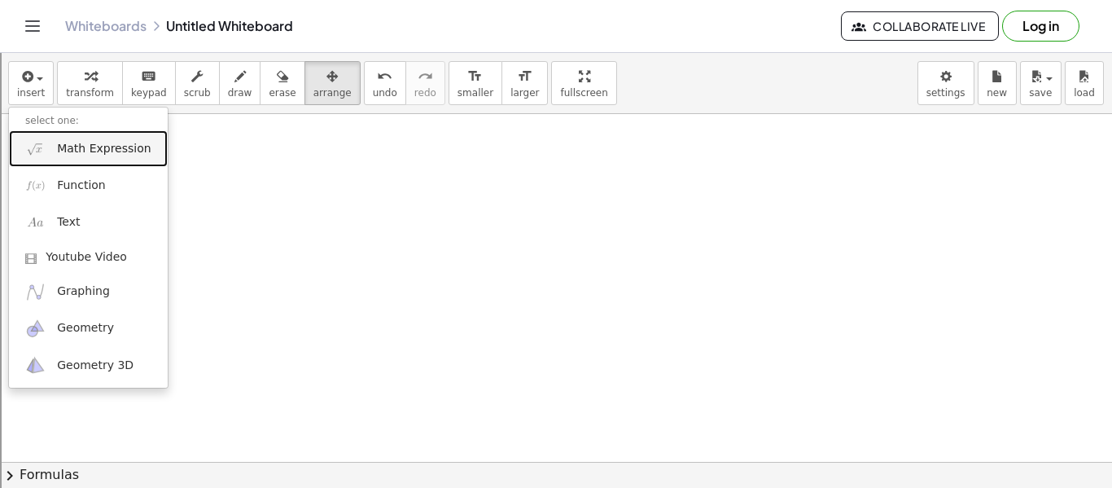
click at [97, 154] on span "Math Expression" at bounding box center [104, 149] width 94 height 16
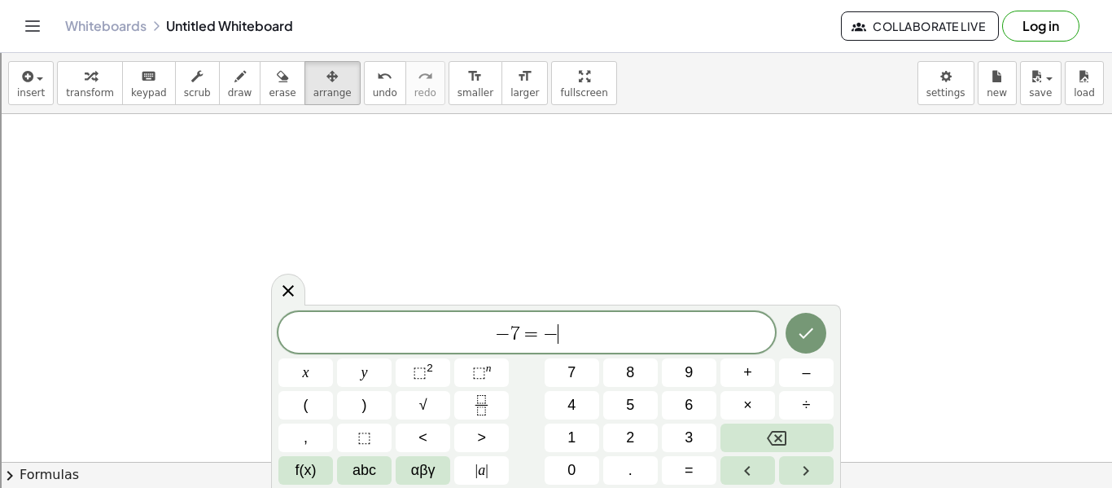
scroll to position [10, 0]
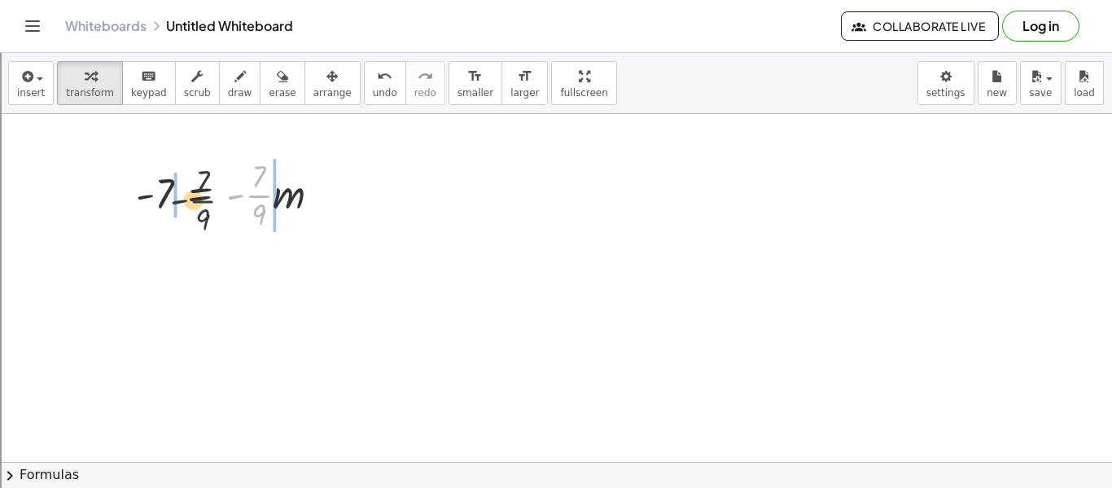
drag, startPoint x: 252, startPoint y: 194, endPoint x: 139, endPoint y: 205, distance: 113.7
click at [139, 205] on div at bounding box center [235, 193] width 214 height 81
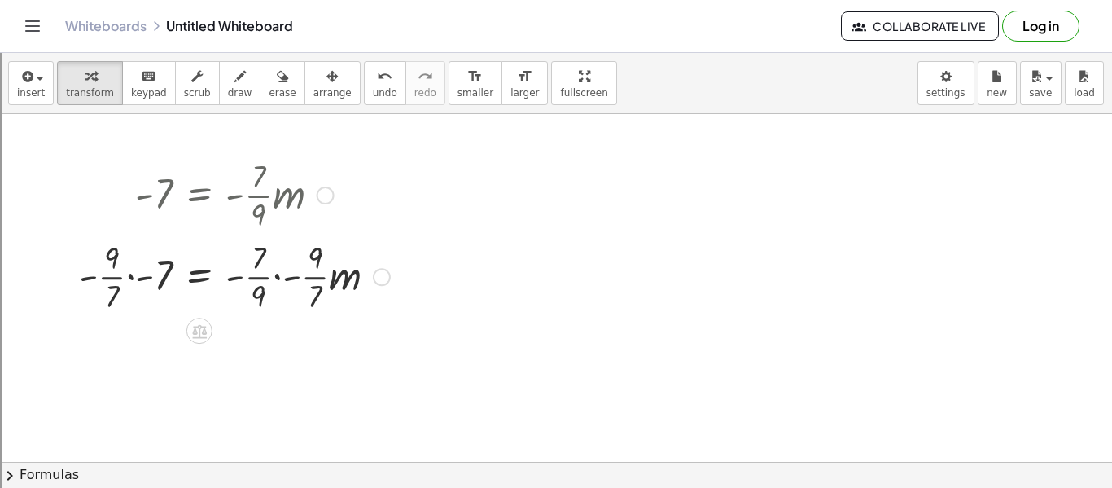
click at [130, 275] on div at bounding box center [234, 274] width 327 height 81
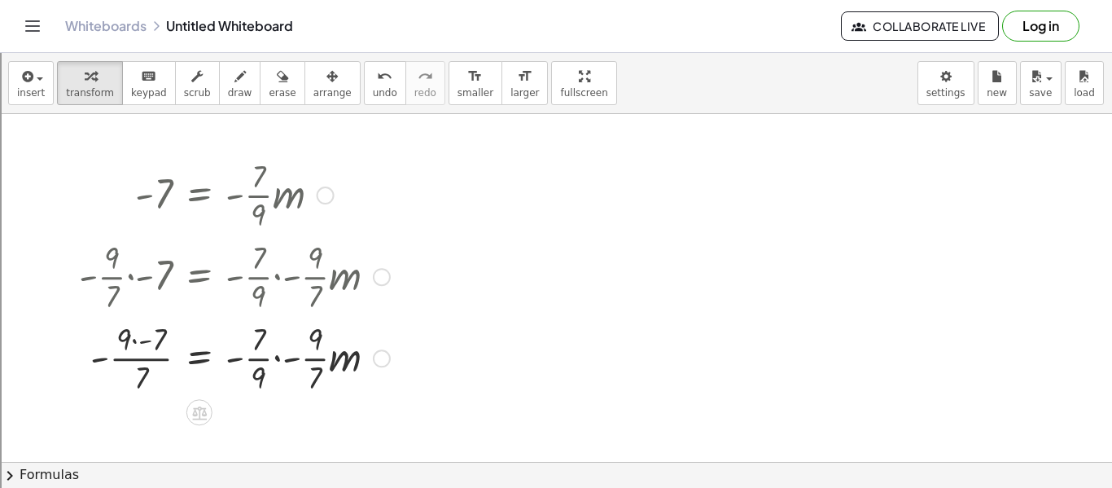
click at [104, 357] on div at bounding box center [234, 356] width 327 height 81
click at [124, 351] on div at bounding box center [234, 356] width 327 height 81
click at [136, 345] on div at bounding box center [234, 356] width 327 height 81
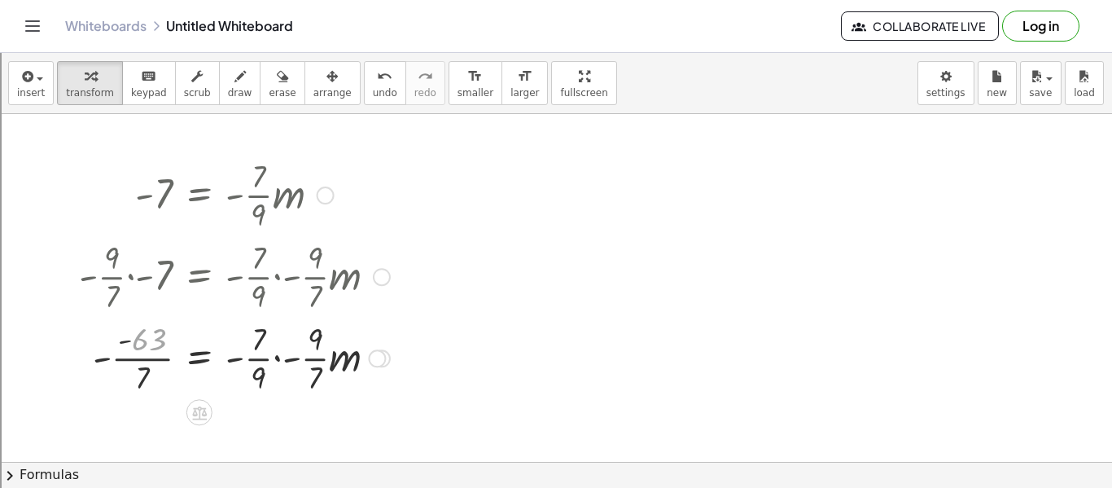
click at [138, 387] on div at bounding box center [234, 356] width 327 height 81
click at [147, 364] on div at bounding box center [234, 356] width 327 height 81
click at [303, 361] on div at bounding box center [234, 356] width 327 height 81
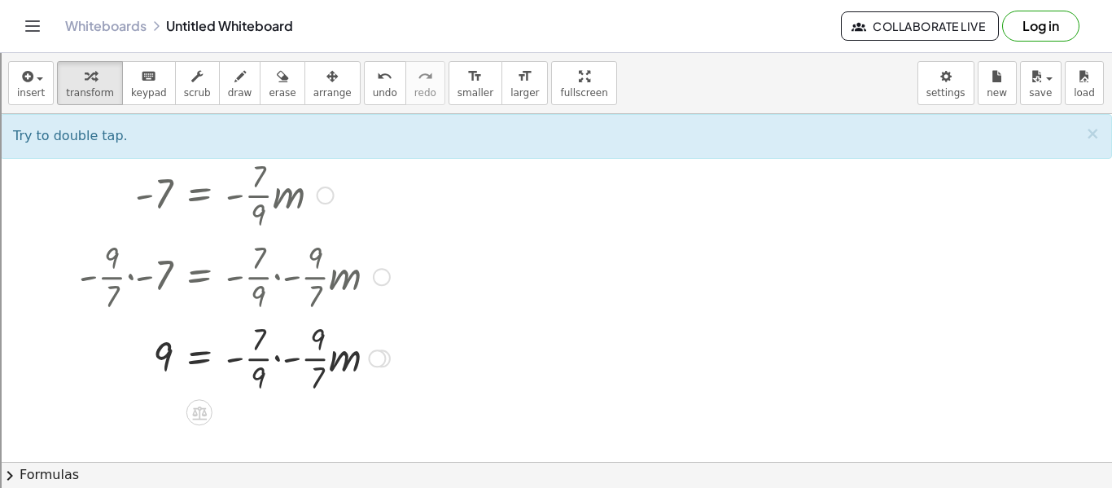
click at [285, 359] on div at bounding box center [234, 356] width 327 height 81
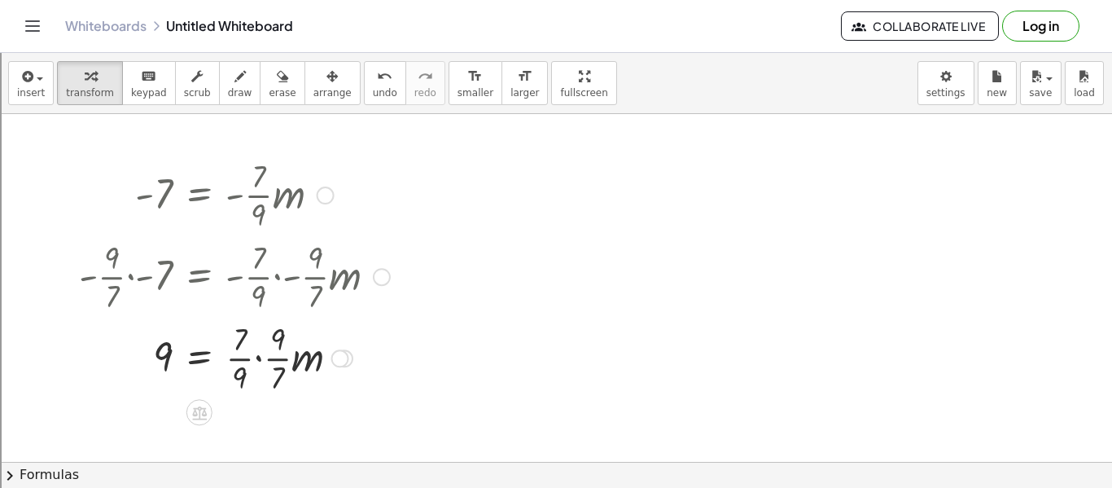
click at [265, 357] on div at bounding box center [234, 356] width 327 height 81
click at [265, 357] on div at bounding box center [260, 356] width 378 height 81
click at [256, 357] on div at bounding box center [240, 356] width 339 height 81
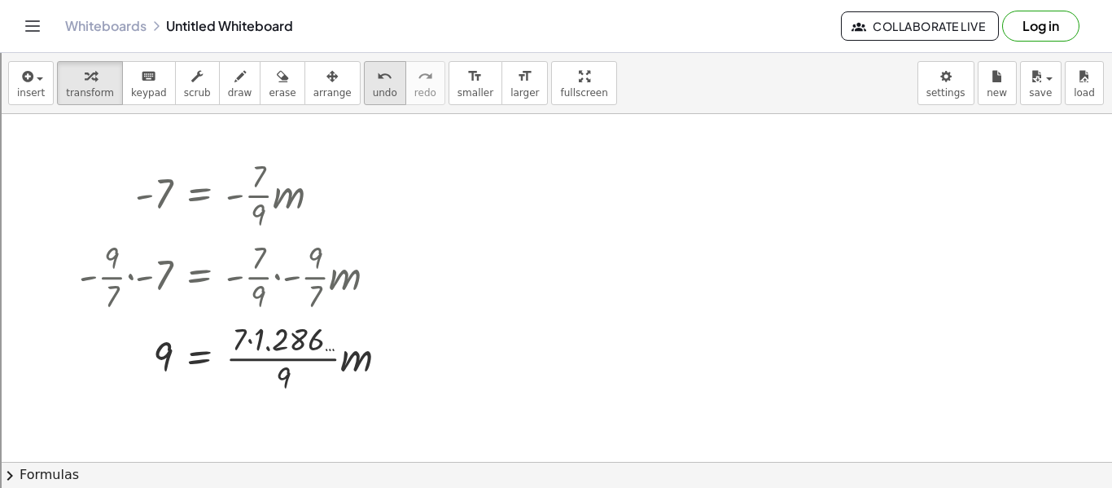
click at [377, 73] on icon "undo" at bounding box center [384, 77] width 15 height 20
click at [373, 87] on span "undo" at bounding box center [385, 92] width 24 height 11
click at [257, 357] on div at bounding box center [234, 356] width 327 height 81
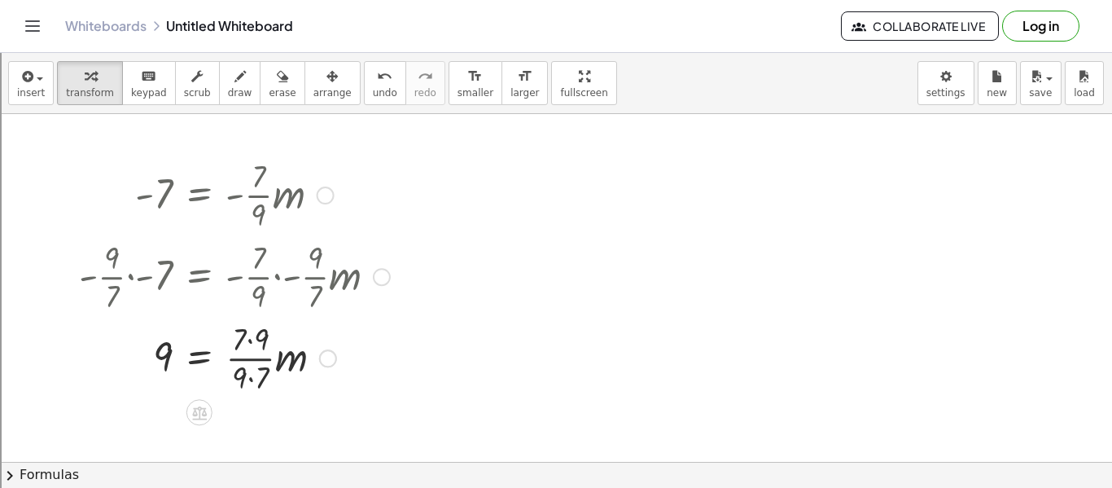
click at [239, 362] on div at bounding box center [234, 356] width 327 height 81
click at [247, 352] on div at bounding box center [234, 356] width 327 height 81
click at [247, 338] on div at bounding box center [234, 356] width 327 height 81
click at [240, 388] on div at bounding box center [234, 356] width 327 height 81
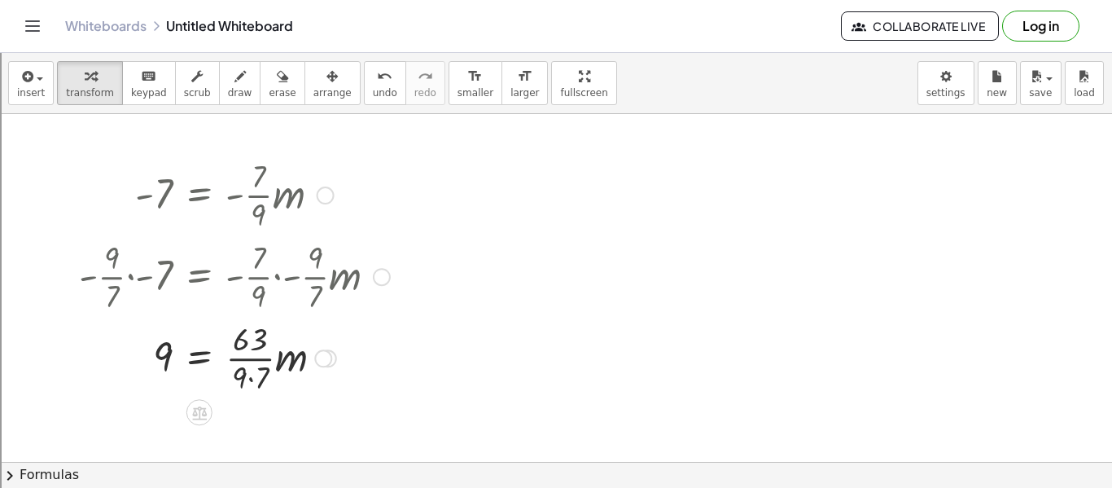
click at [240, 388] on div at bounding box center [234, 356] width 327 height 81
click at [253, 381] on div at bounding box center [234, 356] width 327 height 81
click at [199, 195] on div "- 7 = · - · 7 · 9 · m · - · 9 · 7 · - 7 = · - · 7 · 9 · - · 9 · 7 · m - · 9 · -…" at bounding box center [199, 195] width 0 height 0
